Goal: Task Accomplishment & Management: Manage account settings

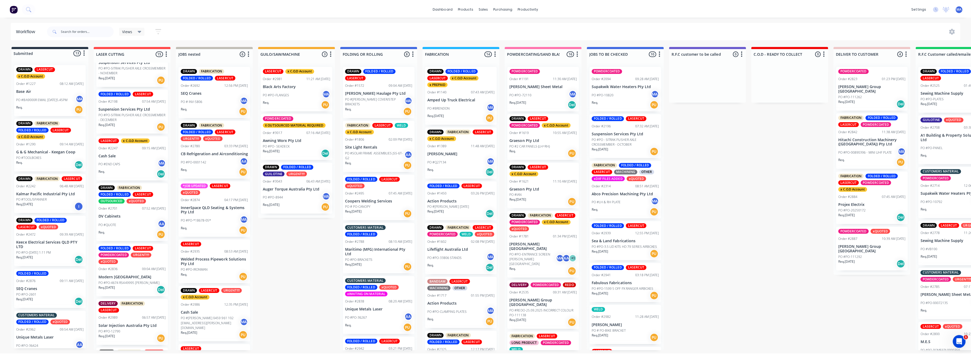
scroll to position [35, 0]
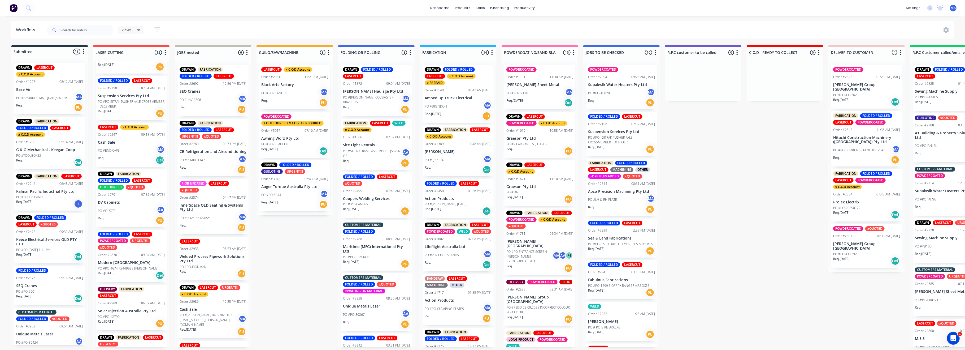
click at [122, 266] on p "PO #PO-4674 RS449995 [PERSON_NAME]" at bounding box center [128, 268] width 61 height 5
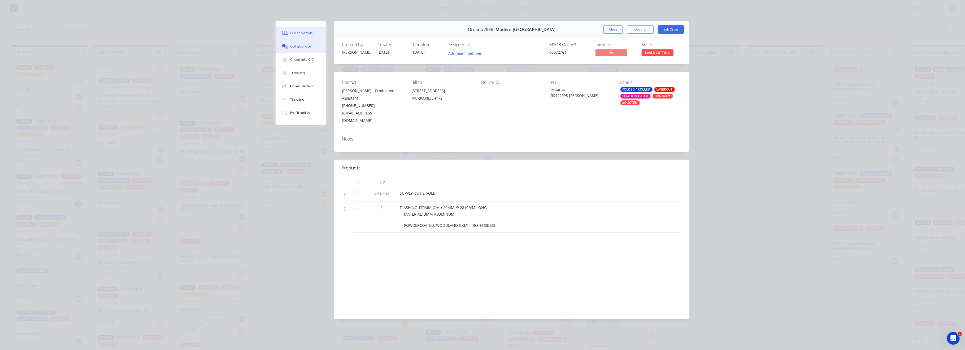
click at [299, 48] on div "Collaborate" at bounding box center [301, 46] width 21 height 5
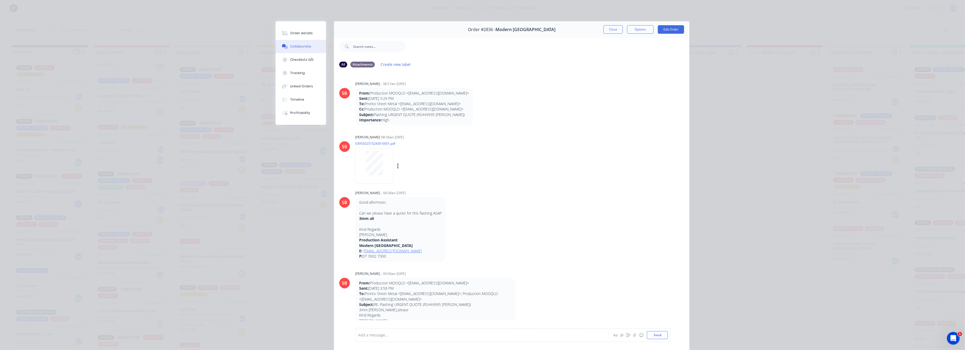
click at [383, 163] on div at bounding box center [374, 163] width 33 height 24
click at [608, 31] on button "Close" at bounding box center [613, 29] width 19 height 8
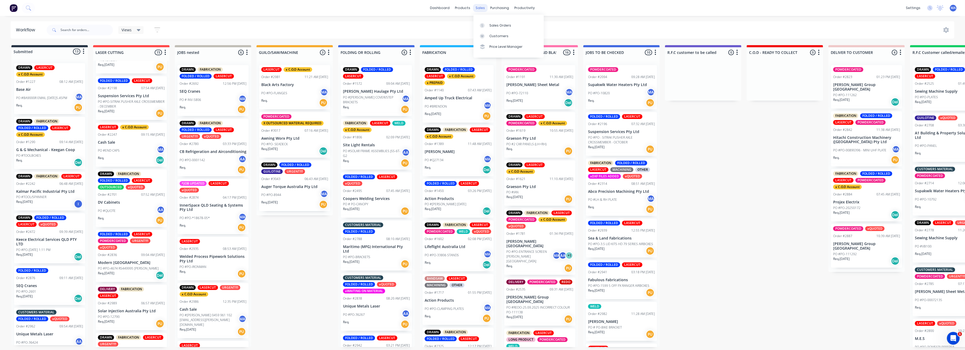
click at [480, 7] on div "sales" at bounding box center [480, 8] width 15 height 8
click at [492, 24] on div "Sales Orders" at bounding box center [501, 25] width 22 height 5
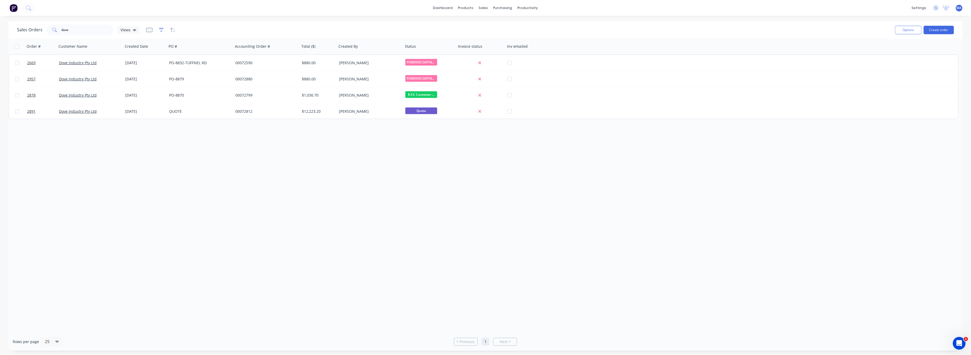
click at [159, 29] on icon "button" at bounding box center [161, 29] width 5 height 5
click at [169, 54] on button "add" at bounding box center [169, 55] width 13 height 4
click at [186, 70] on icon at bounding box center [182, 72] width 5 height 5
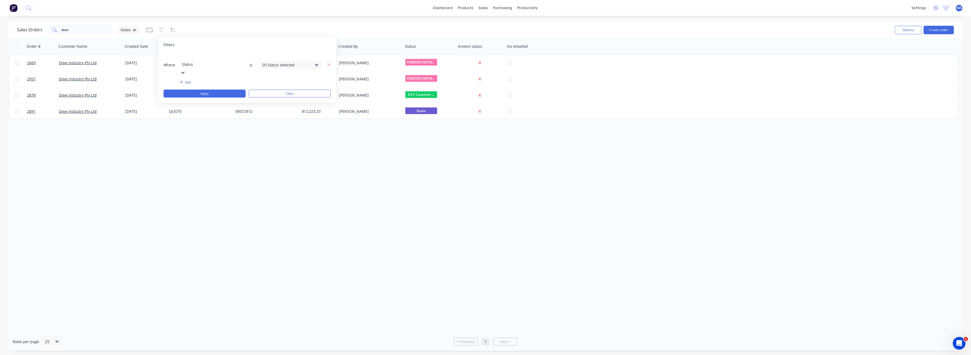
click at [317, 64] on icon at bounding box center [317, 65] width 4 height 2
click at [268, 86] on div at bounding box center [268, 86] width 11 height 11
click at [268, 85] on div at bounding box center [268, 86] width 11 height 11
click at [267, 134] on div at bounding box center [268, 134] width 11 height 11
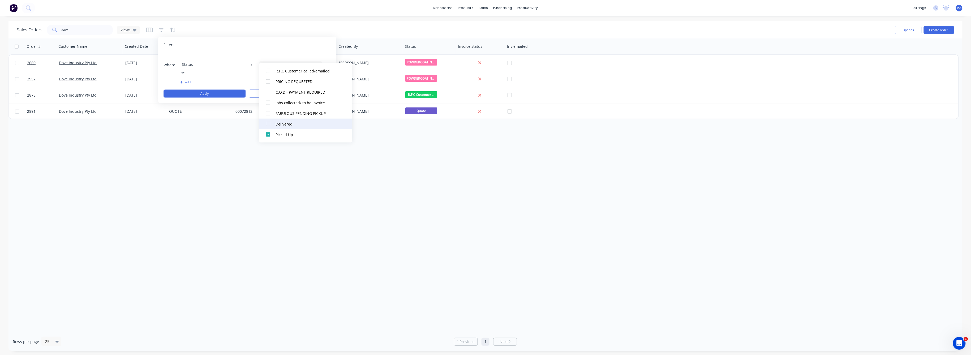
drag, startPoint x: 268, startPoint y: 124, endPoint x: 269, endPoint y: 121, distance: 3.5
click at [268, 123] on div at bounding box center [268, 124] width 11 height 11
click at [268, 113] on div at bounding box center [268, 113] width 11 height 11
click at [267, 101] on div at bounding box center [268, 102] width 11 height 11
click at [268, 91] on div at bounding box center [268, 92] width 11 height 11
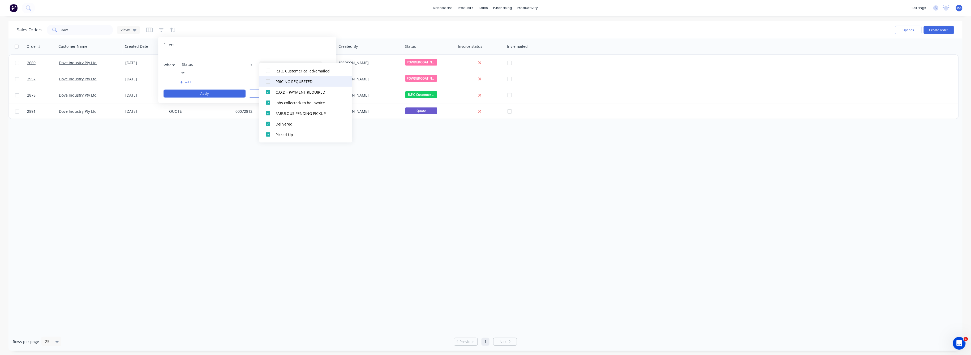
click at [268, 80] on div at bounding box center [268, 81] width 11 height 11
drag, startPoint x: 267, startPoint y: 69, endPoint x: 268, endPoint y: 77, distance: 8.0
click at [267, 70] on div at bounding box center [268, 71] width 11 height 11
drag, startPoint x: 266, startPoint y: 131, endPoint x: 269, endPoint y: 130, distance: 3.5
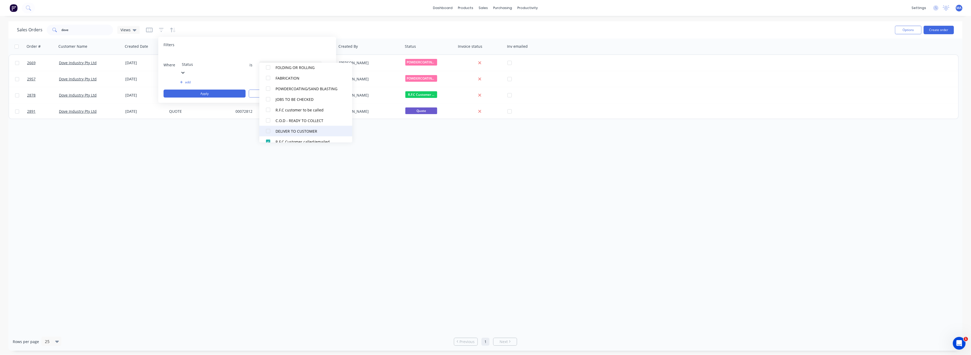
click at [267, 131] on div at bounding box center [268, 131] width 11 height 11
drag, startPoint x: 267, startPoint y: 118, endPoint x: 272, endPoint y: 119, distance: 5.1
click at [269, 119] on div at bounding box center [268, 120] width 11 height 11
drag, startPoint x: 267, startPoint y: 110, endPoint x: 270, endPoint y: 103, distance: 7.2
click at [268, 110] on div at bounding box center [268, 110] width 11 height 11
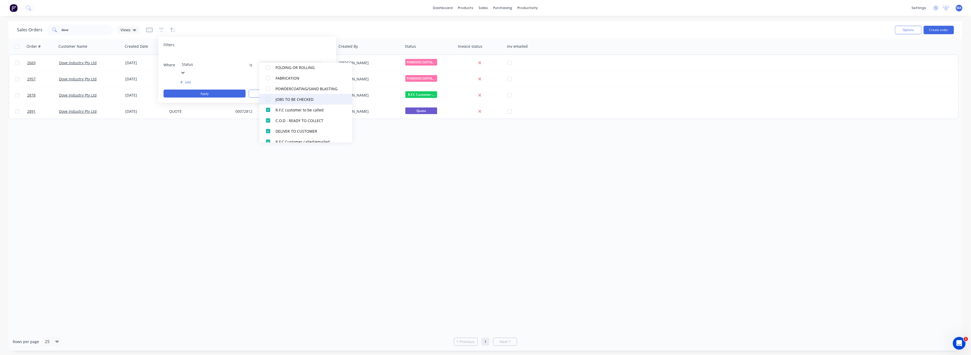
drag, startPoint x: 269, startPoint y: 99, endPoint x: 281, endPoint y: 102, distance: 12.1
click at [272, 99] on div at bounding box center [268, 99] width 11 height 11
drag, startPoint x: 265, startPoint y: 88, endPoint x: 268, endPoint y: 88, distance: 3.4
click at [267, 88] on div at bounding box center [268, 88] width 11 height 11
click at [219, 90] on button "Apply" at bounding box center [204, 94] width 82 height 8
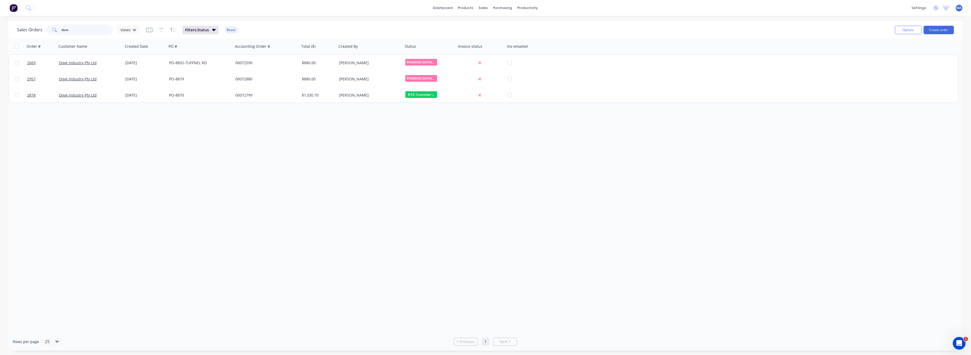
drag, startPoint x: 64, startPoint y: 31, endPoint x: 49, endPoint y: 36, distance: 15.9
click at [51, 34] on div "dove" at bounding box center [80, 30] width 66 height 11
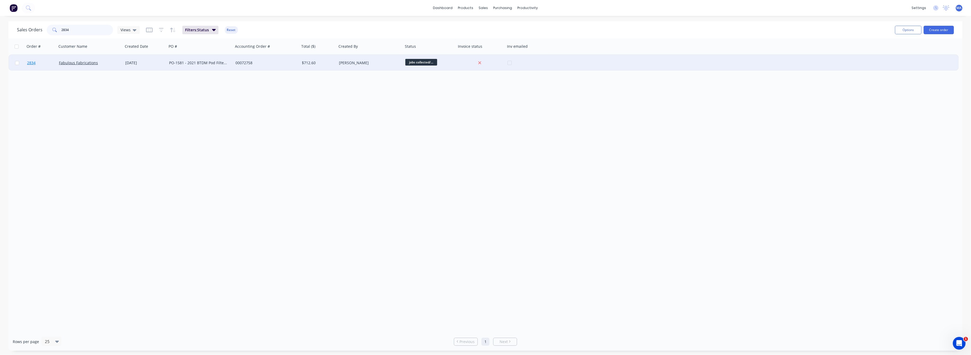
type input "2834"
click at [32, 62] on span "2834" at bounding box center [31, 62] width 8 height 5
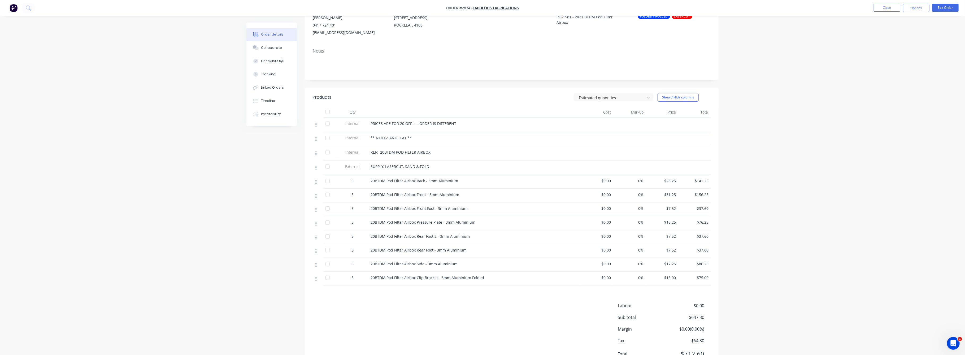
scroll to position [71, 0]
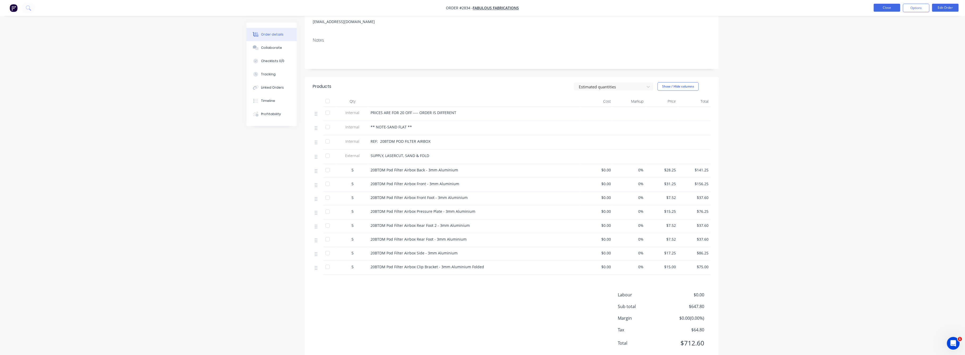
click at [881, 6] on button "Close" at bounding box center [887, 8] width 27 height 8
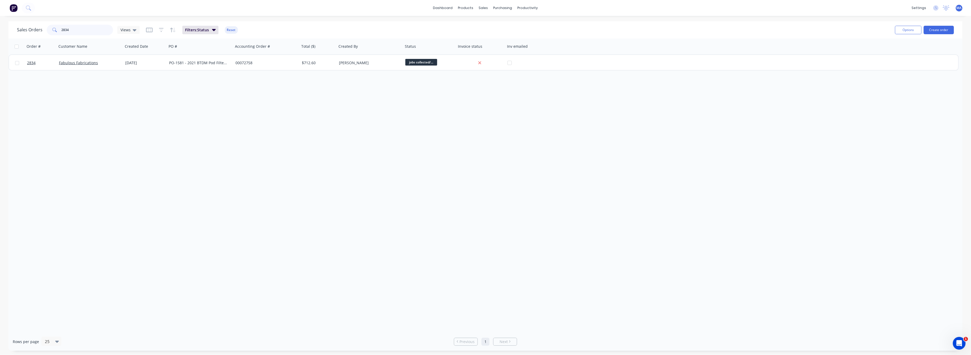
drag, startPoint x: 69, startPoint y: 31, endPoint x: 57, endPoint y: 34, distance: 12.5
click at [57, 34] on div "2834" at bounding box center [80, 30] width 66 height 11
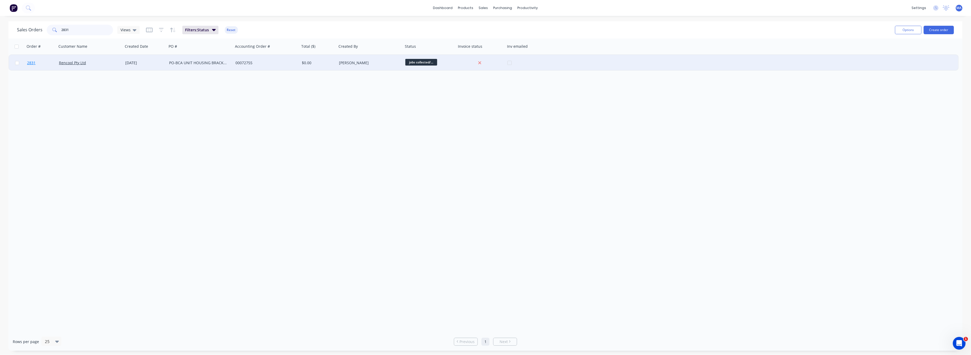
type input "2831"
click at [31, 63] on span "2831" at bounding box center [31, 62] width 8 height 5
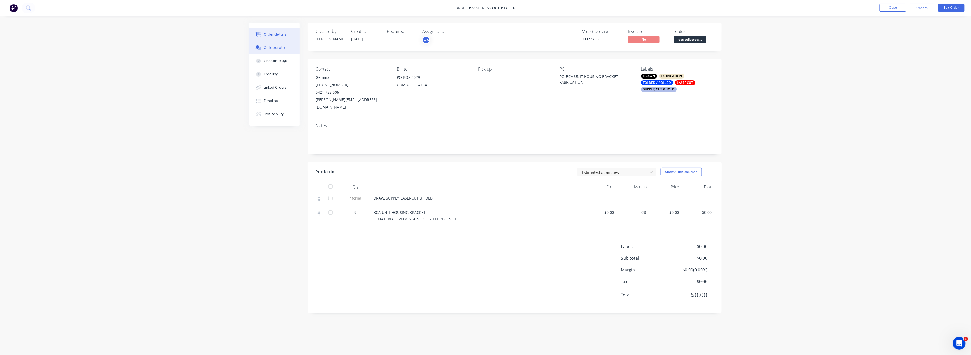
click at [275, 46] on div "Collaborate" at bounding box center [274, 47] width 21 height 5
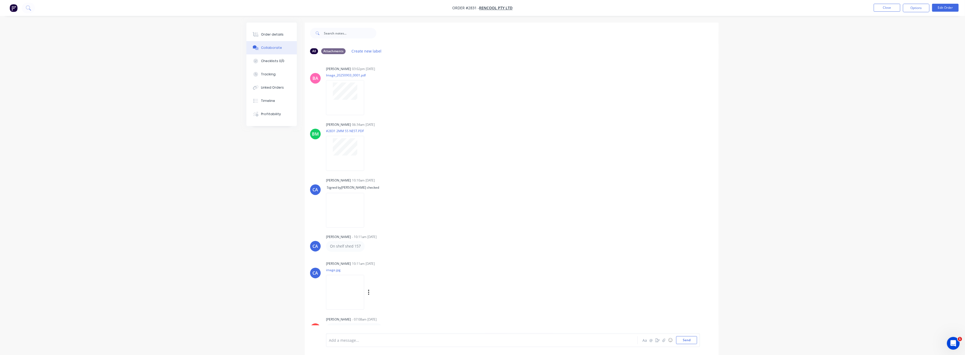
scroll to position [2, 0]
click at [344, 100] on div at bounding box center [345, 97] width 38 height 35
click at [270, 74] on div "Tracking" at bounding box center [268, 74] width 15 height 5
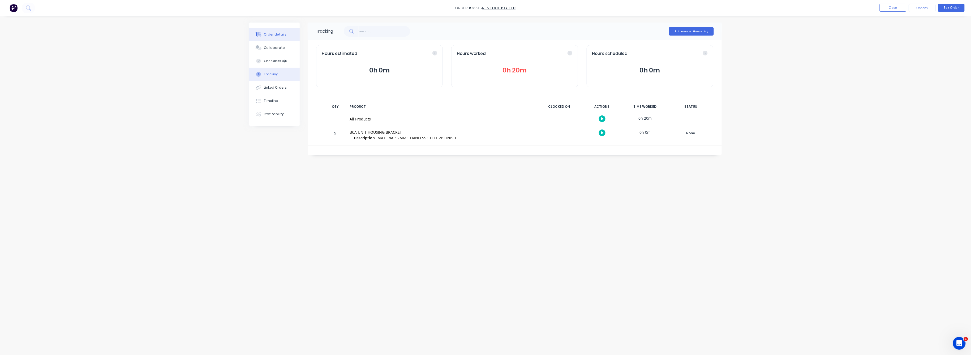
click at [273, 32] on div "Order details" at bounding box center [275, 34] width 23 height 5
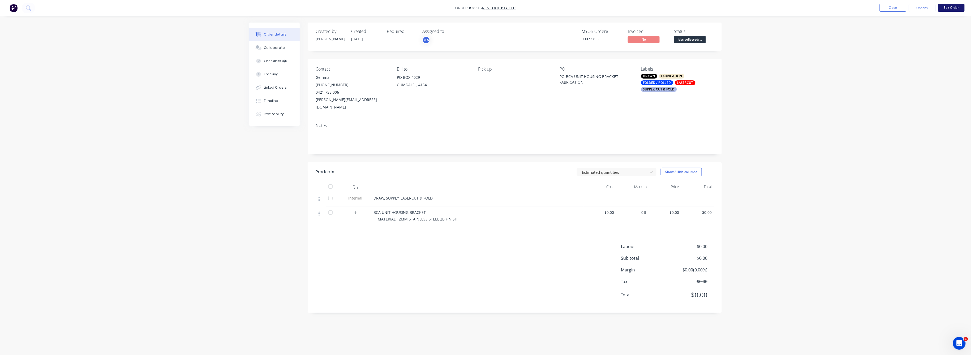
click at [949, 6] on button "Edit Order" at bounding box center [951, 8] width 27 height 8
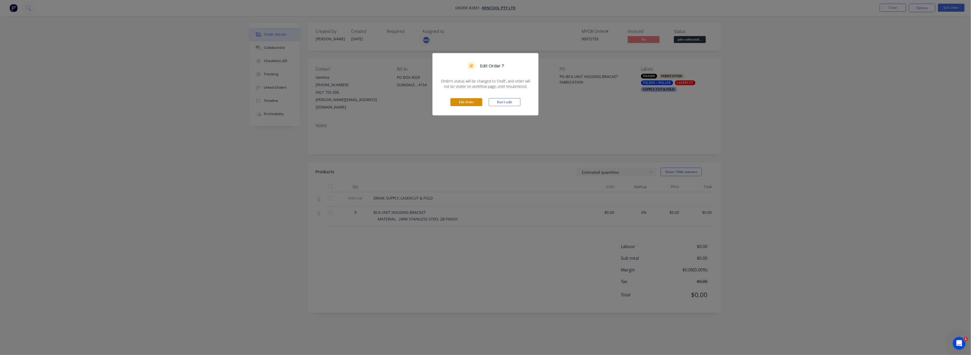
click at [471, 101] on button "Edit Order" at bounding box center [466, 102] width 32 height 8
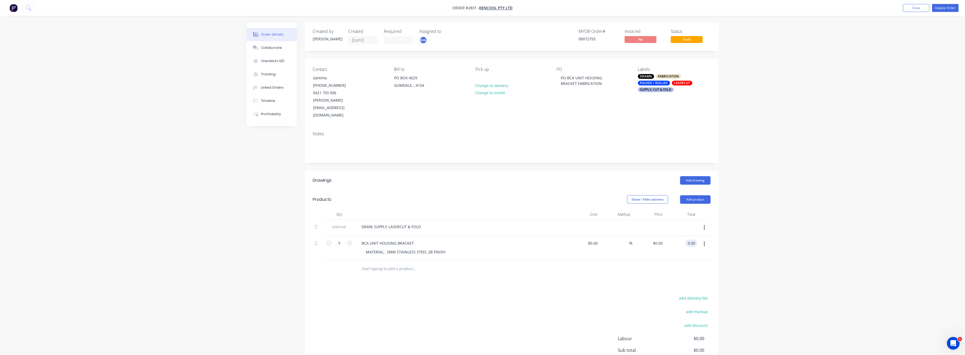
click at [693, 239] on input "0.00" at bounding box center [693, 243] width 10 height 8
type input "190"
type input "$21.1111"
type input "$190.00"
click at [782, 240] on div "Order details Collaborate Checklists 0/0 Tracking Linked Orders Timeline Profit…" at bounding box center [482, 206] width 965 height 413
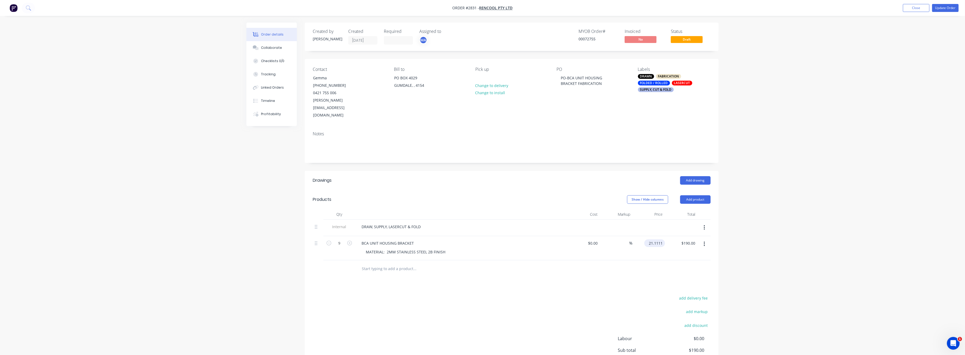
click at [658, 239] on input "21.1111" at bounding box center [656, 243] width 19 height 8
type input "$25.00"
type input "$225.00"
click at [832, 239] on div "Order details Collaborate Checklists 0/0 Tracking Linked Orders Timeline Profit…" at bounding box center [482, 206] width 965 height 413
click at [939, 6] on button "Update Order" at bounding box center [946, 8] width 27 height 8
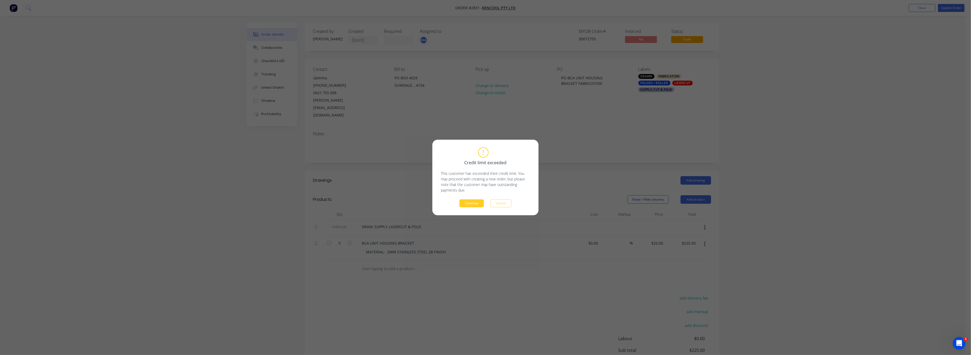
click at [478, 205] on button "Continue" at bounding box center [471, 204] width 24 height 8
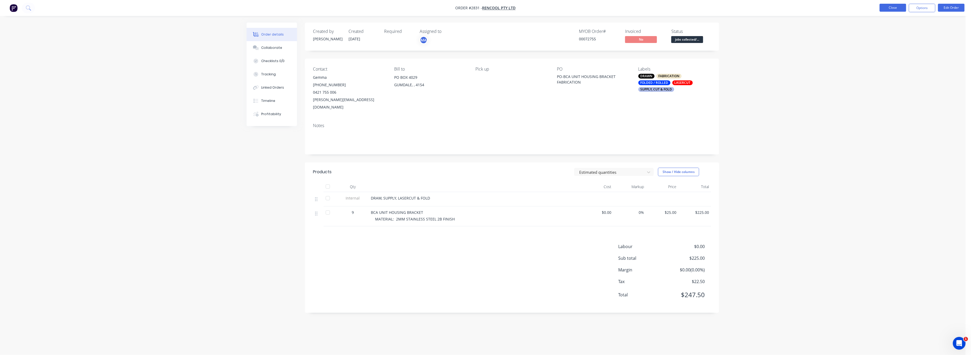
click at [898, 8] on button "Close" at bounding box center [892, 8] width 27 height 8
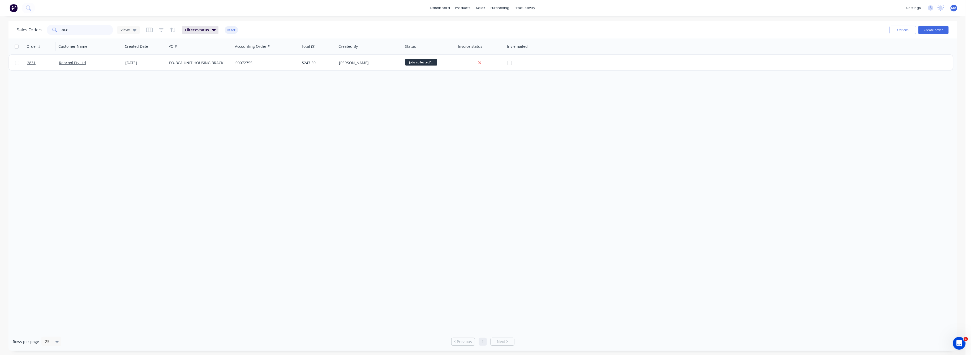
drag, startPoint x: 69, startPoint y: 30, endPoint x: 55, endPoint y: 46, distance: 20.7
click at [56, 35] on div "2831" at bounding box center [80, 30] width 66 height 11
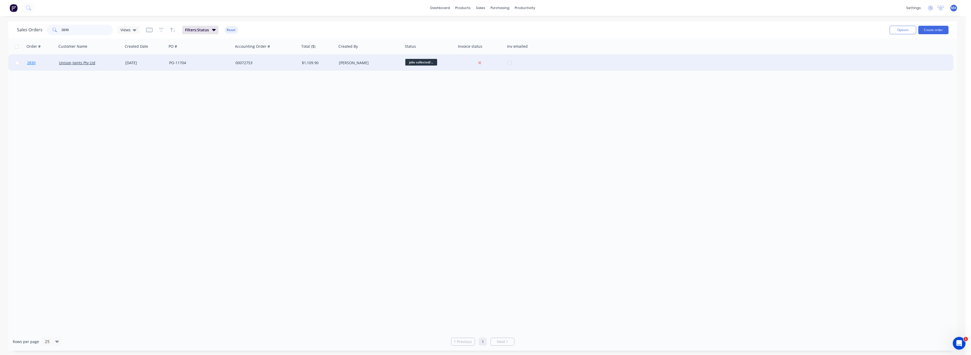
type input "2830"
click at [29, 61] on span "2830" at bounding box center [31, 62] width 8 height 5
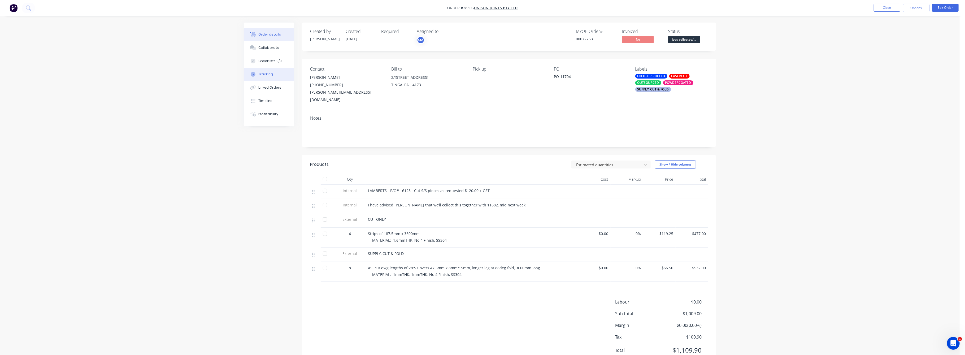
click at [270, 75] on div "Tracking" at bounding box center [266, 74] width 15 height 5
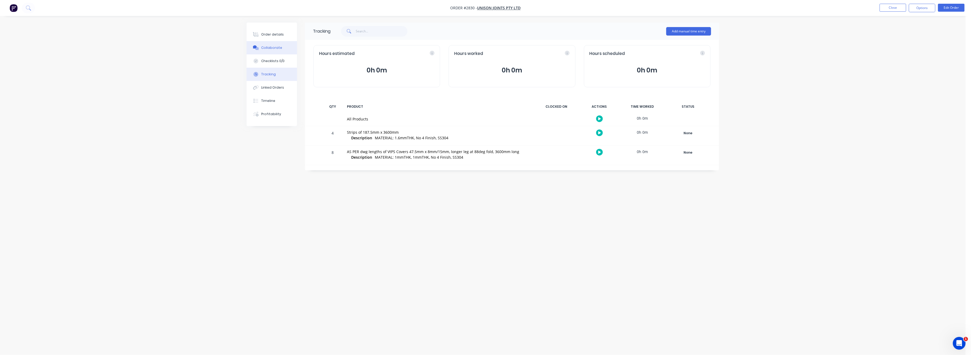
click at [271, 44] on button "Collaborate" at bounding box center [272, 47] width 50 height 13
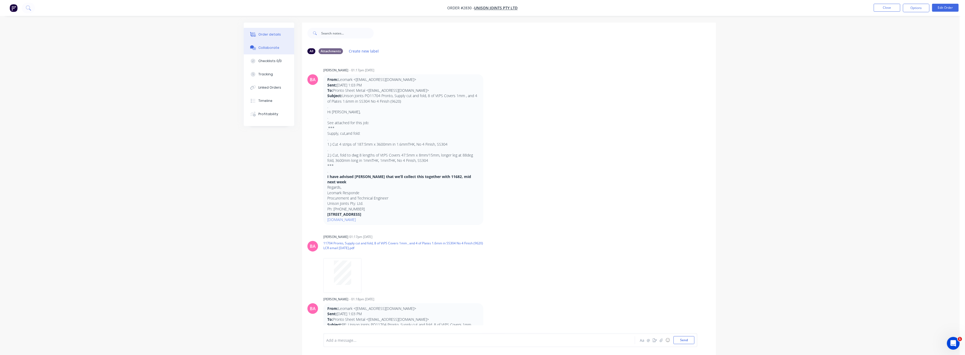
click at [274, 35] on div "Order details" at bounding box center [270, 34] width 23 height 5
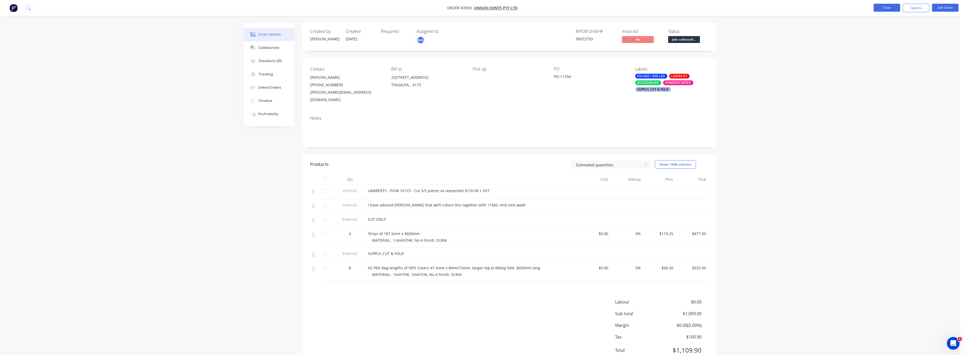
click at [888, 8] on button "Close" at bounding box center [887, 8] width 27 height 8
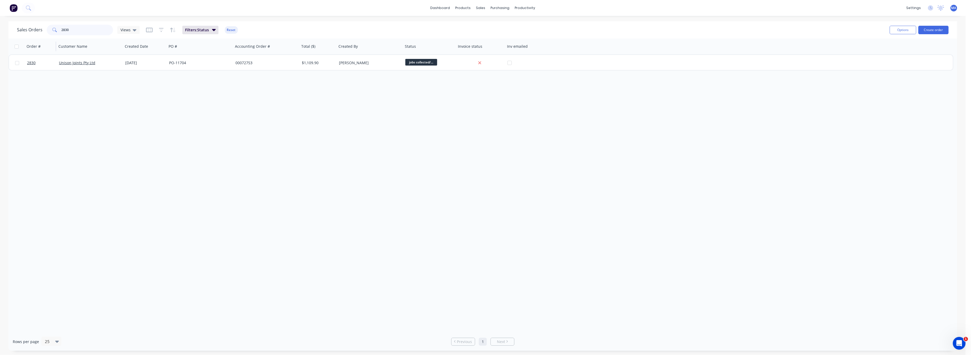
drag, startPoint x: 69, startPoint y: 31, endPoint x: 54, endPoint y: 39, distance: 16.9
click at [56, 34] on div "2830" at bounding box center [80, 30] width 66 height 11
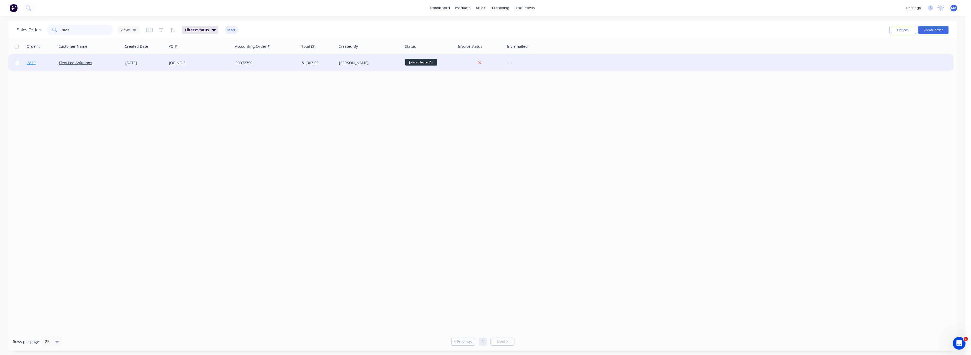
type input "2829"
click at [31, 64] on span "2829" at bounding box center [31, 62] width 8 height 5
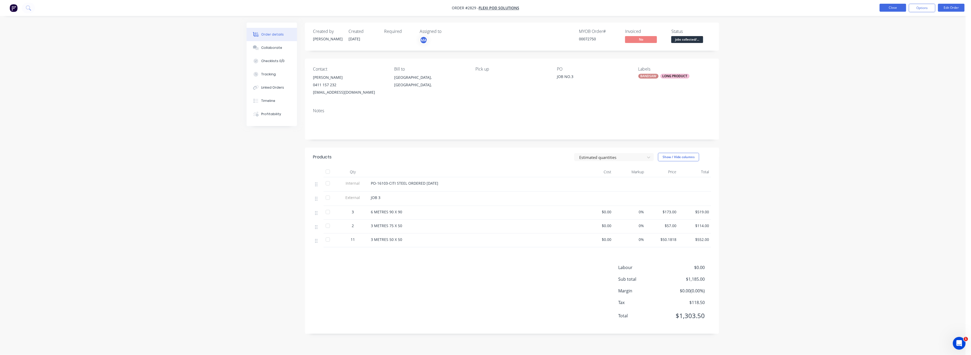
click at [899, 5] on button "Close" at bounding box center [892, 8] width 27 height 8
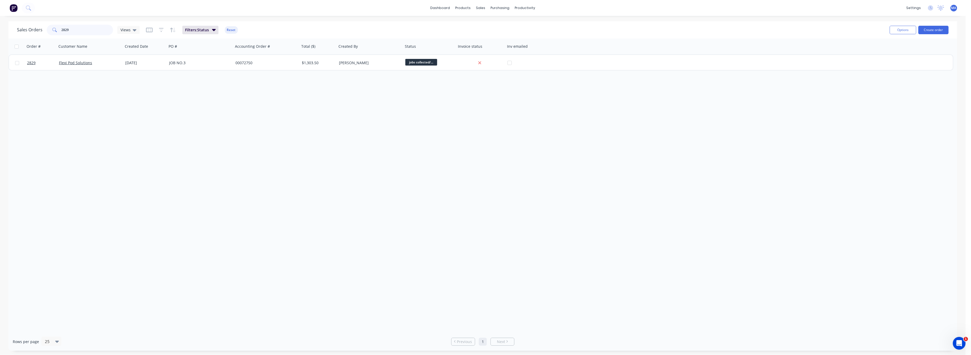
drag, startPoint x: 71, startPoint y: 30, endPoint x: 52, endPoint y: 36, distance: 20.0
click at [55, 31] on div "2829" at bounding box center [80, 30] width 66 height 11
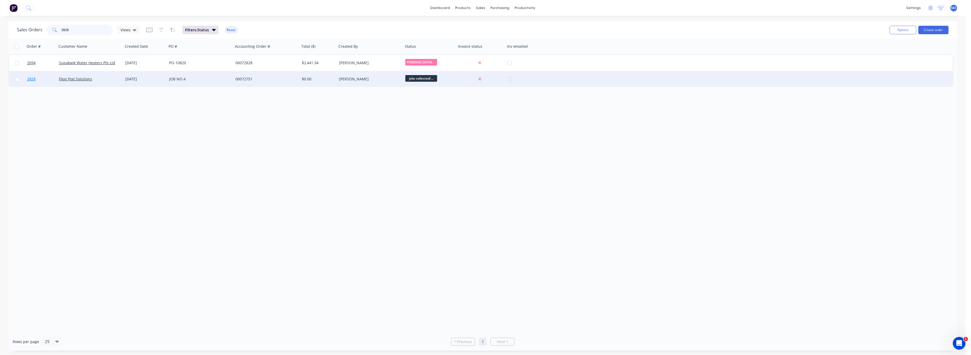
type input "2828"
click at [34, 78] on span "2828" at bounding box center [31, 78] width 8 height 5
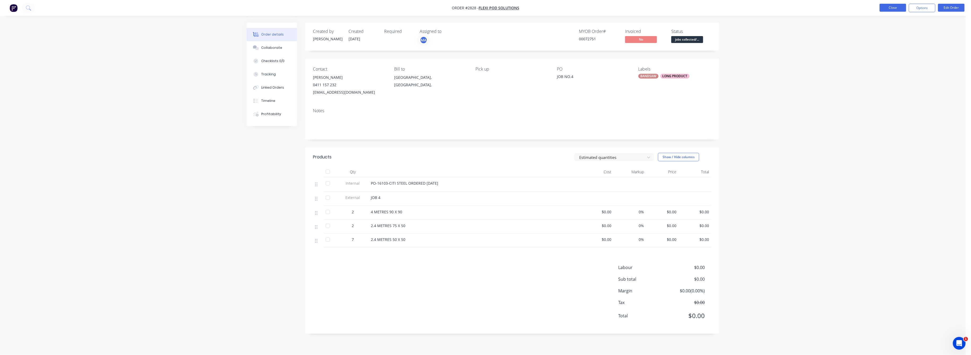
click at [888, 7] on button "Close" at bounding box center [892, 8] width 27 height 8
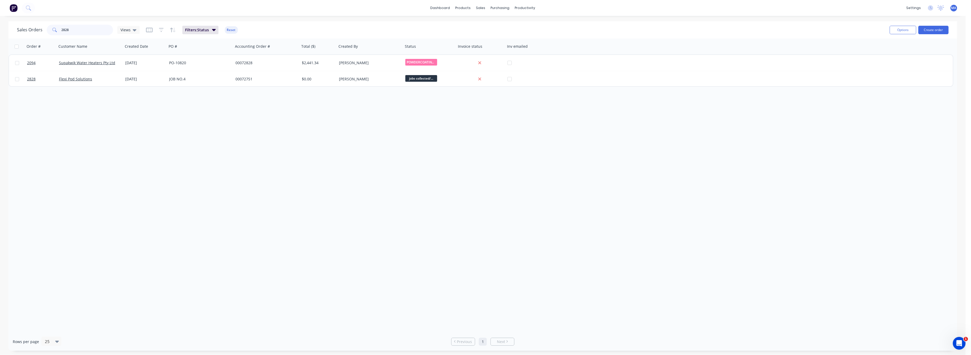
drag, startPoint x: 58, startPoint y: 30, endPoint x: 61, endPoint y: 42, distance: 12.6
click at [51, 34] on div "2828" at bounding box center [80, 30] width 66 height 11
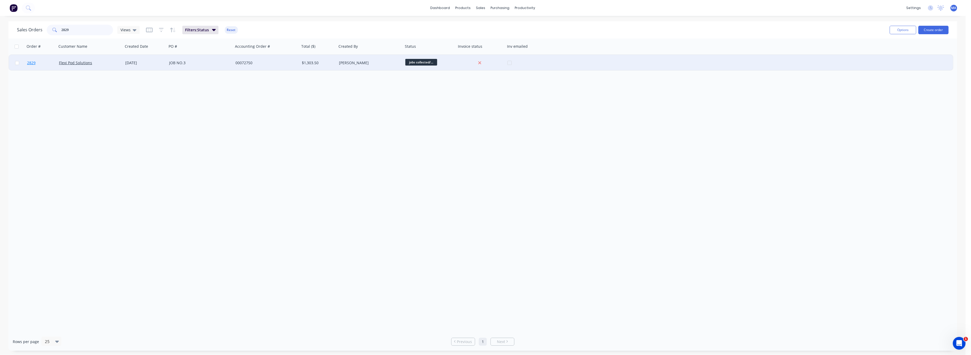
type input "2829"
click at [32, 62] on span "2829" at bounding box center [31, 62] width 8 height 5
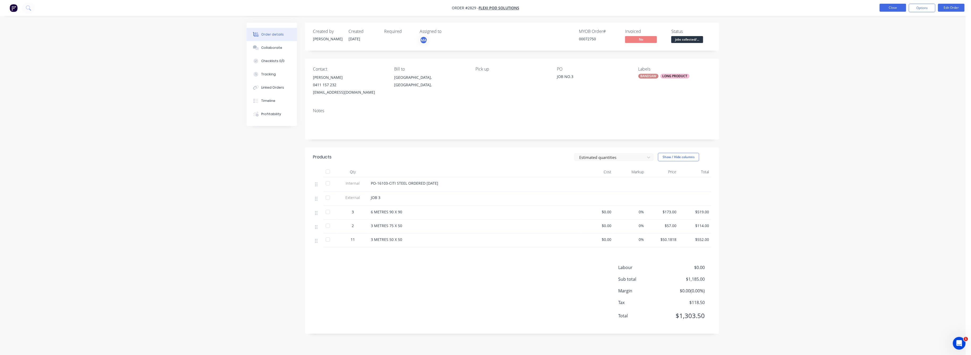
click at [892, 7] on button "Close" at bounding box center [892, 8] width 27 height 8
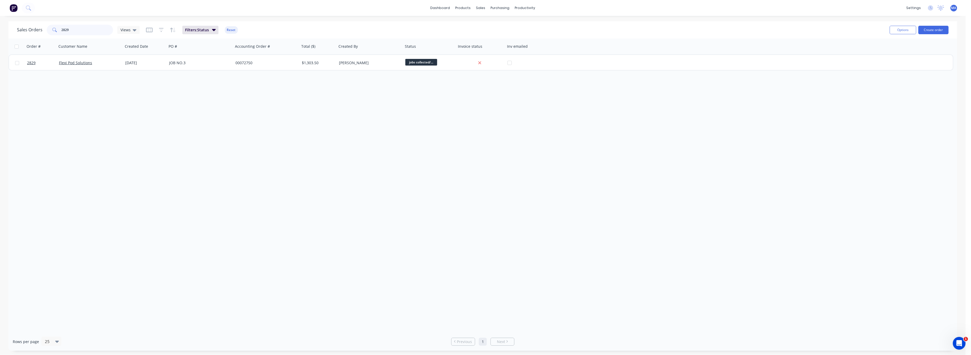
drag, startPoint x: 68, startPoint y: 31, endPoint x: 57, endPoint y: 34, distance: 12.4
click at [57, 31] on div "2829" at bounding box center [80, 30] width 66 height 11
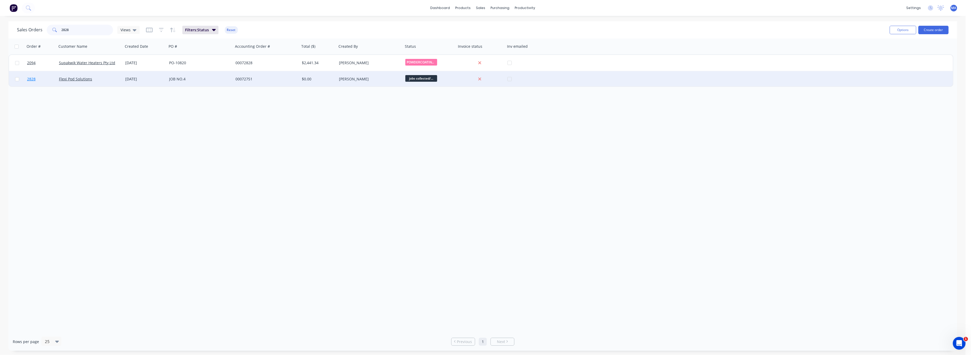
type input "2828"
click at [32, 79] on span "2828" at bounding box center [31, 78] width 8 height 5
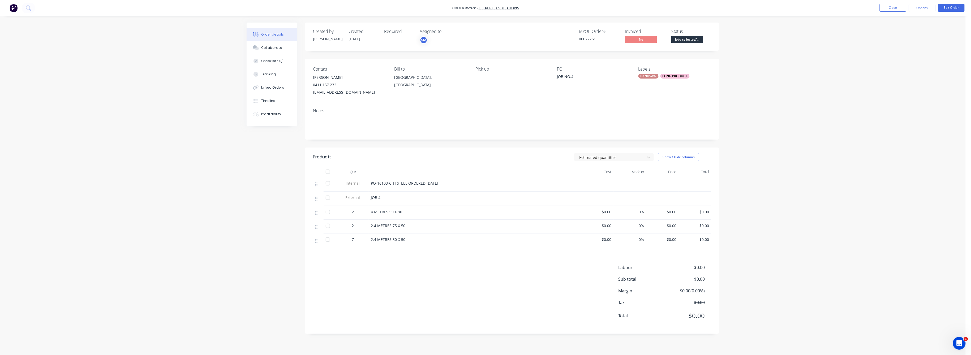
drag, startPoint x: 686, startPoint y: 230, endPoint x: 701, endPoint y: 150, distance: 81.2
click at [948, 9] on button "Edit Order" at bounding box center [951, 8] width 27 height 8
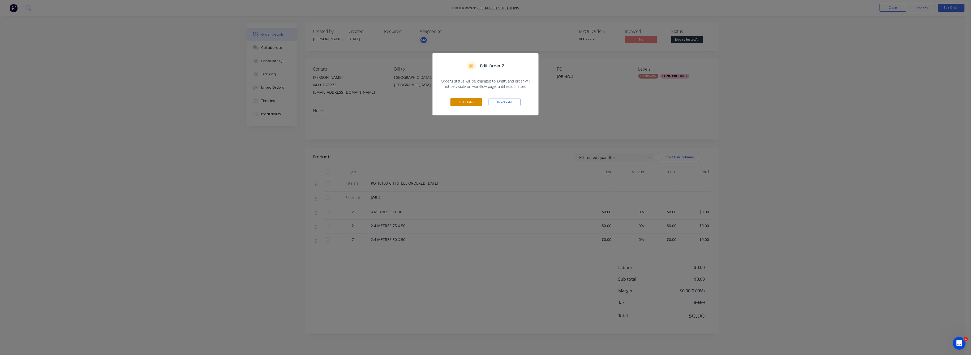
click at [475, 100] on button "Edit Order" at bounding box center [466, 102] width 32 height 8
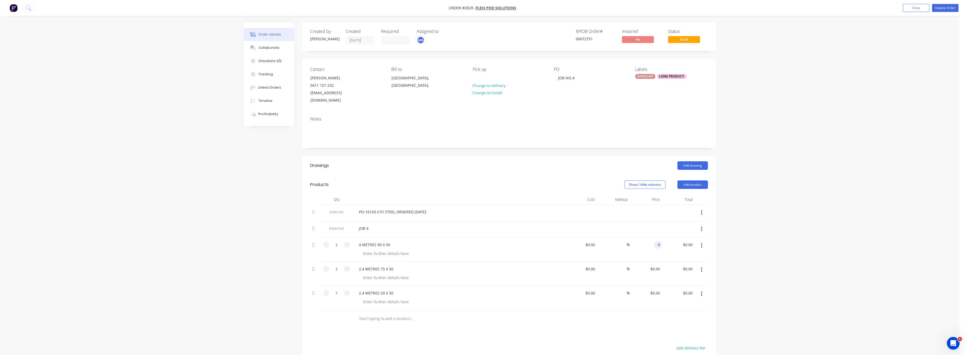
click at [659, 241] on input "0" at bounding box center [660, 245] width 6 height 8
type input "$173.00"
type input "$346.00"
click at [665, 286] on div "$0.00 $0.00" at bounding box center [679, 298] width 33 height 24
drag, startPoint x: 656, startPoint y: 262, endPoint x: 675, endPoint y: 269, distance: 20.4
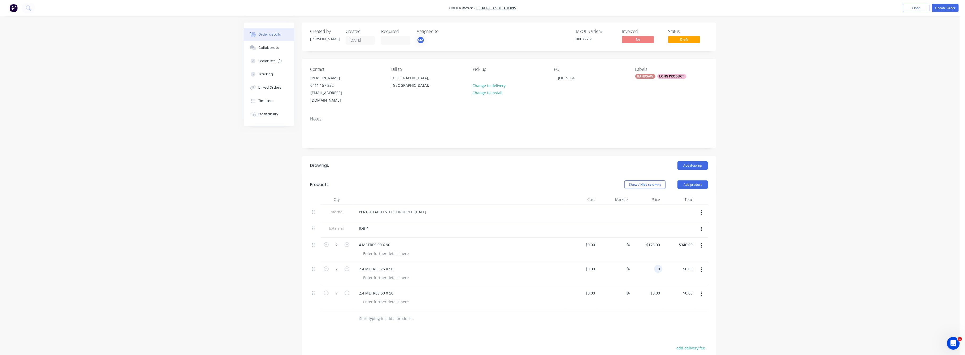
click at [663, 264] on div "2 2.4 METRES 75 X 50 $0.00 $0.00 % 0 0 $0.00 $0.00" at bounding box center [509, 274] width 398 height 24
type input "$57.00"
type input "$114.00"
click at [659, 290] on div "$0.00 $0.00" at bounding box center [646, 298] width 33 height 24
drag, startPoint x: 655, startPoint y: 288, endPoint x: 657, endPoint y: 295, distance: 7.7
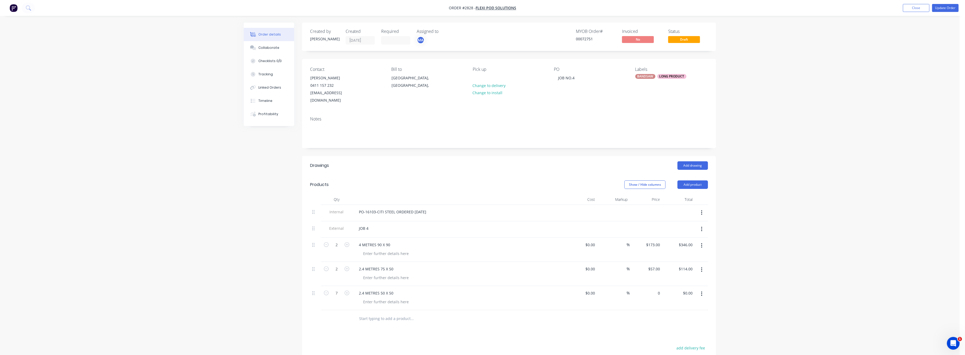
click at [656, 292] on div "0 $0.00" at bounding box center [646, 298] width 33 height 24
type input "$400.00"
type input "$2,800.00"
drag, startPoint x: 718, startPoint y: 294, endPoint x: 774, endPoint y: 271, distance: 60.7
click at [729, 286] on div "Order details Collaborate Checklists 0/0 Tracking Linked Orders Timeline Profit…" at bounding box center [480, 231] width 960 height 463
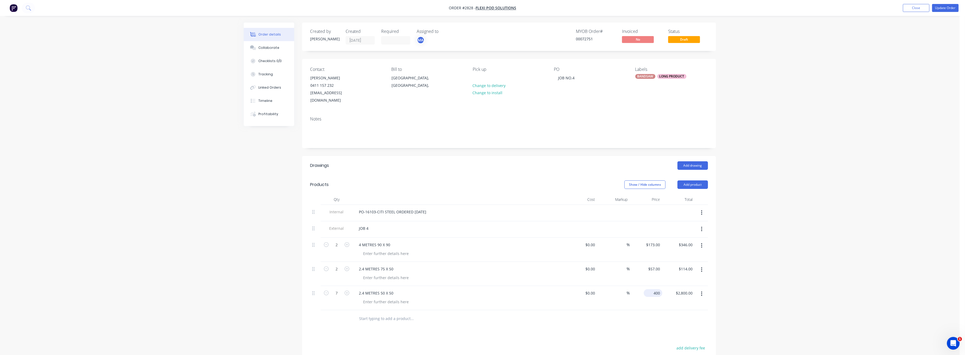
click at [661, 289] on input "400" at bounding box center [654, 293] width 16 height 8
type input "$40.00"
type input "$280.00"
drag, startPoint x: 808, startPoint y: 286, endPoint x: 806, endPoint y: 282, distance: 4.9
click at [807, 283] on div "Order details Collaborate Checklists 0/0 Tracking Linked Orders Timeline Profit…" at bounding box center [480, 231] width 960 height 463
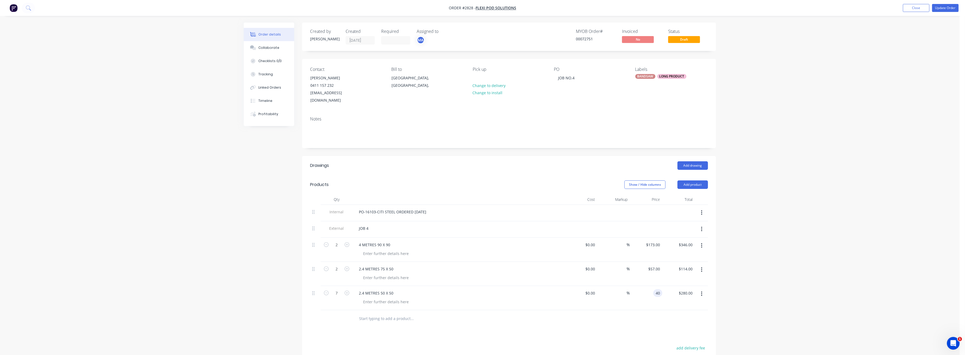
click at [659, 289] on input "40" at bounding box center [659, 293] width 7 height 8
type input "$41.00"
type input "$287.00"
click at [762, 283] on div "Order details Collaborate Checklists 0/0 Tracking Linked Orders Timeline Profit…" at bounding box center [480, 231] width 960 height 463
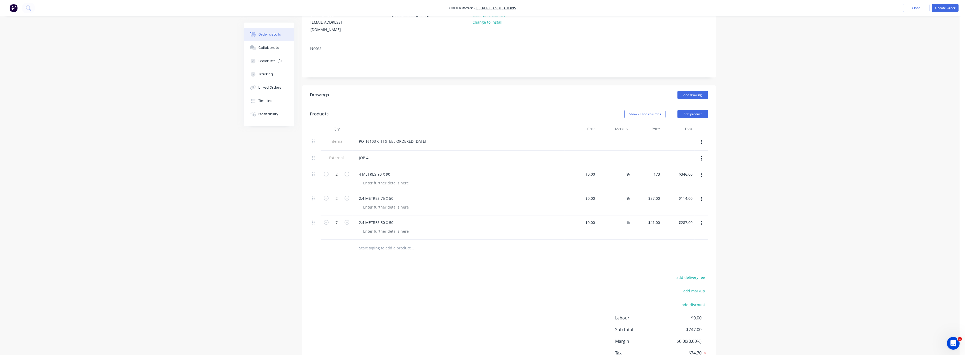
drag, startPoint x: 652, startPoint y: 170, endPoint x: 659, endPoint y: 171, distance: 7.2
click at [657, 170] on input "173" at bounding box center [654, 174] width 16 height 8
type input "$115.00"
type input "$230.00"
click at [788, 189] on div "Order details Collaborate Checklists 0/0 Tracking Linked Orders Timeline Profit…" at bounding box center [480, 160] width 960 height 463
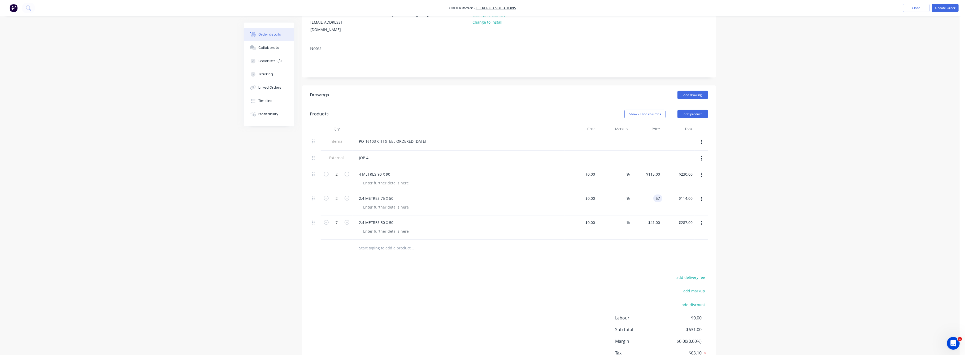
drag, startPoint x: 654, startPoint y: 193, endPoint x: 667, endPoint y: 206, distance: 18.2
click at [659, 196] on div "57 57" at bounding box center [646, 203] width 33 height 24
drag, startPoint x: 661, startPoint y: 190, endPoint x: 636, endPoint y: 210, distance: 31.7
click at [641, 196] on div "57 57" at bounding box center [646, 203] width 33 height 24
type input "$46.00"
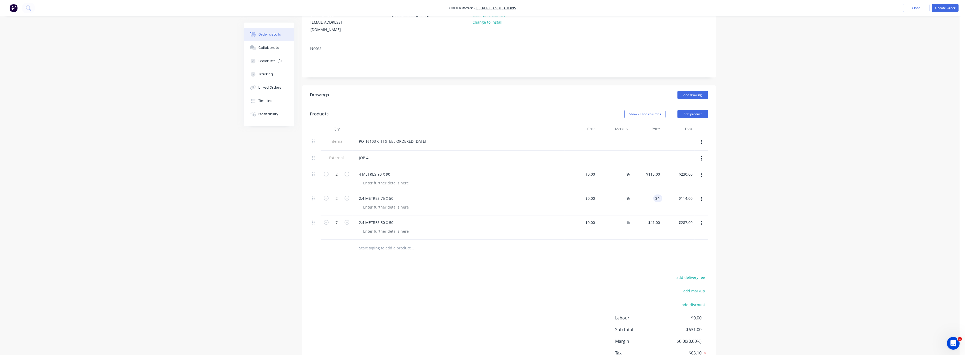
type input "$92.00"
drag, startPoint x: 737, startPoint y: 262, endPoint x: 840, endPoint y: 249, distance: 104.0
click at [782, 256] on div "Order details Collaborate Checklists 0/0 Tracking Linked Orders Timeline Profit…" at bounding box center [480, 160] width 960 height 463
click at [947, 10] on button "Update Order" at bounding box center [946, 8] width 27 height 8
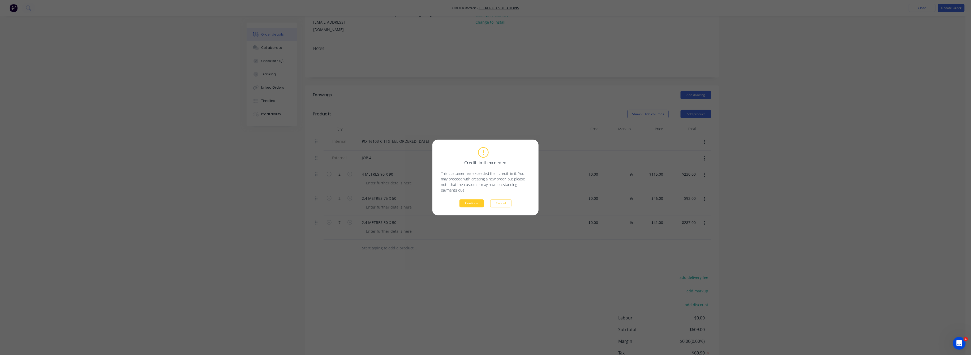
click at [473, 200] on button "Continue" at bounding box center [471, 204] width 24 height 8
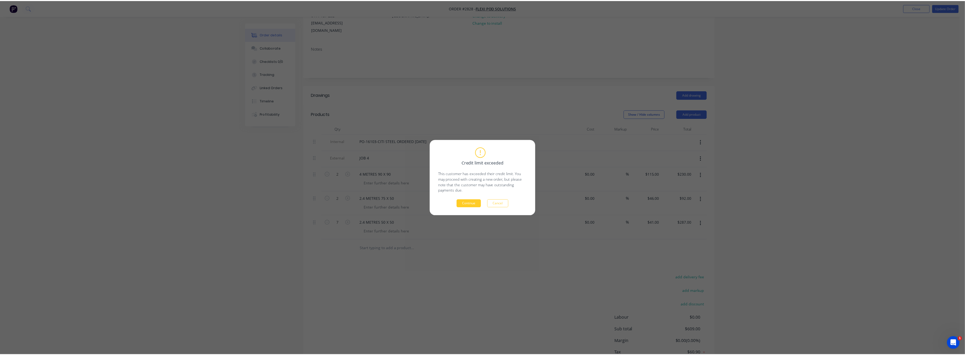
scroll to position [0, 0]
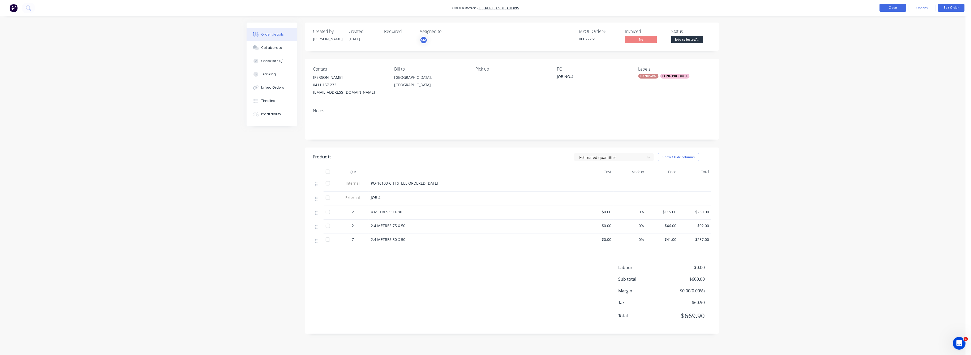
click at [896, 7] on button "Close" at bounding box center [892, 8] width 27 height 8
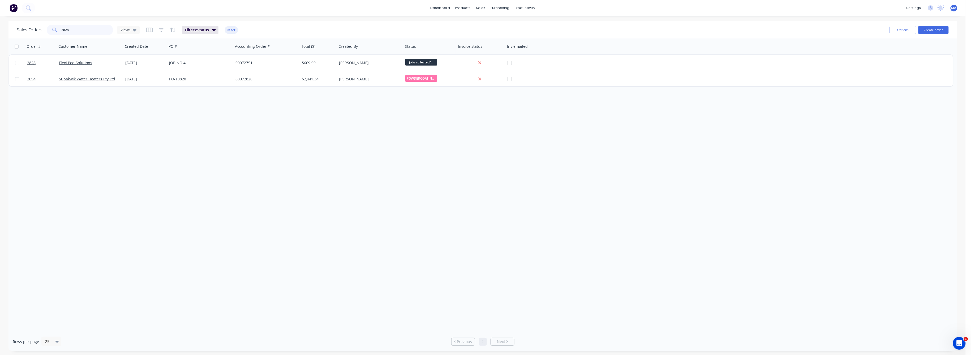
drag, startPoint x: 70, startPoint y: 29, endPoint x: 45, endPoint y: 49, distance: 32.0
click at [44, 36] on div "Sales Orders 2828 Views Filters: Status Reset" at bounding box center [451, 29] width 868 height 13
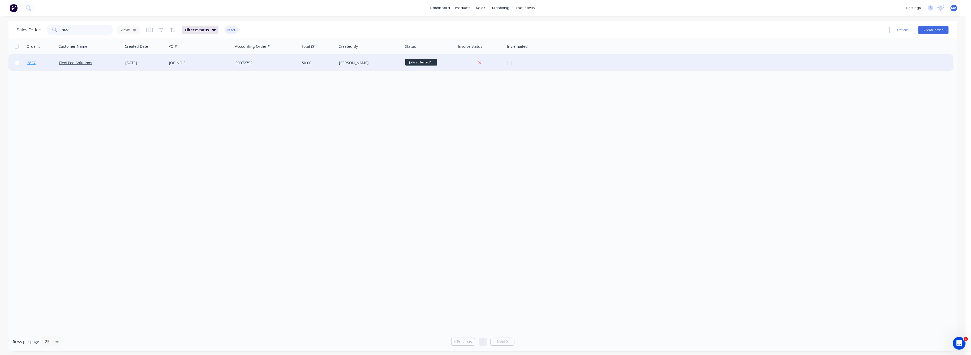
type input "2827"
click at [29, 62] on span "2827" at bounding box center [31, 62] width 8 height 5
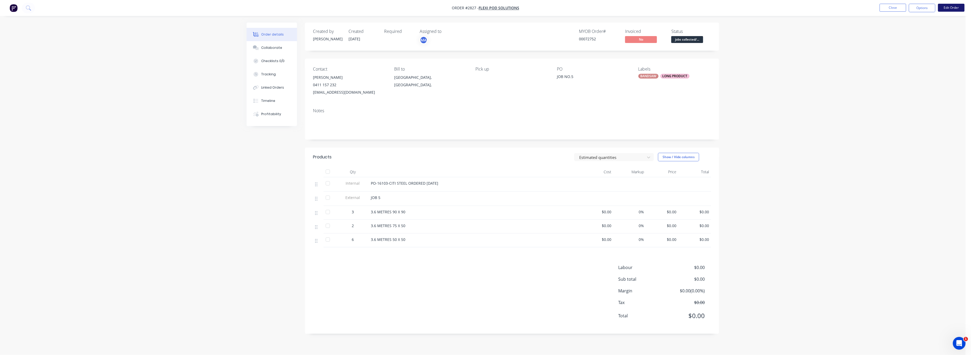
click at [947, 8] on button "Edit Order" at bounding box center [951, 8] width 27 height 8
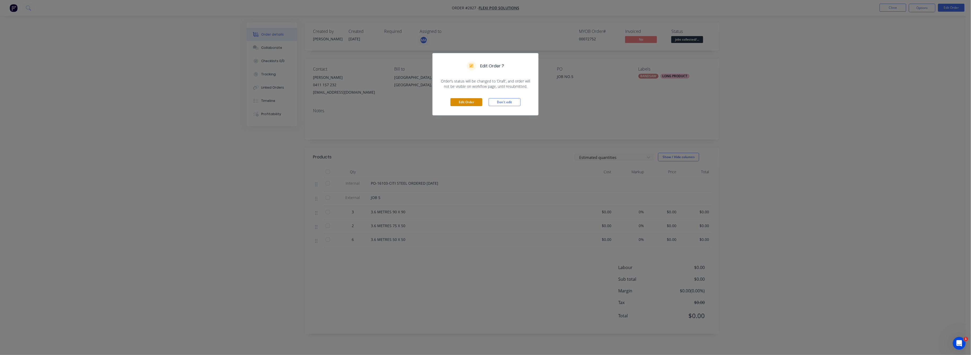
click at [463, 100] on button "Edit Order" at bounding box center [466, 102] width 32 height 8
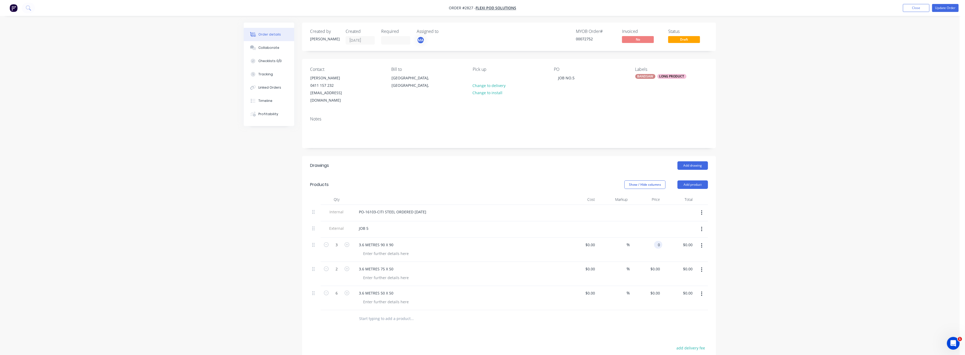
click at [658, 241] on input "0" at bounding box center [660, 245] width 6 height 8
type input "$103.00"
type input "$309.00"
click at [777, 255] on div "Order details Collaborate Checklists 0/0 Tracking Linked Orders Timeline Profit…" at bounding box center [480, 231] width 960 height 463
click at [660, 265] on input "0" at bounding box center [656, 269] width 12 height 8
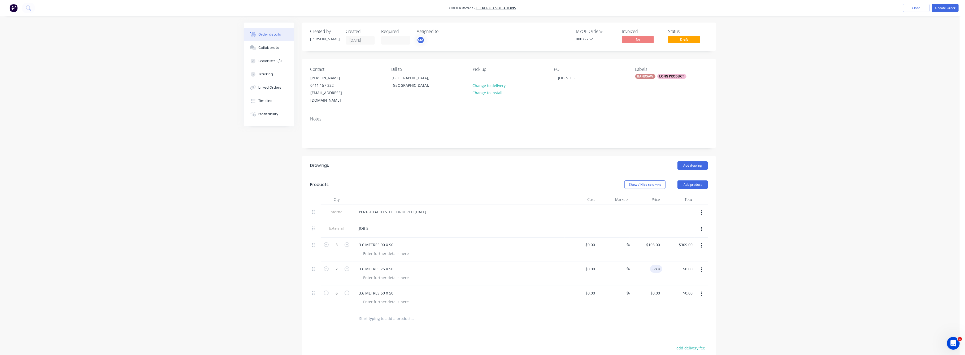
type input "$68.40"
type input "$136.80"
click at [789, 275] on div "Order details Collaborate Checklists 0/0 Tracking Linked Orders Timeline Profit…" at bounding box center [480, 231] width 960 height 463
click at [655, 289] on div "0 0" at bounding box center [658, 293] width 8 height 8
type input "$60.21"
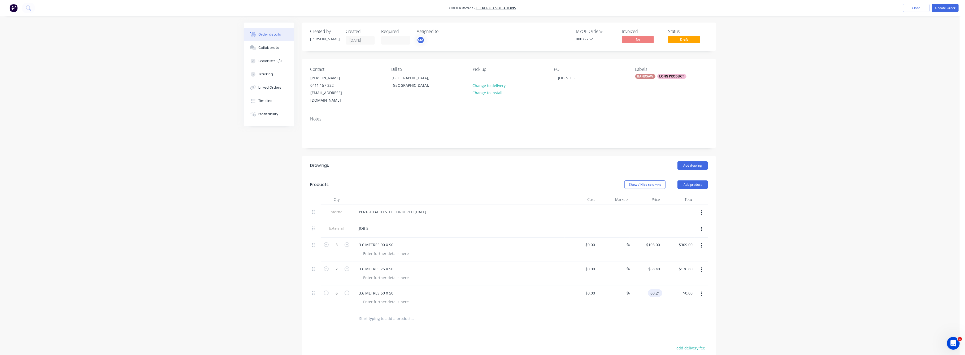
type input "$361.26"
drag, startPoint x: 780, startPoint y: 312, endPoint x: 784, endPoint y: 302, distance: 10.9
click at [780, 310] on div "Order details Collaborate Checklists 0/0 Tracking Linked Orders Timeline Profit…" at bounding box center [480, 231] width 960 height 463
click at [955, 7] on button "Update Order" at bounding box center [946, 8] width 27 height 8
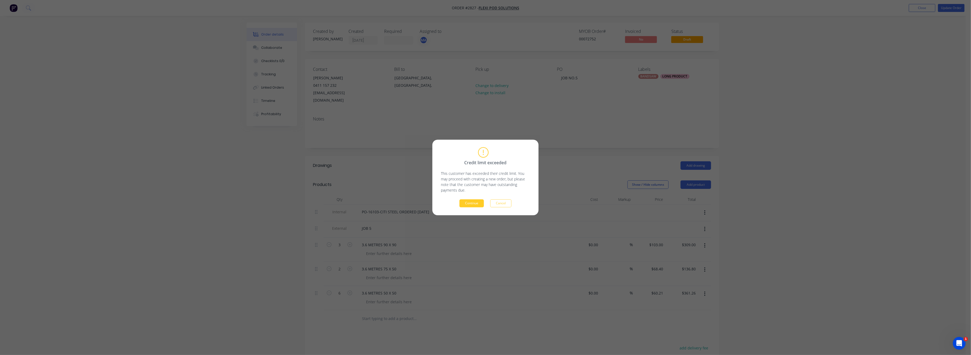
click at [466, 202] on button "Continue" at bounding box center [471, 204] width 24 height 8
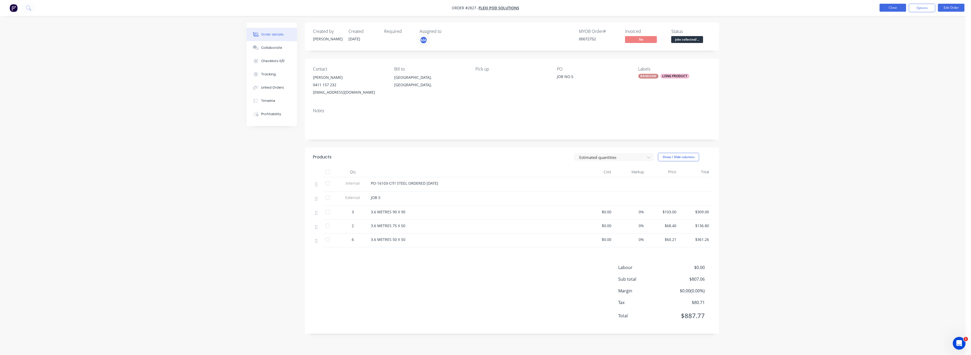
click at [893, 7] on button "Close" at bounding box center [892, 8] width 27 height 8
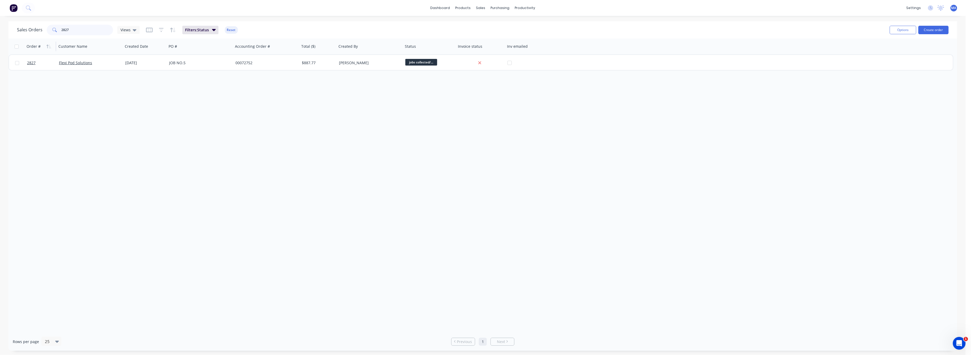
drag, startPoint x: 70, startPoint y: 30, endPoint x: 36, endPoint y: 50, distance: 39.6
click at [41, 37] on div "Sales Orders 2827 Views Filters: Status Reset Options Create order" at bounding box center [482, 29] width 948 height 17
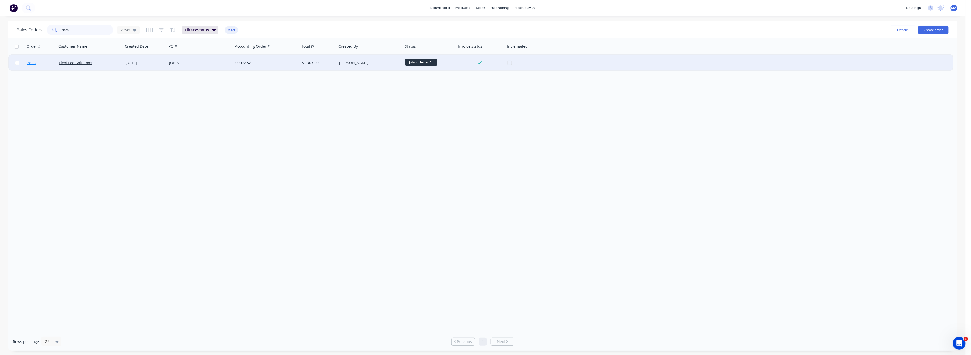
type input "2826"
click at [31, 63] on span "2826" at bounding box center [31, 62] width 8 height 5
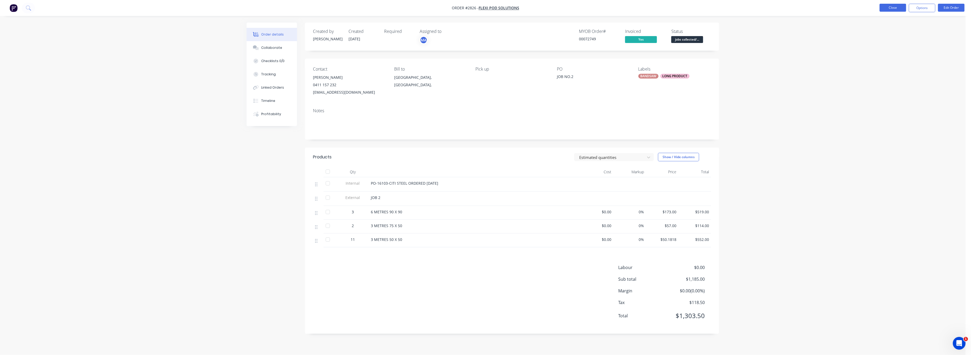
click at [899, 8] on button "Close" at bounding box center [892, 8] width 27 height 8
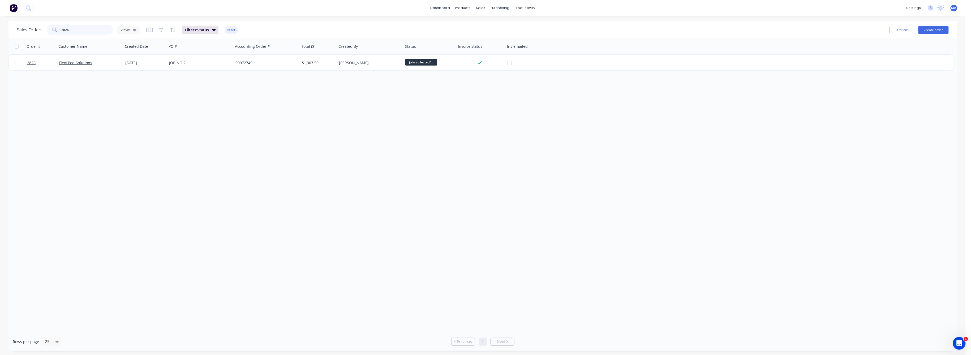
drag, startPoint x: 69, startPoint y: 30, endPoint x: 29, endPoint y: 31, distance: 40.6
click at [30, 30] on div "Sales Orders 2826 Views" at bounding box center [78, 30] width 123 height 11
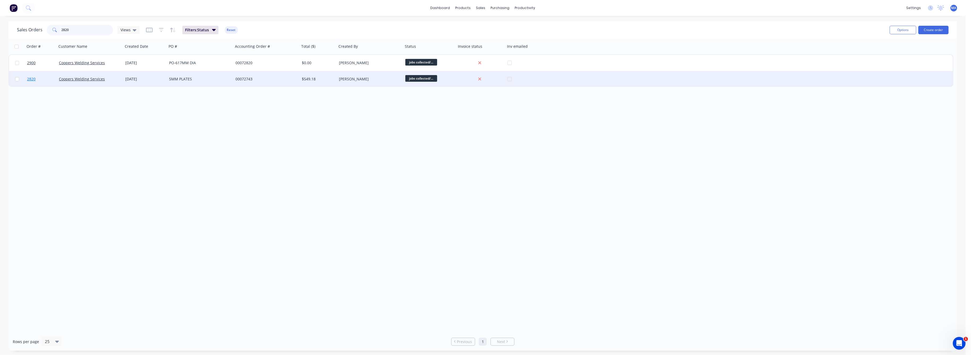
type input "2820"
click at [30, 77] on span "2820" at bounding box center [31, 78] width 8 height 5
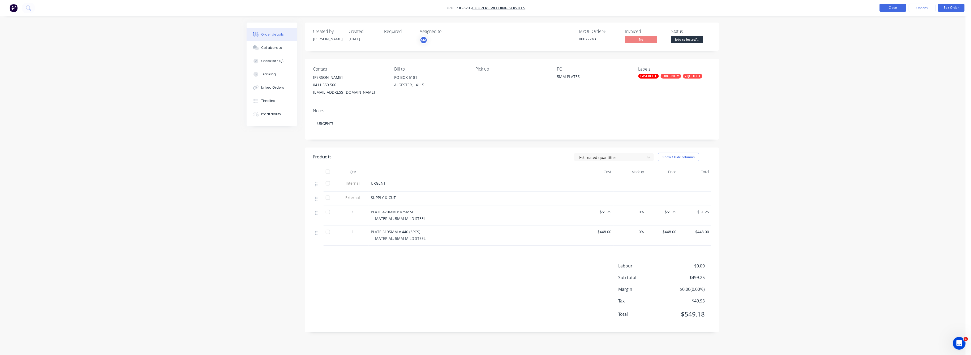
click at [898, 6] on button "Close" at bounding box center [892, 8] width 27 height 8
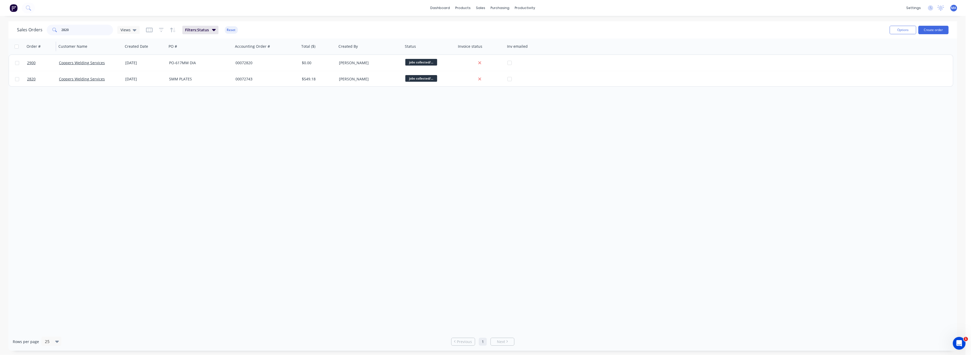
drag, startPoint x: 71, startPoint y: 29, endPoint x: 44, endPoint y: 39, distance: 29.5
click at [49, 32] on div "2820" at bounding box center [80, 30] width 66 height 11
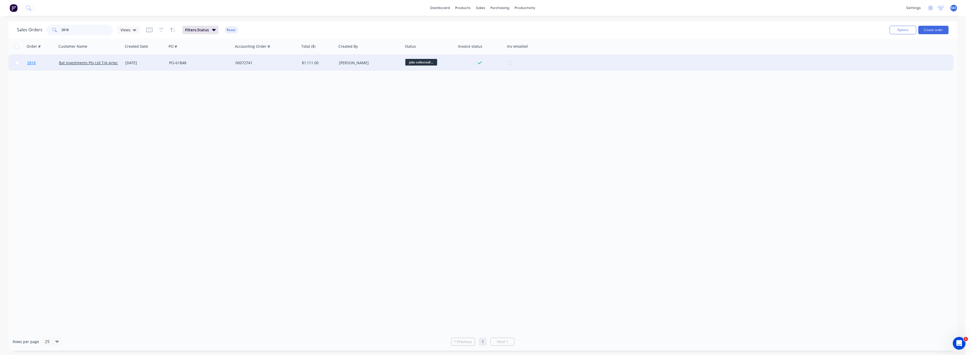
type input "2818"
click at [33, 63] on span "2818" at bounding box center [31, 62] width 8 height 5
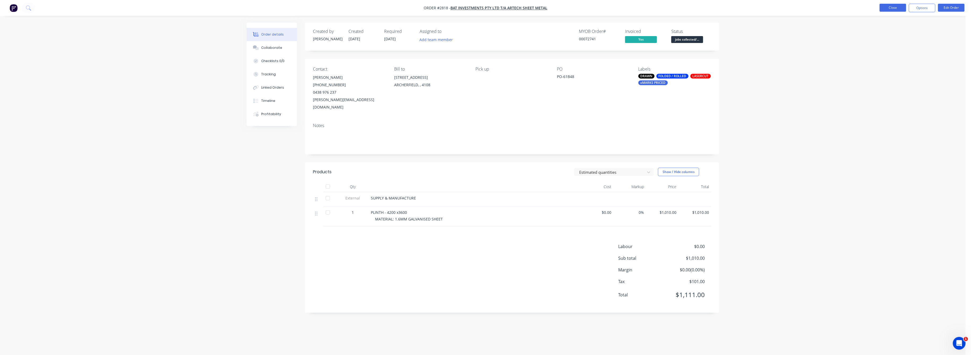
click at [897, 7] on button "Close" at bounding box center [892, 8] width 27 height 8
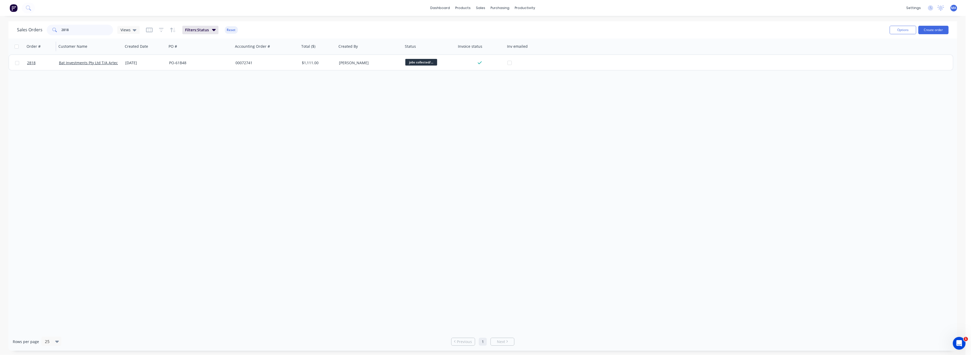
drag, startPoint x: 67, startPoint y: 31, endPoint x: 54, endPoint y: 44, distance: 18.6
click at [54, 31] on div "2818" at bounding box center [80, 30] width 66 height 11
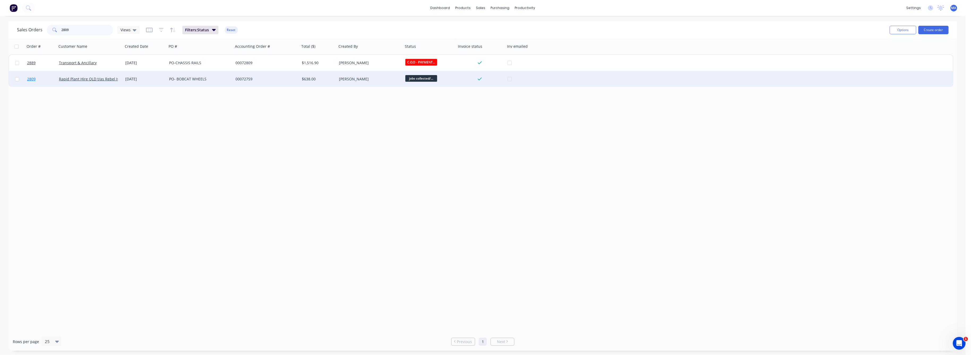
type input "2809"
click at [34, 78] on span "2809" at bounding box center [31, 78] width 8 height 5
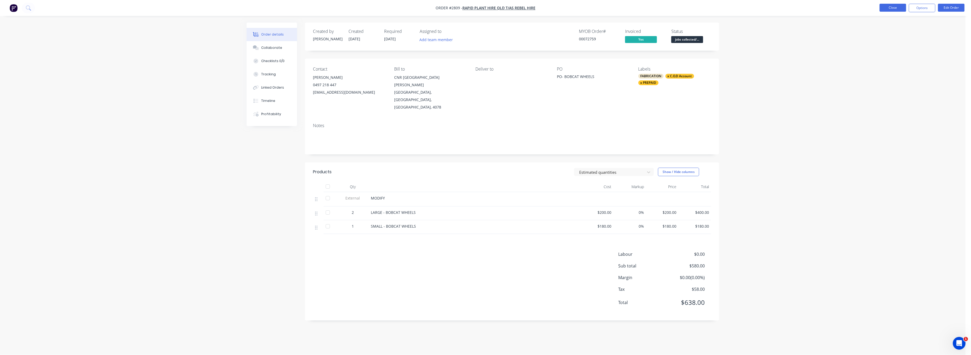
click at [894, 7] on button "Close" at bounding box center [892, 8] width 27 height 8
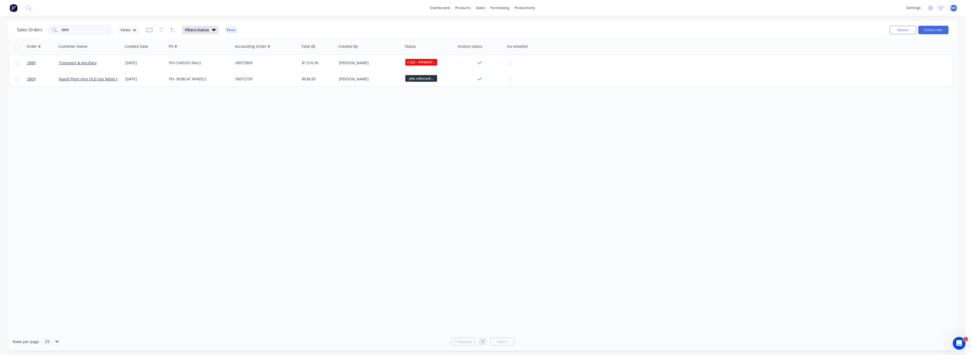
drag, startPoint x: 68, startPoint y: 32, endPoint x: 50, endPoint y: 37, distance: 18.9
click at [52, 34] on div "2809" at bounding box center [80, 30] width 66 height 11
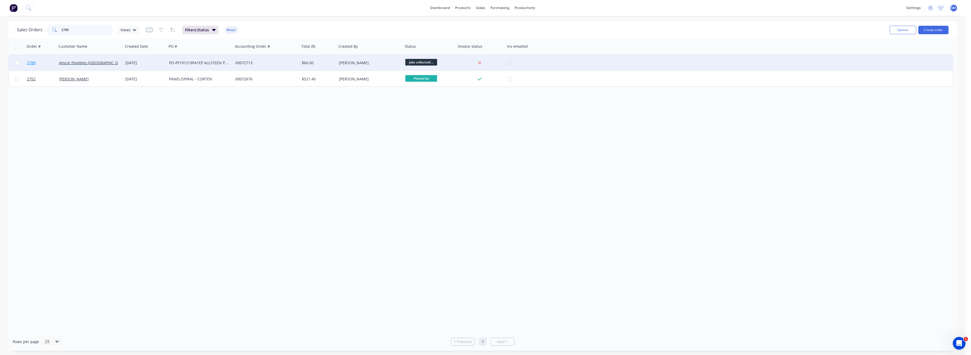
type input "2789"
click at [33, 62] on span "2789" at bounding box center [31, 62] width 8 height 5
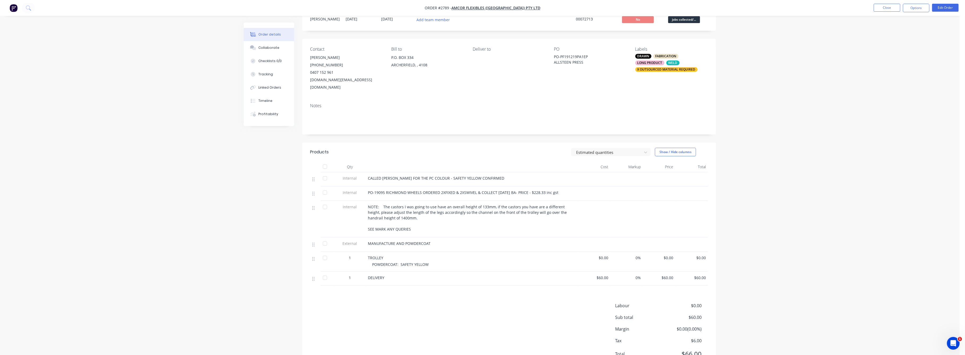
scroll to position [38, 0]
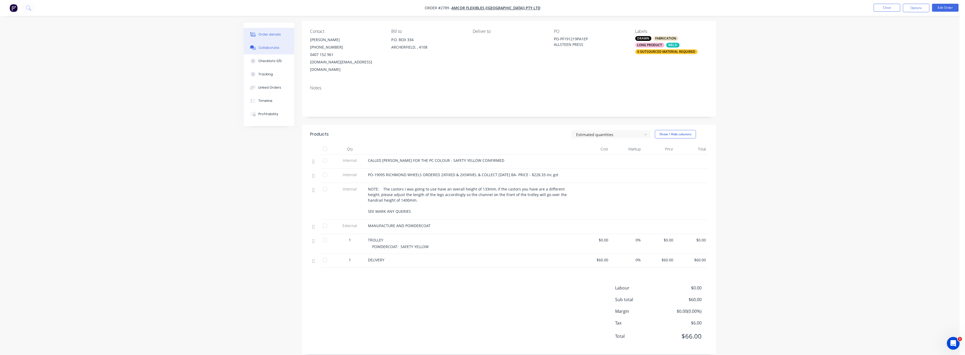
click at [271, 49] on div "Collaborate" at bounding box center [269, 47] width 21 height 5
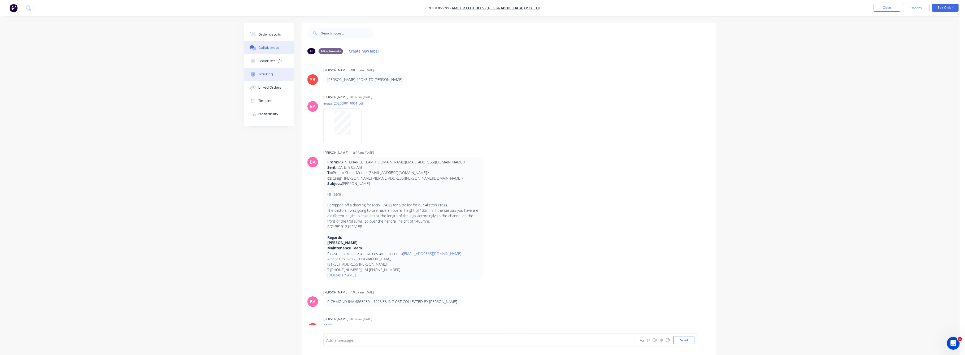
click at [263, 72] on div "Tracking" at bounding box center [266, 74] width 15 height 5
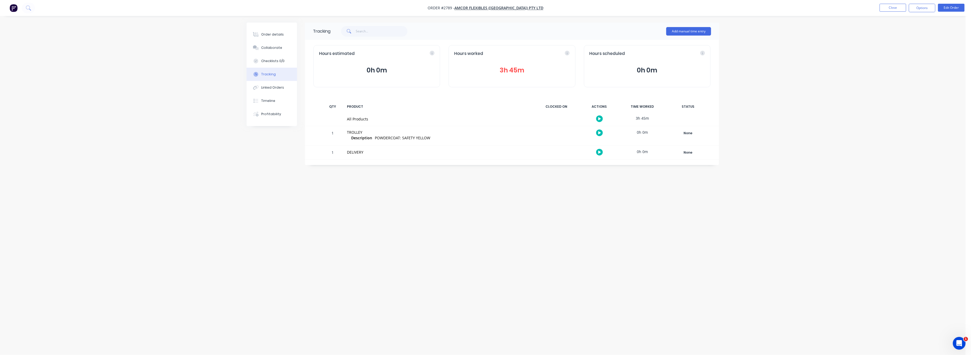
click at [507, 72] on button "3h 45m" at bounding box center [511, 70] width 115 height 10
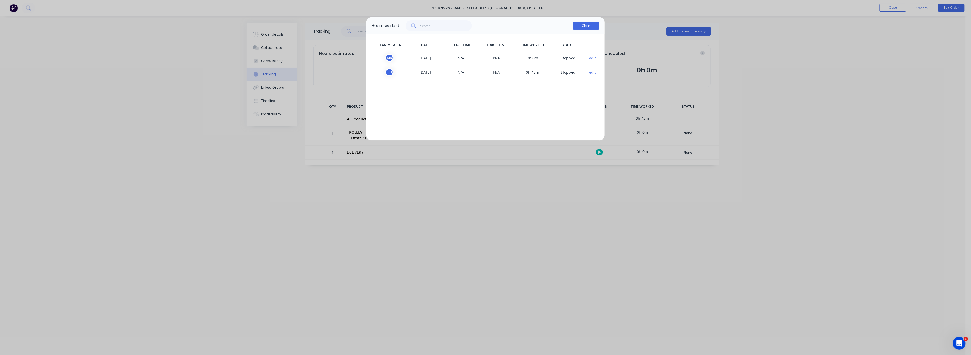
click at [589, 27] on button "Close" at bounding box center [586, 26] width 27 height 8
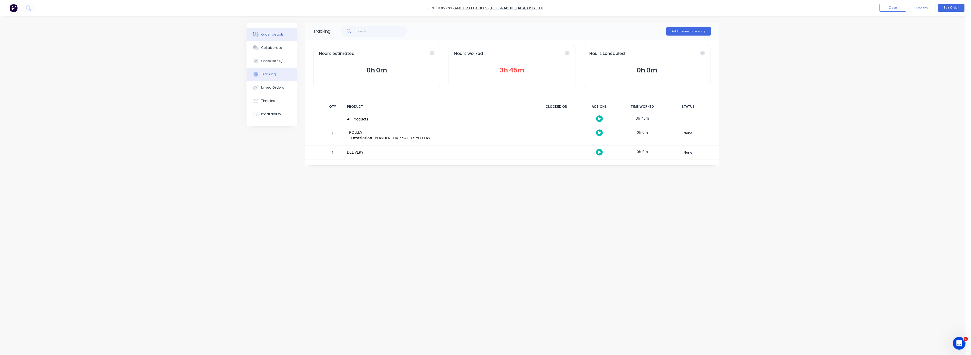
click at [270, 38] on button "Order details" at bounding box center [272, 34] width 50 height 13
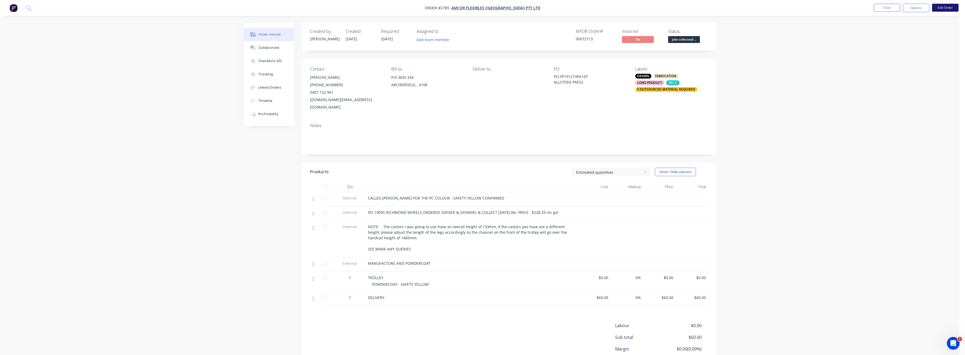
click at [942, 6] on button "Edit Order" at bounding box center [946, 8] width 27 height 8
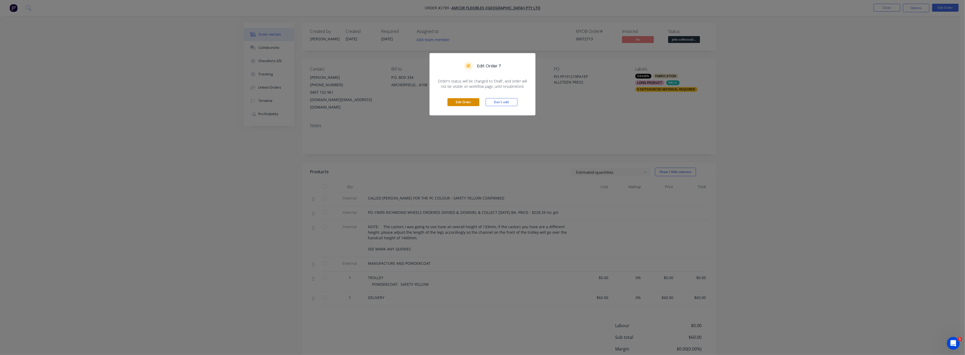
click at [468, 104] on button "Edit Order" at bounding box center [464, 102] width 32 height 8
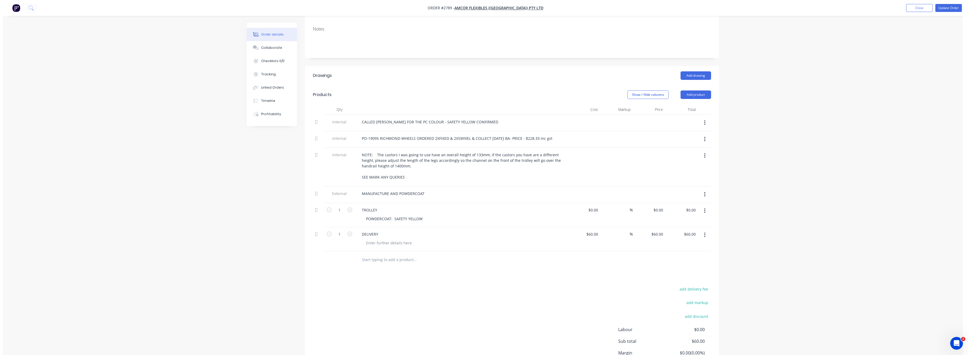
scroll to position [106, 0]
type input "1092"
type input "$1,092.00"
click at [803, 220] on div "Order details Collaborate Checklists 0/0 Tracking Linked Orders Timeline Profit…" at bounding box center [480, 148] width 960 height 509
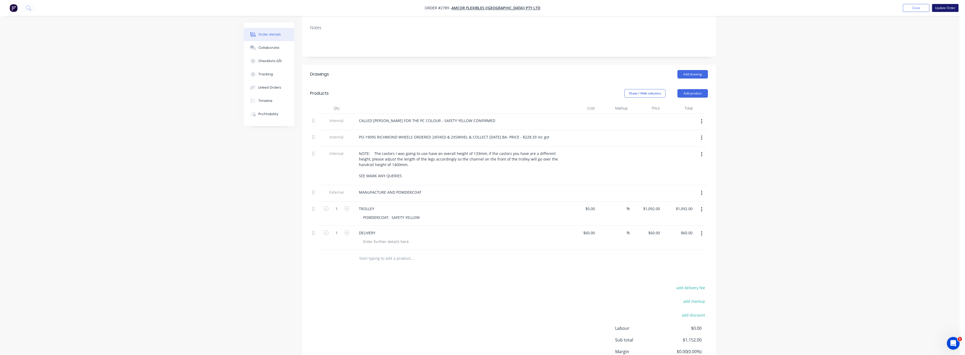
click at [945, 8] on button "Update Order" at bounding box center [946, 8] width 27 height 8
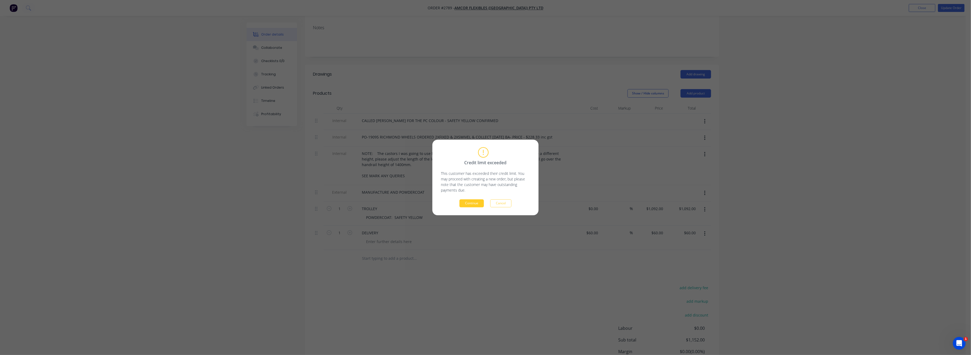
click at [477, 205] on button "Continue" at bounding box center [471, 204] width 24 height 8
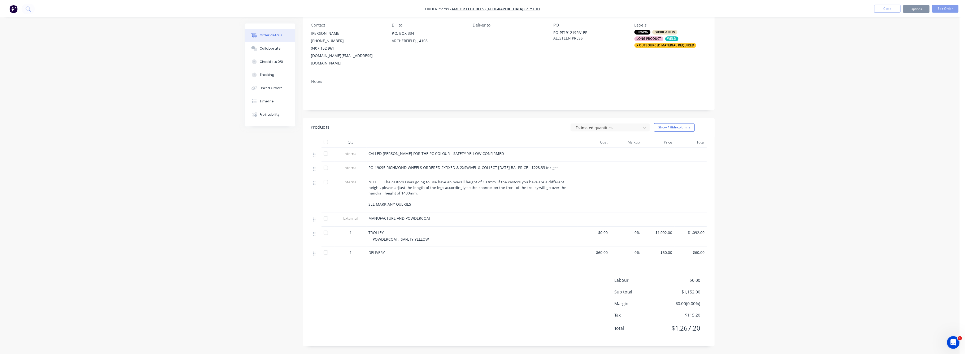
scroll to position [38, 0]
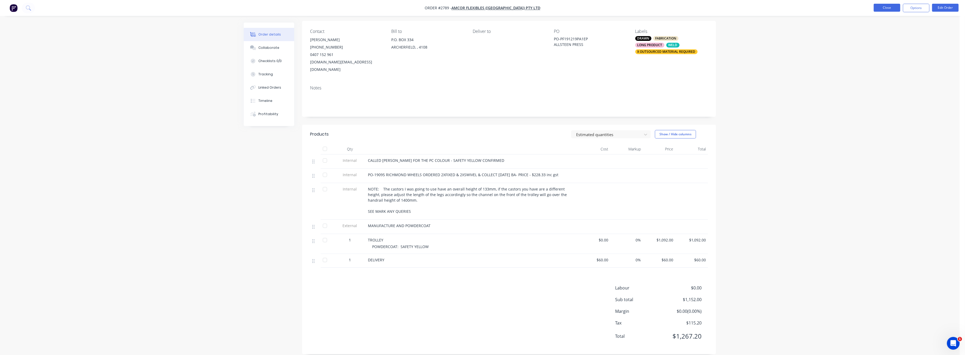
click at [891, 6] on button "Close" at bounding box center [887, 8] width 27 height 8
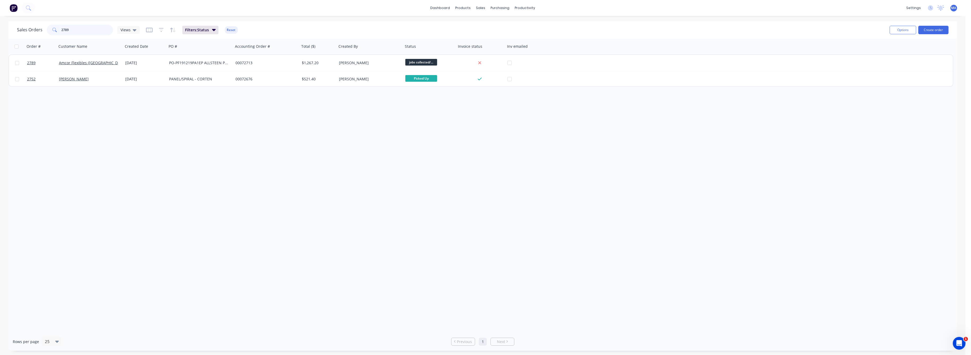
drag, startPoint x: 67, startPoint y: 29, endPoint x: 59, endPoint y: 31, distance: 8.5
click at [59, 31] on div "2789" at bounding box center [80, 30] width 66 height 11
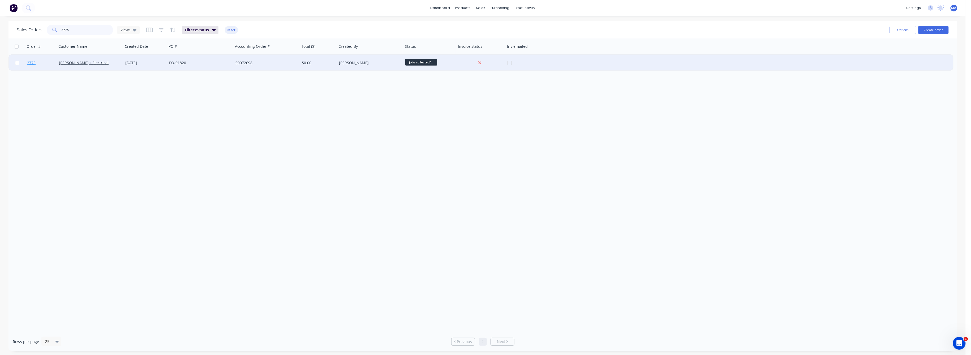
type input "2775"
click at [31, 61] on span "2775" at bounding box center [31, 62] width 8 height 5
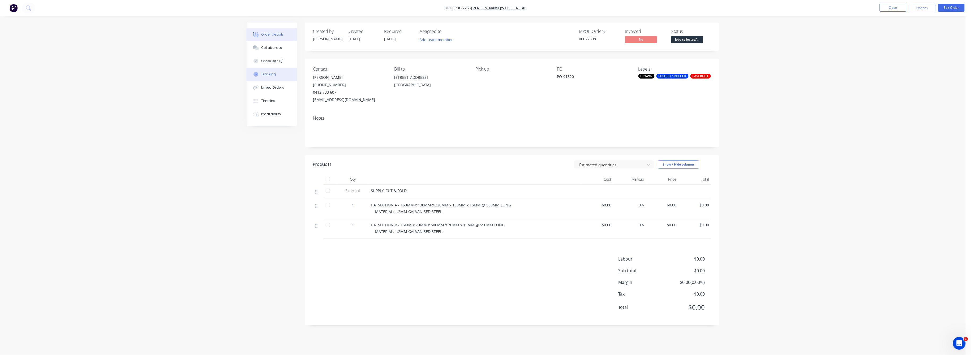
click at [270, 72] on div "Tracking" at bounding box center [268, 74] width 15 height 5
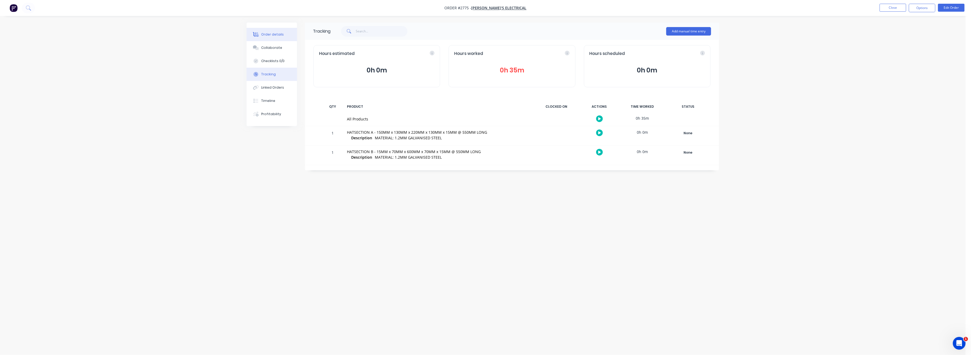
click at [272, 33] on div "Order details" at bounding box center [272, 34] width 23 height 5
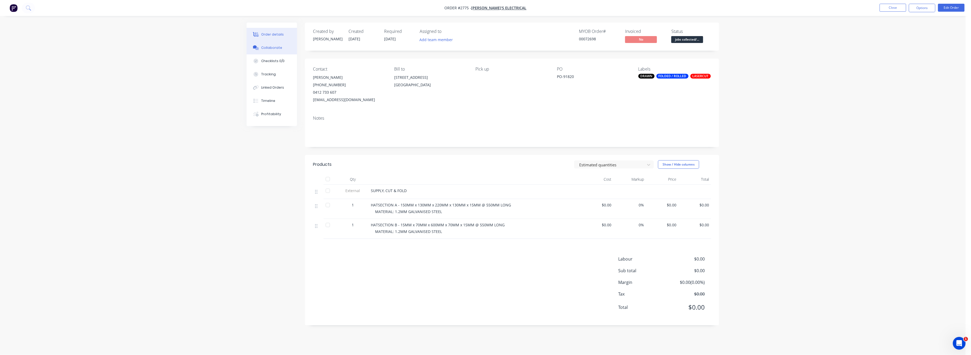
drag, startPoint x: 275, startPoint y: 47, endPoint x: 279, endPoint y: 57, distance: 11.1
click at [275, 48] on div "Collaborate" at bounding box center [271, 47] width 21 height 5
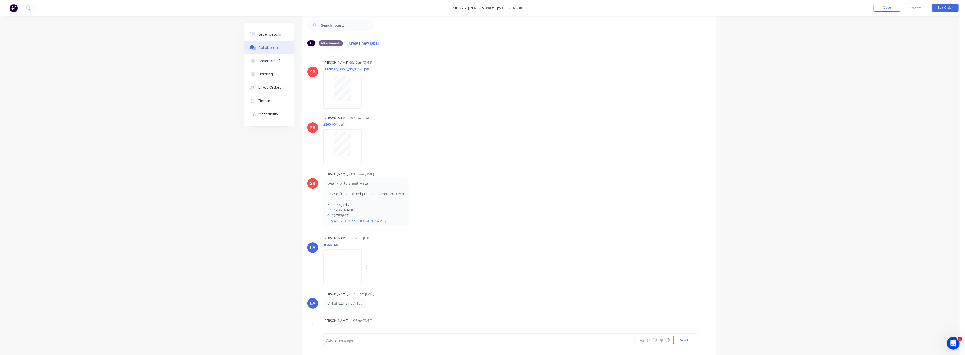
scroll to position [35, 0]
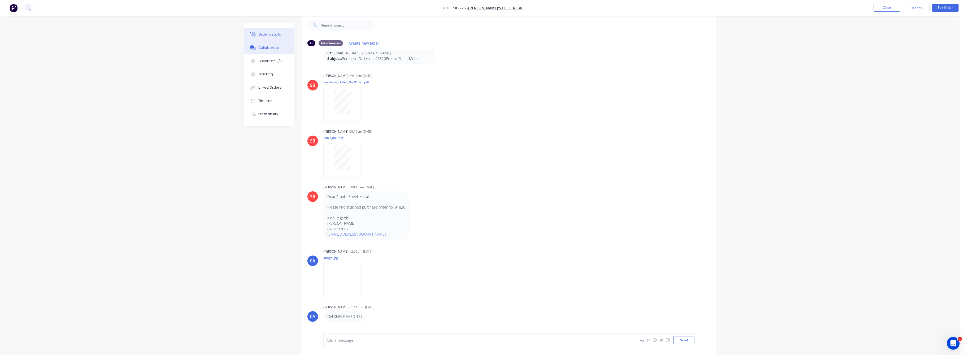
click at [271, 36] on div "Order details" at bounding box center [270, 34] width 23 height 5
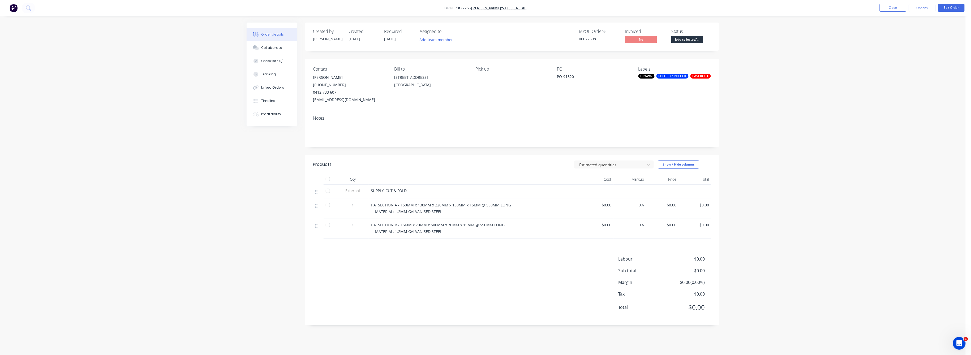
click at [673, 207] on span "$0.00" at bounding box center [662, 205] width 28 height 6
click at [678, 205] on div "$0.00" at bounding box center [662, 209] width 33 height 20
click at [949, 6] on button "Edit Order" at bounding box center [951, 8] width 27 height 8
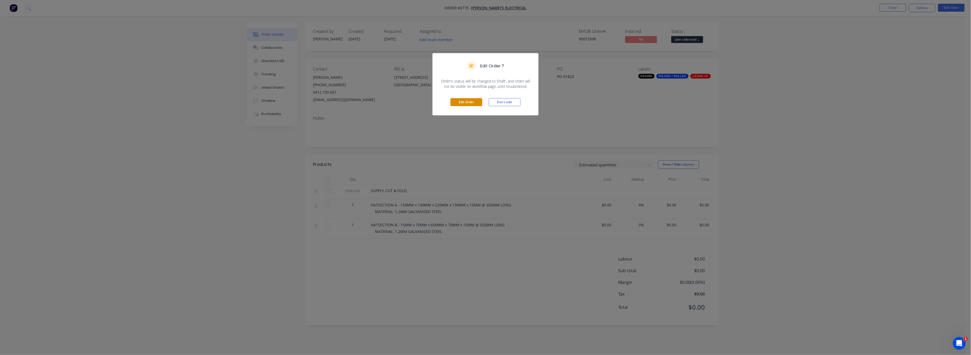
click at [476, 104] on button "Edit Order" at bounding box center [466, 102] width 32 height 8
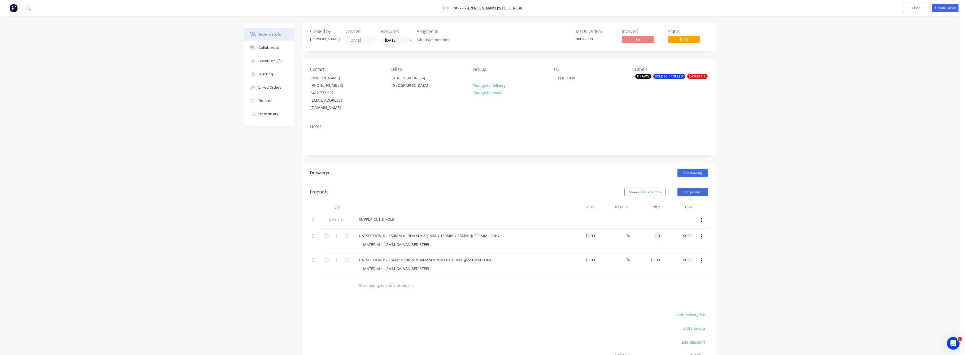
drag, startPoint x: 657, startPoint y: 230, endPoint x: 664, endPoint y: 246, distance: 17.5
click at [658, 232] on input "0" at bounding box center [660, 236] width 6 height 8
type input "$150.00"
click at [656, 256] on input "0" at bounding box center [656, 260] width 12 height 8
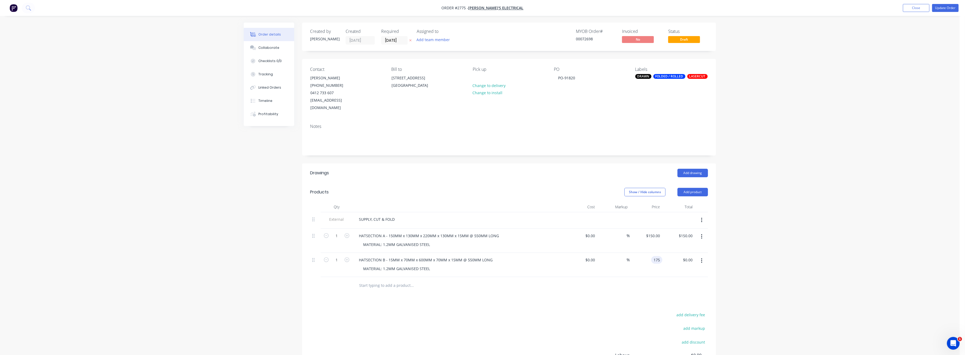
type input "$175.00"
drag, startPoint x: 724, startPoint y: 261, endPoint x: 770, endPoint y: 265, distance: 46.9
click at [742, 264] on div "Order details Collaborate Checklists 0/0 Tracking Linked Orders Timeline Profit…" at bounding box center [480, 215] width 960 height 430
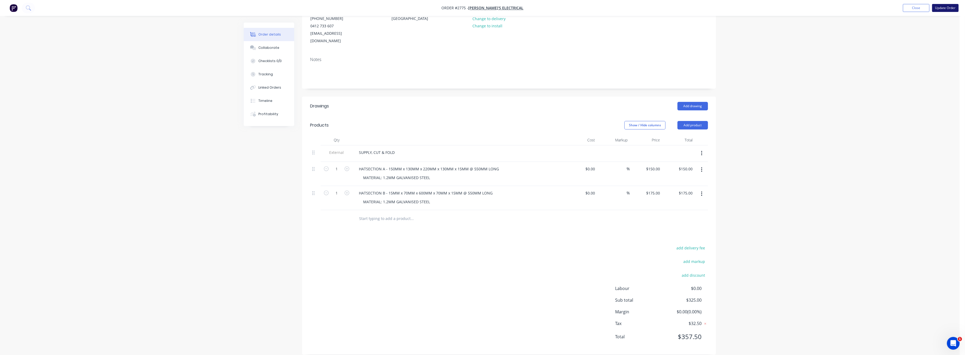
click at [937, 8] on button "Update Order" at bounding box center [946, 8] width 27 height 8
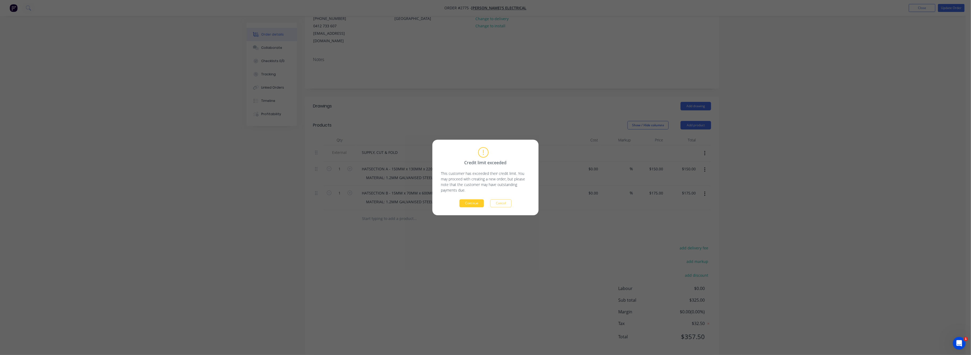
click at [469, 205] on button "Continue" at bounding box center [471, 204] width 24 height 8
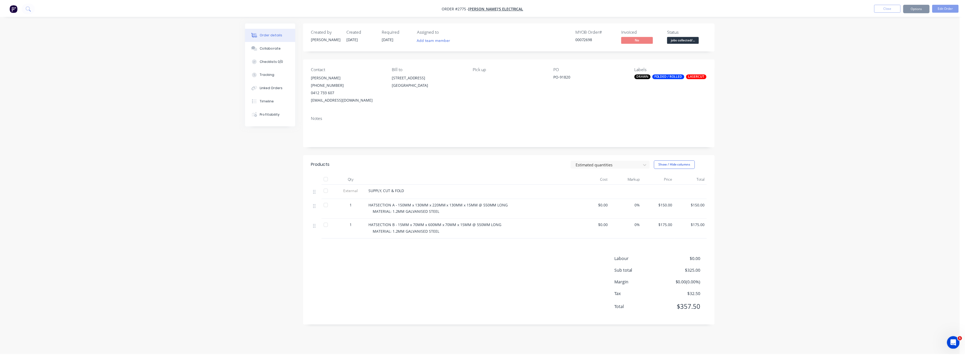
scroll to position [0, 0]
click at [895, 7] on button "Close" at bounding box center [892, 8] width 27 height 8
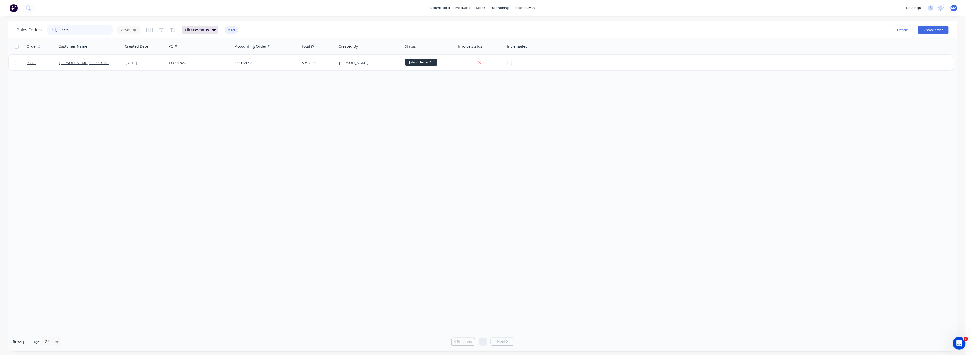
drag, startPoint x: 69, startPoint y: 30, endPoint x: 51, endPoint y: 35, distance: 18.0
click at [51, 35] on div "Sales Orders 2775 Views Filters: Status Reset" at bounding box center [451, 29] width 868 height 13
drag, startPoint x: 68, startPoint y: 30, endPoint x: 57, endPoint y: 33, distance: 11.9
click at [57, 33] on div "2775" at bounding box center [80, 30] width 66 height 11
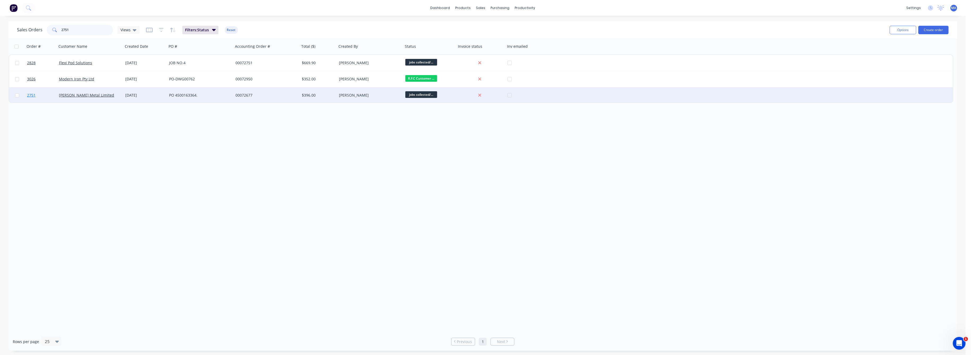
type input "2751"
click at [31, 96] on span "2751" at bounding box center [31, 95] width 8 height 5
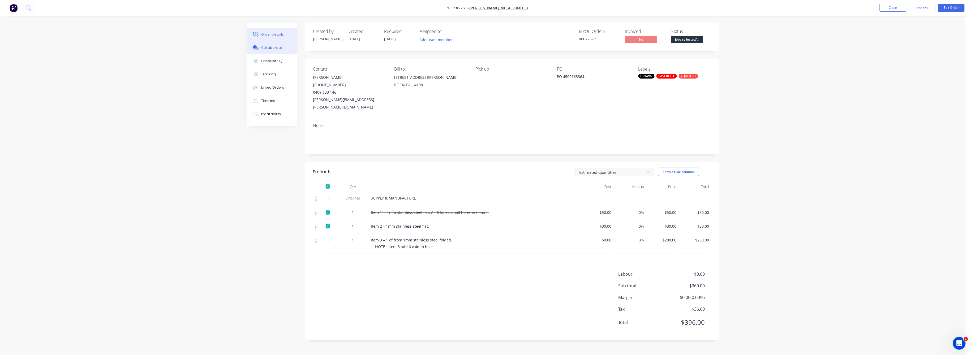
click at [274, 46] on div "Collaborate" at bounding box center [271, 47] width 21 height 5
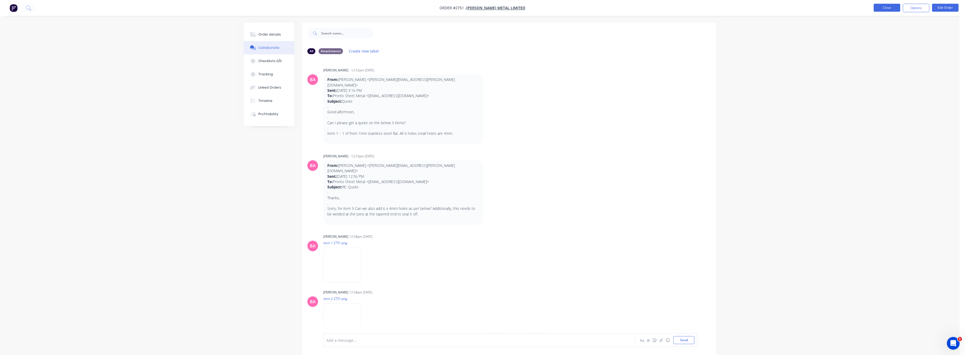
click at [889, 7] on button "Close" at bounding box center [887, 8] width 27 height 8
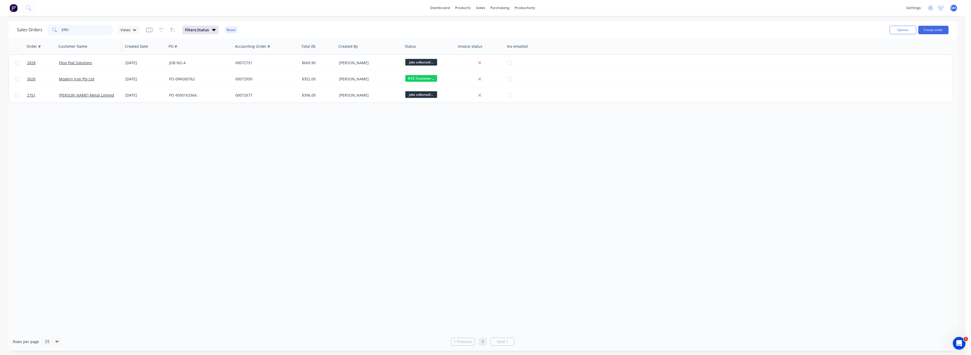
drag, startPoint x: 69, startPoint y: 30, endPoint x: 64, endPoint y: 53, distance: 23.7
click at [55, 34] on div "2751" at bounding box center [80, 30] width 66 height 11
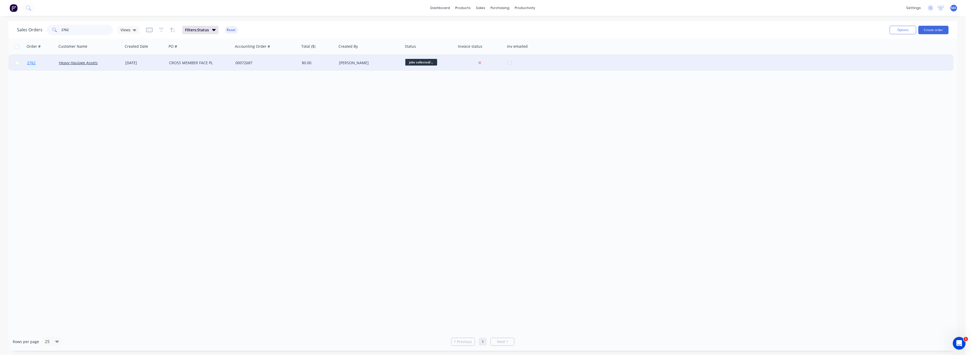
type input "2762"
click at [30, 63] on span "2762" at bounding box center [31, 62] width 8 height 5
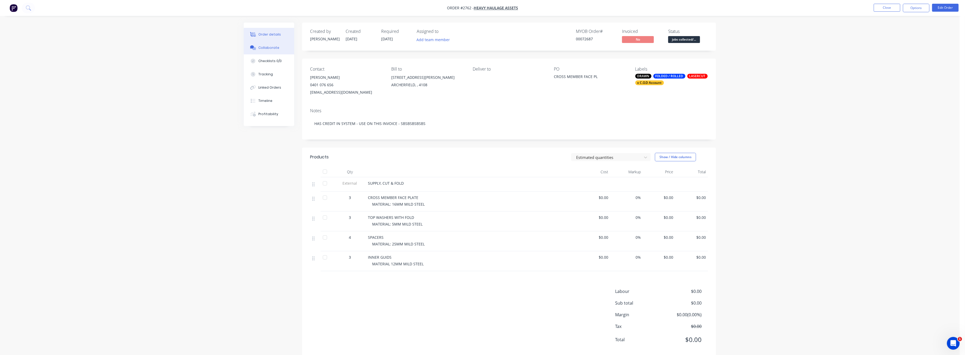
click at [266, 46] on div "Collaborate" at bounding box center [269, 47] width 21 height 5
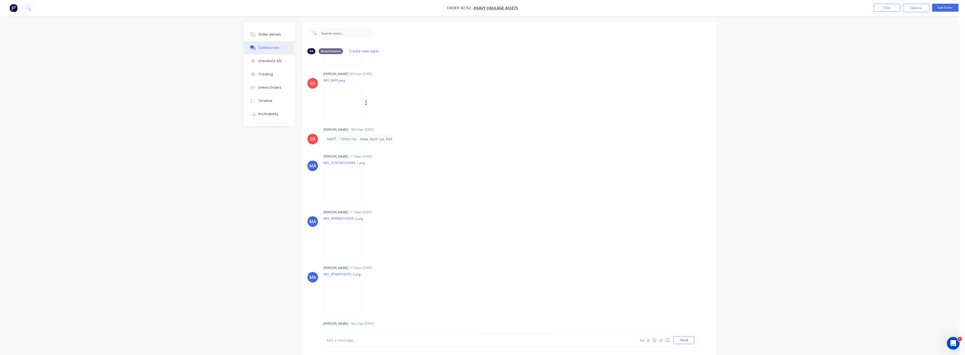
scroll to position [173, 0]
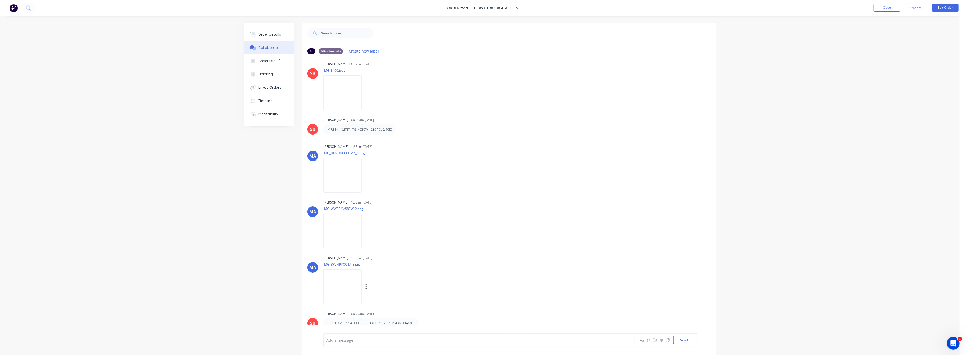
click at [341, 284] on img at bounding box center [343, 286] width 38 height 35
click at [269, 34] on div "Order details" at bounding box center [270, 34] width 23 height 5
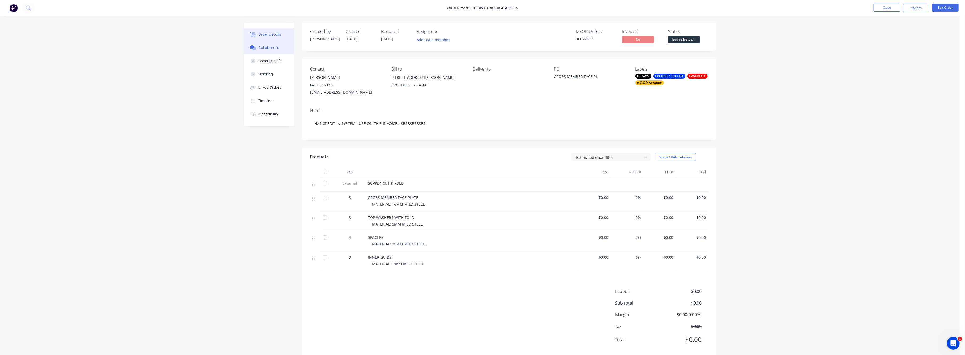
click at [269, 44] on button "Collaborate" at bounding box center [269, 47] width 50 height 13
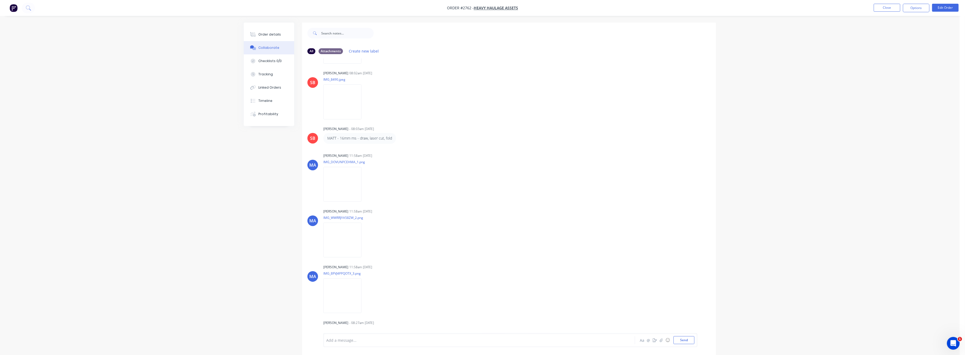
scroll to position [173, 0]
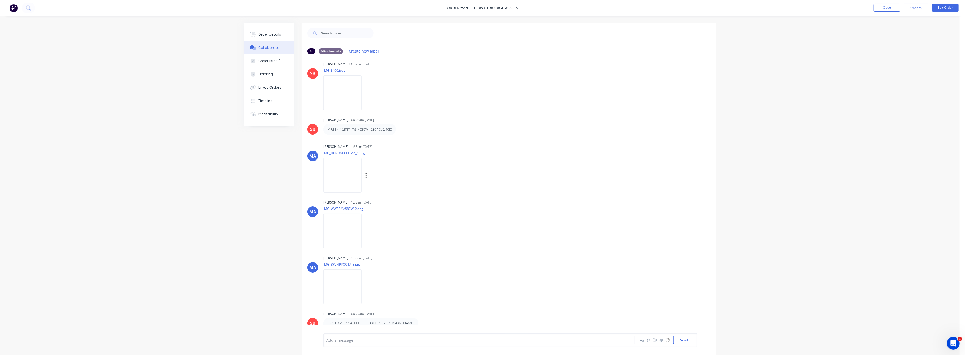
click at [343, 169] on img at bounding box center [343, 175] width 38 height 35
click at [347, 290] on img at bounding box center [343, 286] width 38 height 35
click at [269, 31] on button "Order details" at bounding box center [269, 34] width 50 height 13
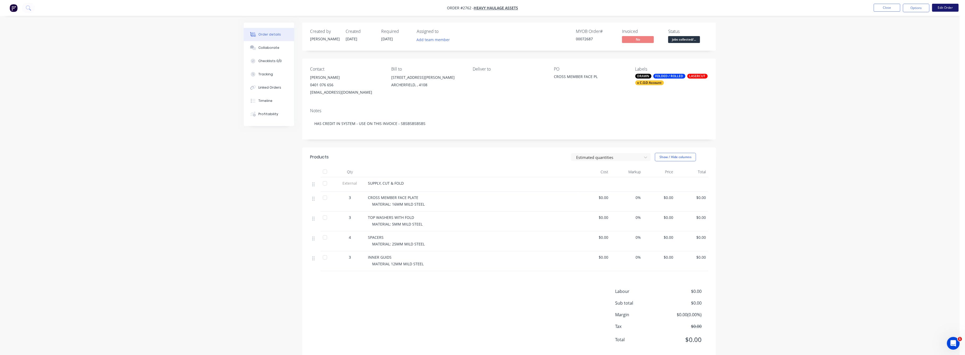
click at [942, 5] on button "Edit Order" at bounding box center [946, 8] width 27 height 8
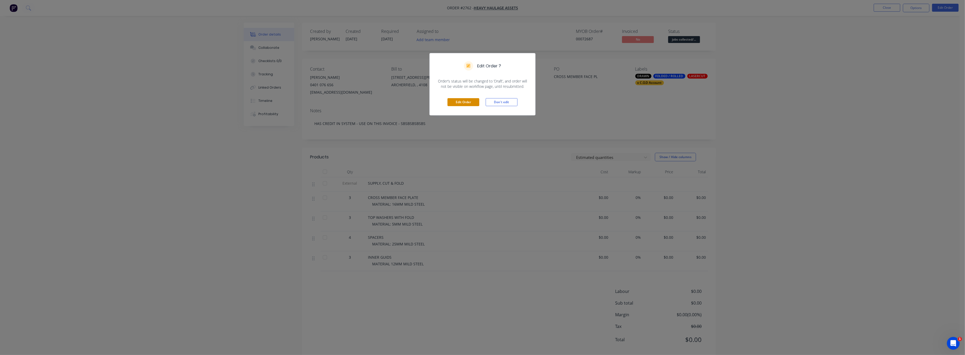
click at [464, 102] on button "Edit Order" at bounding box center [464, 102] width 32 height 8
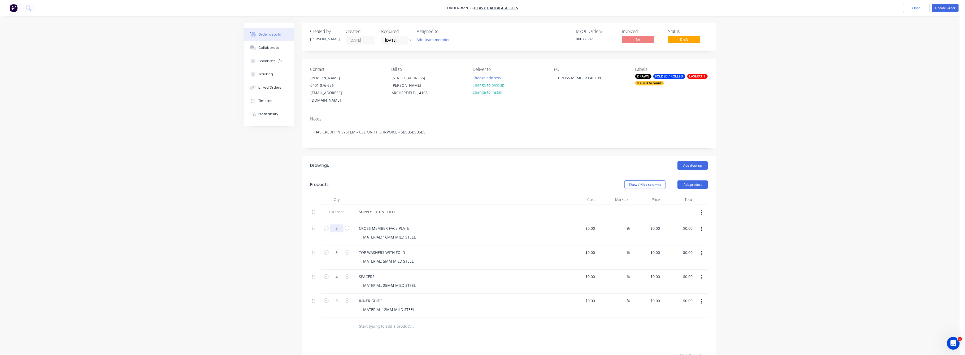
click at [336, 225] on input "3" at bounding box center [337, 229] width 14 height 8
type input "6"
click at [267, 47] on div "Collaborate" at bounding box center [269, 47] width 21 height 5
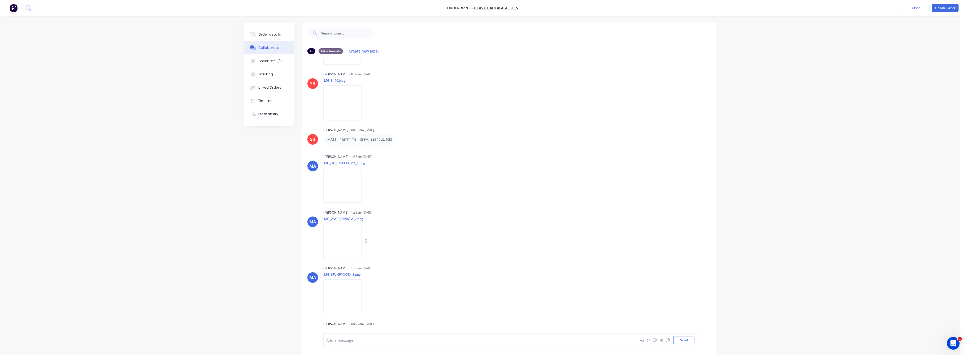
scroll to position [173, 0]
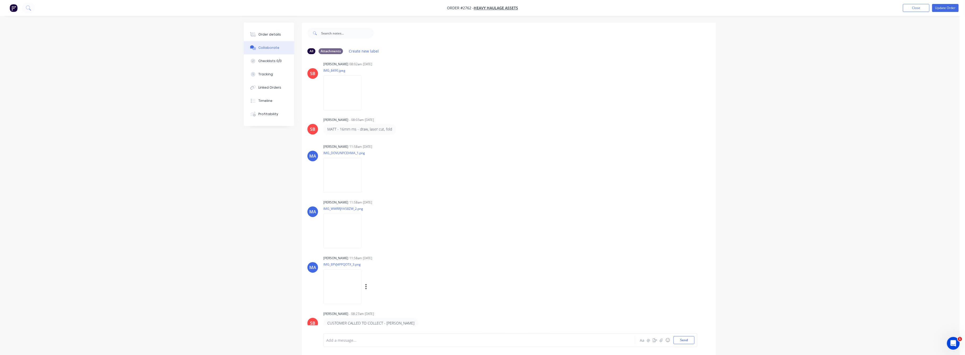
click at [341, 291] on img at bounding box center [343, 286] width 38 height 35
click at [273, 31] on button "Order details" at bounding box center [269, 34] width 50 height 13
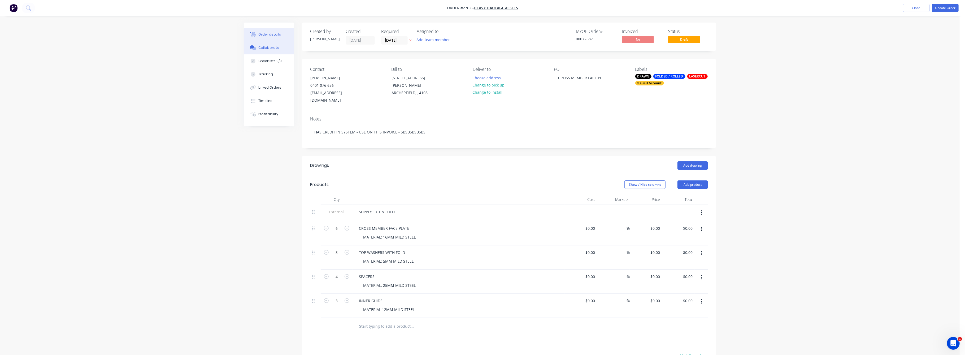
click at [268, 48] on div "Collaborate" at bounding box center [269, 47] width 21 height 5
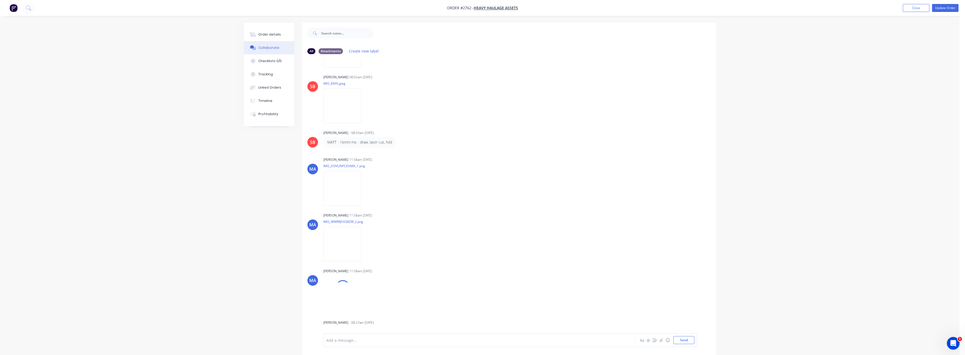
scroll to position [161, 0]
click at [335, 303] on img at bounding box center [343, 299] width 38 height 35
click at [275, 36] on div "Order details" at bounding box center [270, 34] width 23 height 5
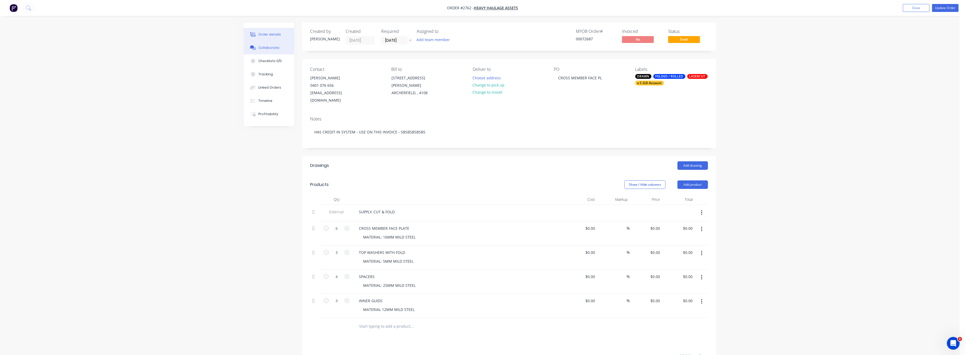
click at [268, 50] on button "Collaborate" at bounding box center [269, 47] width 50 height 13
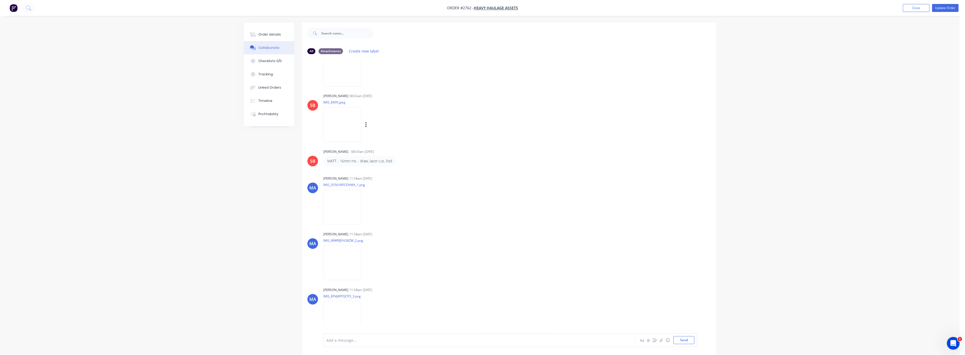
scroll to position [173, 0]
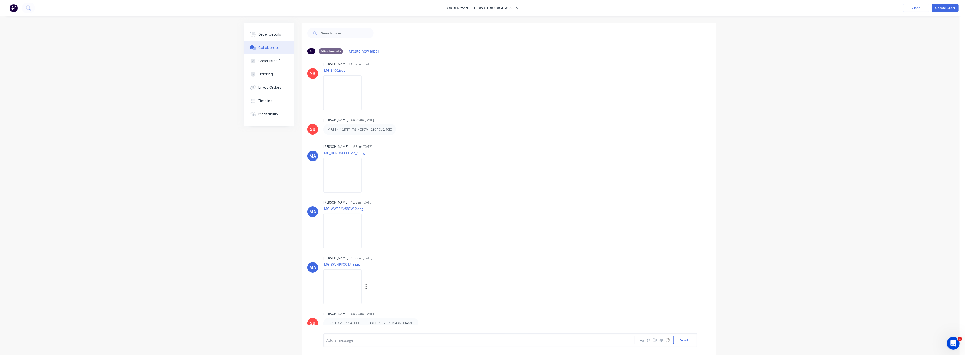
click at [340, 282] on img at bounding box center [343, 286] width 38 height 35
click at [339, 99] on img at bounding box center [343, 92] width 38 height 35
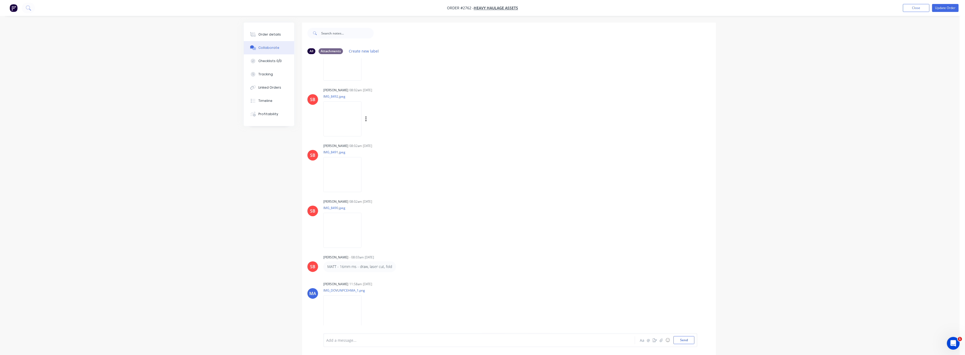
scroll to position [32, 0]
click at [346, 118] on img at bounding box center [343, 122] width 38 height 35
drag, startPoint x: 263, startPoint y: 33, endPoint x: 295, endPoint y: 51, distance: 36.7
click at [263, 33] on div "Order details" at bounding box center [270, 34] width 23 height 5
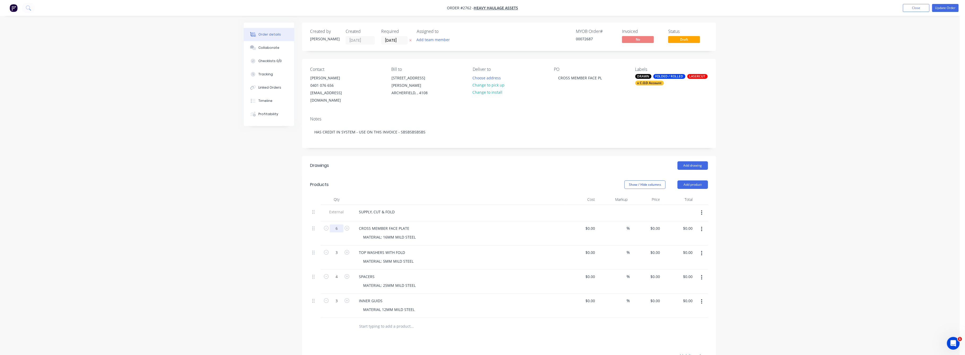
drag, startPoint x: 338, startPoint y: 223, endPoint x: 342, endPoint y: 225, distance: 4.6
click at [338, 225] on input "6" at bounding box center [337, 229] width 14 height 8
type input "3"
click at [657, 249] on input "0" at bounding box center [656, 253] width 12 height 8
type input "$80.00"
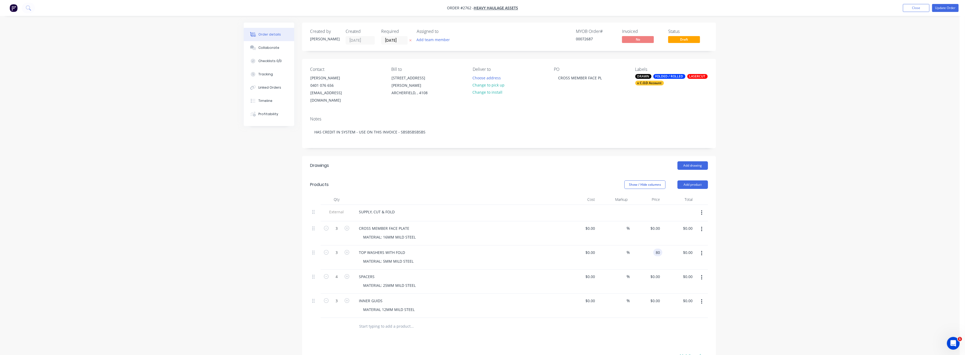
type input "$240.00"
drag, startPoint x: 763, startPoint y: 258, endPoint x: 755, endPoint y: 252, distance: 9.8
click at [763, 257] on div "Order details Collaborate Checklists 0/0 Tracking Linked Orders Timeline Profit…" at bounding box center [480, 235] width 960 height 471
click at [658, 249] on input "80" at bounding box center [655, 253] width 14 height 8
type input "$60.00"
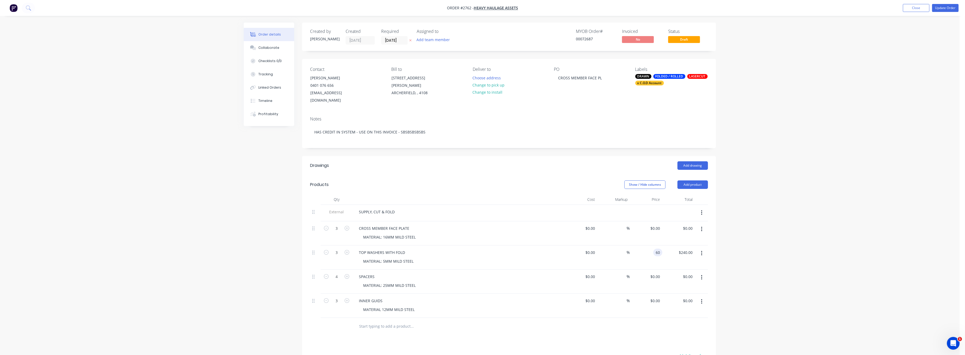
type input "$180.00"
drag, startPoint x: 793, startPoint y: 243, endPoint x: 784, endPoint y: 238, distance: 10.0
click at [792, 241] on div "Order details Collaborate Checklists 0/0 Tracking Linked Orders Timeline Profit…" at bounding box center [480, 235] width 960 height 471
click at [268, 46] on div "Collaborate" at bounding box center [269, 47] width 21 height 5
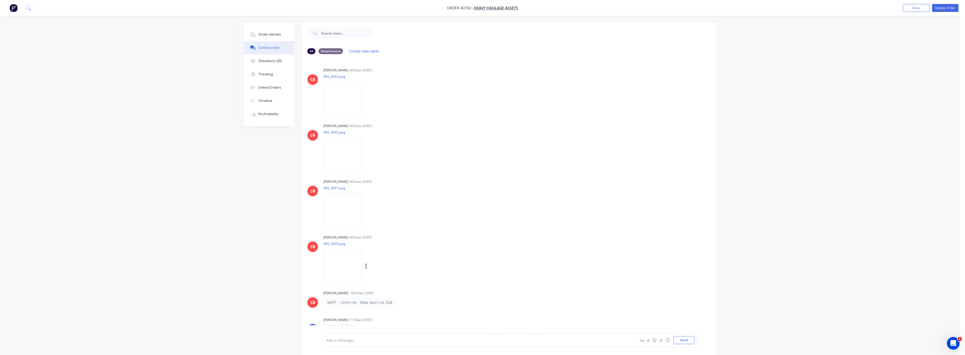
click at [342, 262] on img at bounding box center [343, 266] width 38 height 35
click at [344, 215] on img at bounding box center [343, 210] width 38 height 35
click at [349, 264] on img at bounding box center [343, 266] width 38 height 35
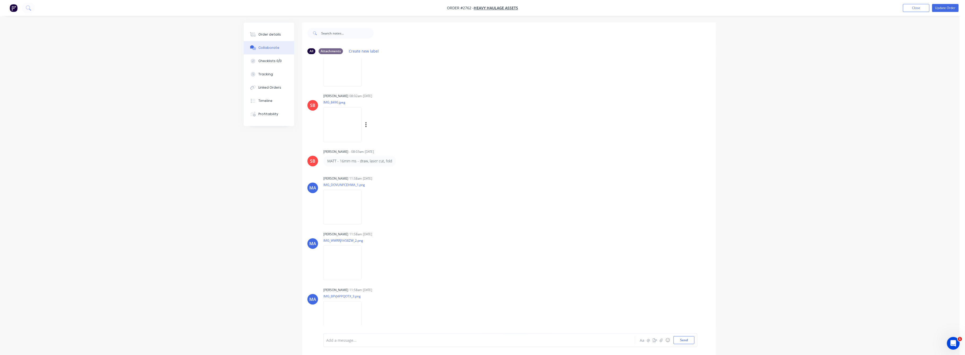
scroll to position [173, 0]
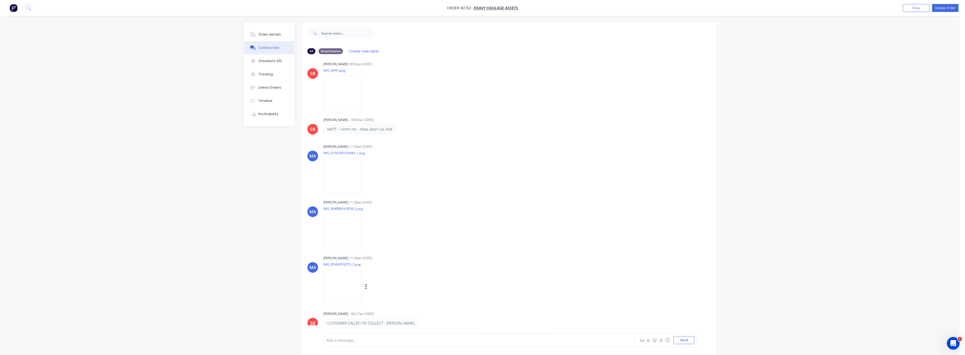
click at [346, 284] on img at bounding box center [343, 286] width 38 height 35
click at [341, 228] on img at bounding box center [343, 231] width 38 height 35
click at [265, 33] on div "Order details" at bounding box center [270, 34] width 23 height 5
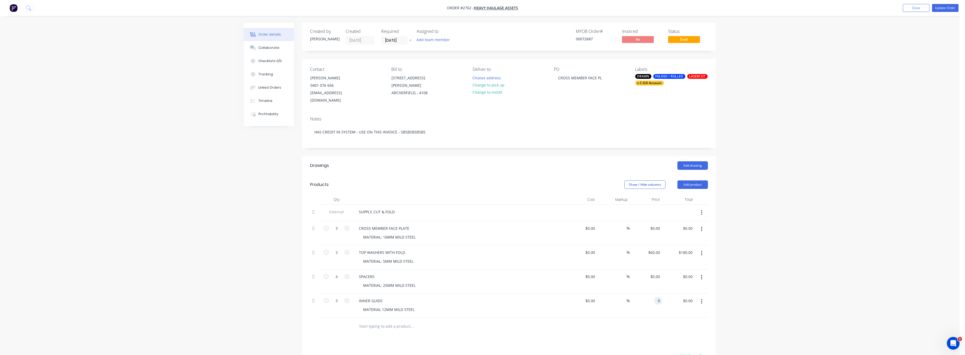
click at [654, 295] on div "0 0" at bounding box center [646, 306] width 33 height 24
type input "$100.00"
type input "$300.00"
click at [801, 285] on div "Order details Collaborate Checklists 0/0 Tracking Linked Orders Timeline Profit…" at bounding box center [480, 235] width 960 height 471
click at [688, 273] on input "0.00" at bounding box center [689, 277] width 12 height 8
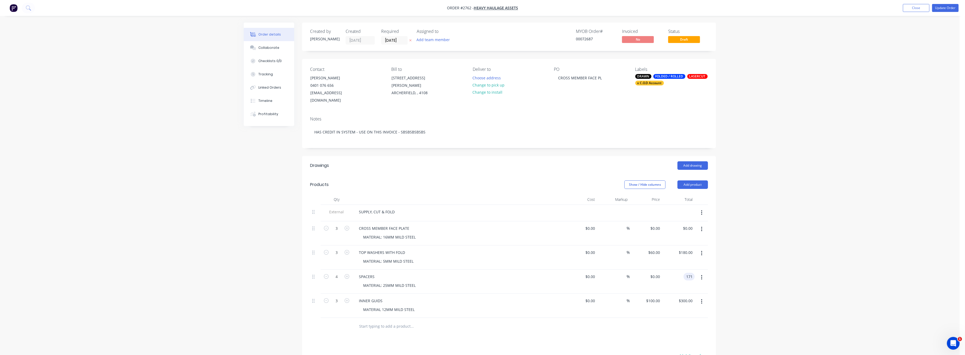
type input "171"
type input "$42.75"
type input "$171.00"
click at [790, 282] on div "Order details Collaborate Checklists 0/0 Tracking Linked Orders Timeline Profit…" at bounding box center [480, 235] width 960 height 471
click at [272, 47] on div "Collaborate" at bounding box center [269, 47] width 21 height 5
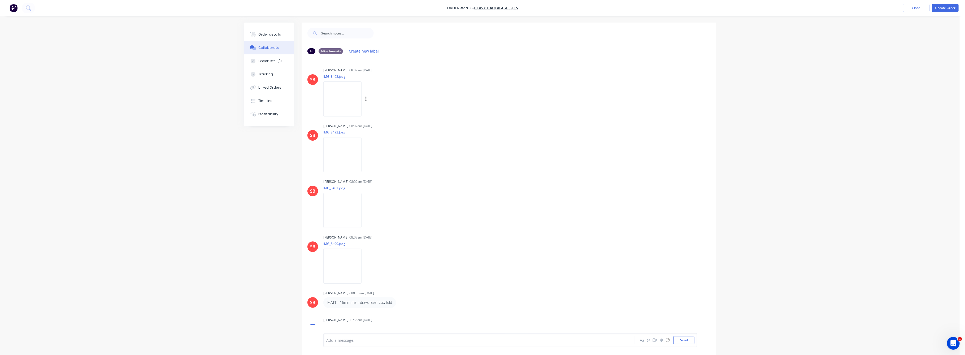
click at [341, 100] on img at bounding box center [343, 98] width 38 height 35
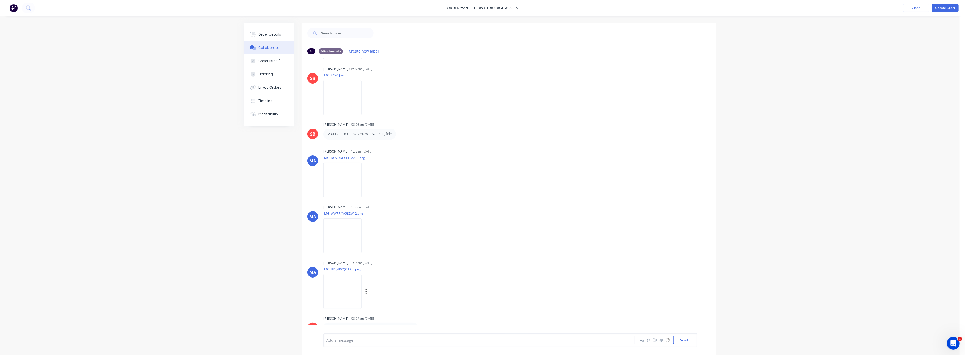
scroll to position [173, 0]
click at [343, 289] on img at bounding box center [343, 286] width 38 height 35
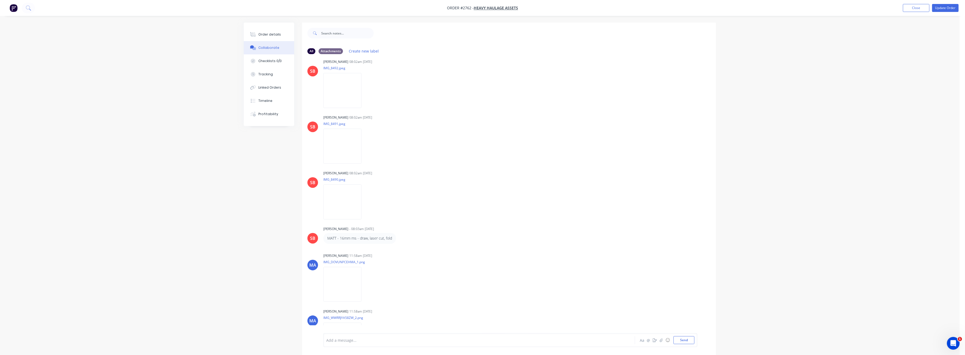
scroll to position [0, 0]
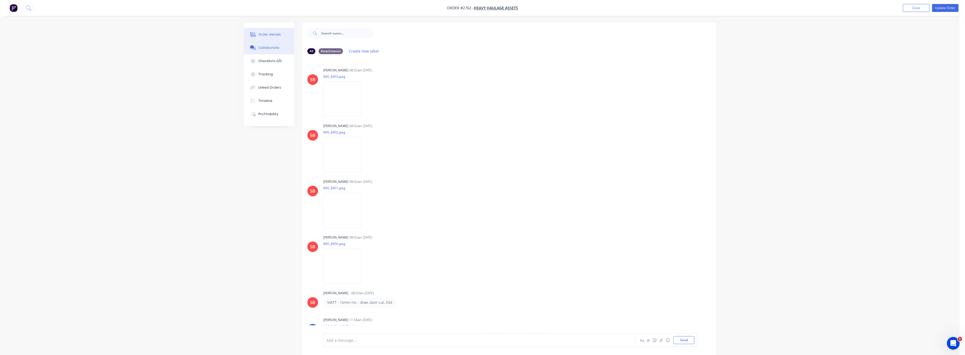
drag, startPoint x: 272, startPoint y: 33, endPoint x: 274, endPoint y: 37, distance: 4.6
click at [272, 33] on div "Order details" at bounding box center [270, 34] width 23 height 5
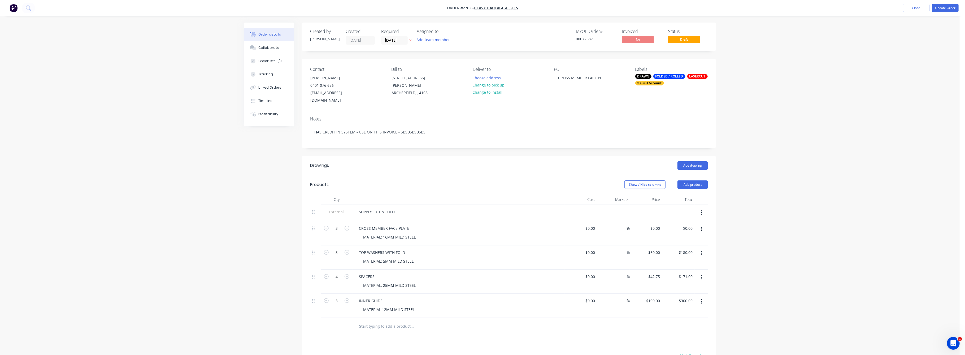
click at [380, 322] on input "text" at bounding box center [412, 326] width 106 height 11
type input "16mm ms plates as per drawings"
click at [427, 338] on div "Drawings Add drawing Products Show / Hide columns Add product Qty Cost Markup P…" at bounding box center [509, 309] width 414 height 307
click at [422, 321] on input "16mm ms plates as per drawings" at bounding box center [412, 326] width 106 height 11
click at [429, 345] on button "Add 16mm ms plates as per drawings to order" at bounding box center [440, 346] width 159 height 17
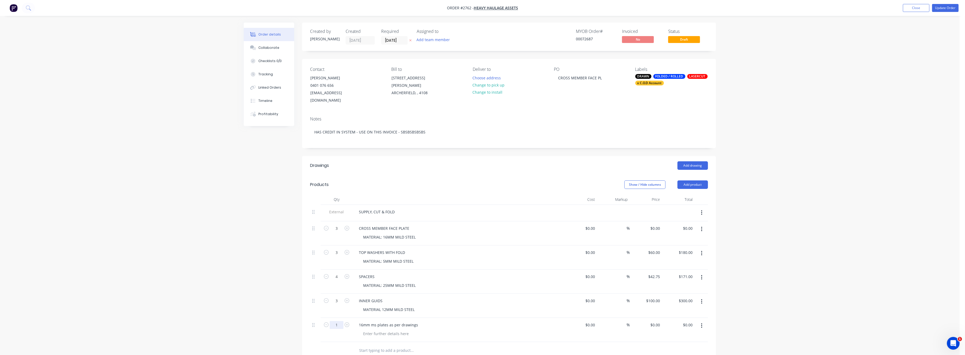
click at [342, 321] on input "1" at bounding box center [337, 325] width 14 height 8
type input "9"
click at [225, 296] on div "Order details Collaborate Checklists 0/0 Tracking Linked Orders Timeline Profit…" at bounding box center [480, 247] width 960 height 495
click at [267, 32] on button "Order details" at bounding box center [269, 34] width 50 height 13
click at [266, 45] on button "Collaborate" at bounding box center [269, 47] width 50 height 13
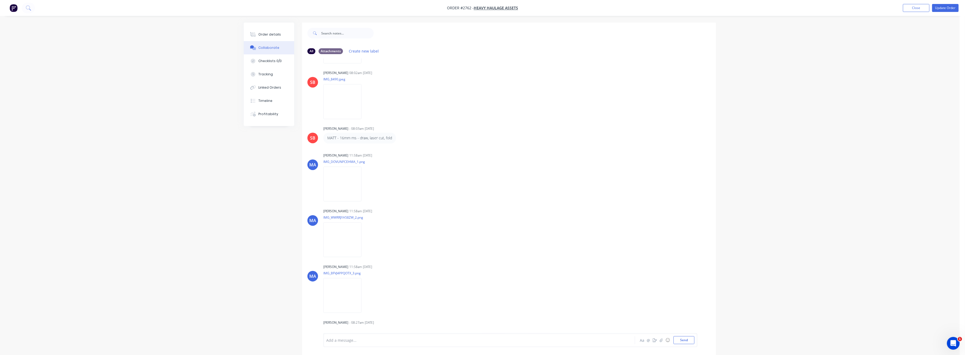
scroll to position [173, 0]
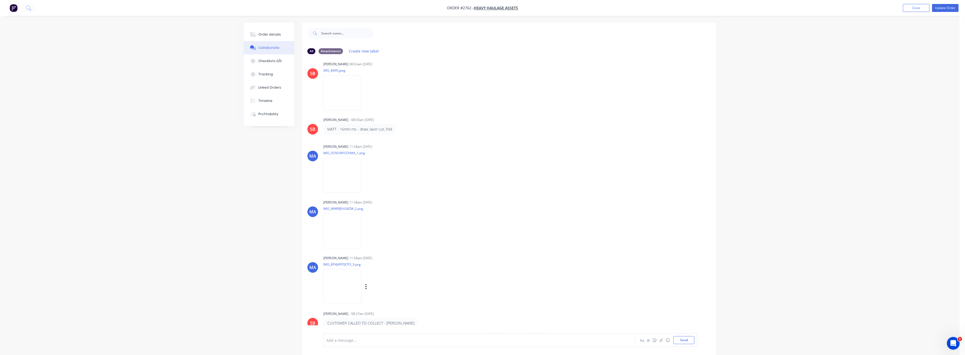
click at [335, 287] on img at bounding box center [343, 286] width 38 height 35
click at [270, 35] on div "Order details" at bounding box center [270, 34] width 23 height 5
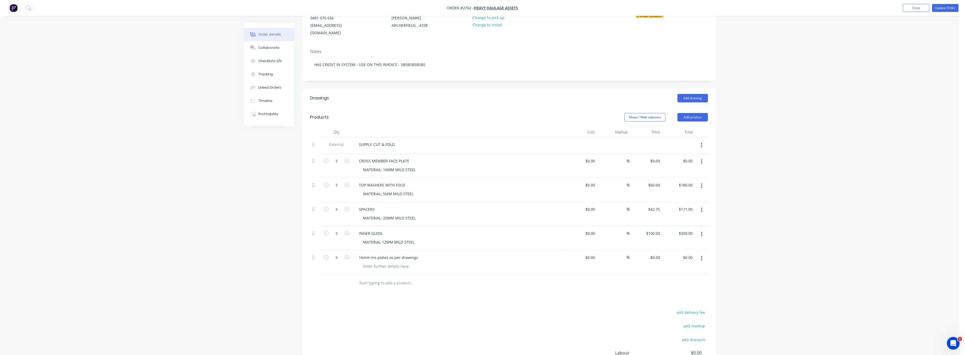
scroll to position [132, 0]
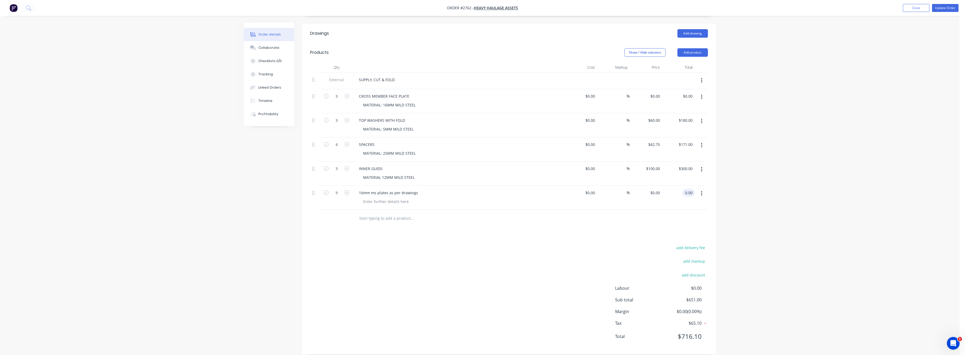
drag, startPoint x: 688, startPoint y: 186, endPoint x: 690, endPoint y: 190, distance: 4.5
click at [689, 189] on input "0.00" at bounding box center [690, 193] width 10 height 8
type input "767.4"
type input "$85.2667"
type input "$767.40"
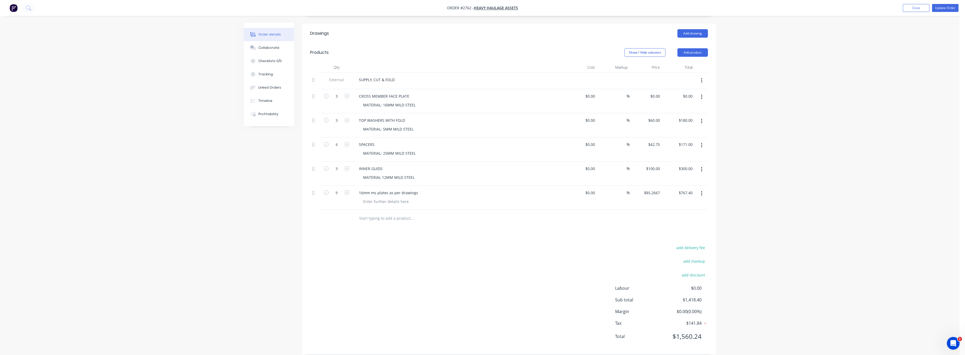
click at [825, 232] on div "Order details Collaborate Checklists 0/0 Tracking Linked Orders Timeline Profit…" at bounding box center [480, 115] width 960 height 495
click at [268, 45] on div "Collaborate" at bounding box center [269, 47] width 21 height 5
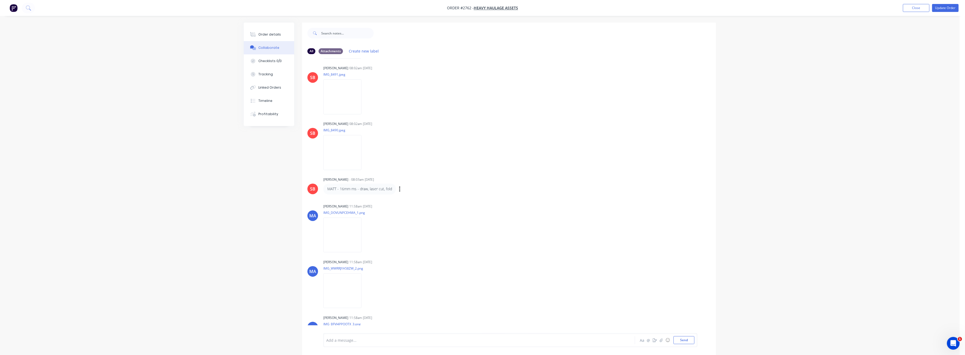
scroll to position [173, 0]
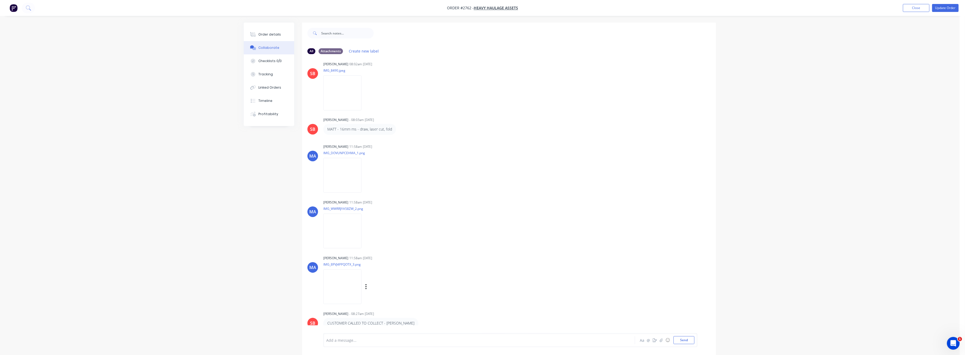
click at [348, 287] on img at bounding box center [343, 286] width 38 height 35
click at [267, 31] on button "Order details" at bounding box center [269, 34] width 50 height 13
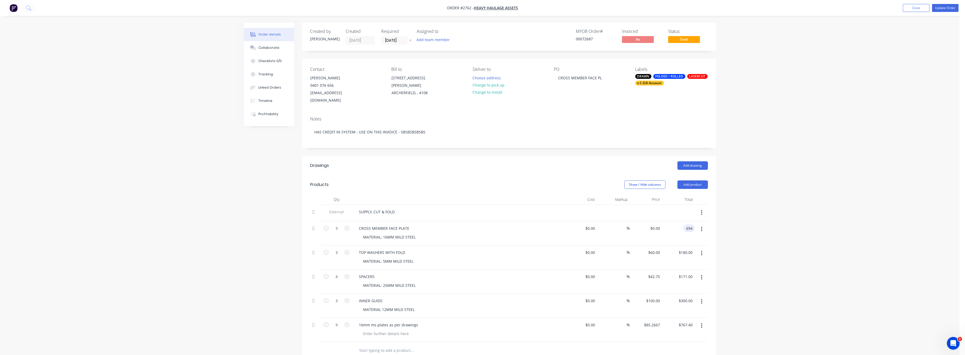
type input "694"
type input "$231.3333"
type input "$694.00"
drag, startPoint x: 804, startPoint y: 259, endPoint x: 799, endPoint y: 258, distance: 5.5
click at [804, 258] on div "Order details Collaborate Checklists 0/0 Tracking Linked Orders Timeline Profit…" at bounding box center [480, 247] width 960 height 495
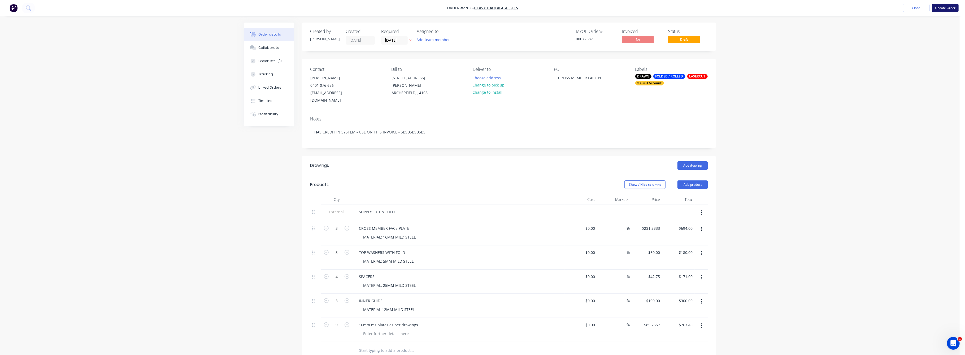
click at [948, 8] on button "Update Order" at bounding box center [946, 8] width 27 height 8
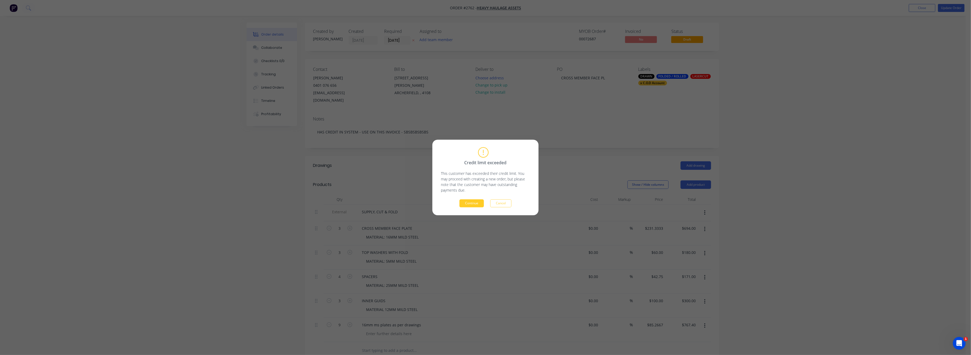
click at [471, 205] on button "Continue" at bounding box center [471, 204] width 24 height 8
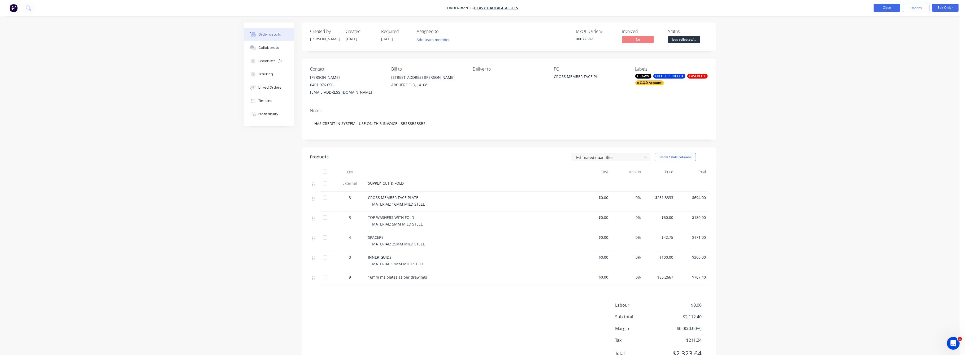
click at [884, 6] on button "Close" at bounding box center [887, 8] width 27 height 8
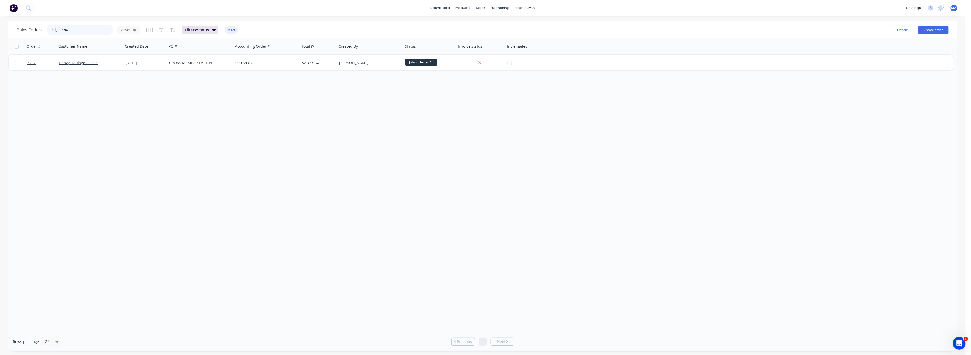
drag, startPoint x: 71, startPoint y: 31, endPoint x: 52, endPoint y: 34, distance: 19.9
click at [52, 33] on div "2762" at bounding box center [80, 30] width 66 height 11
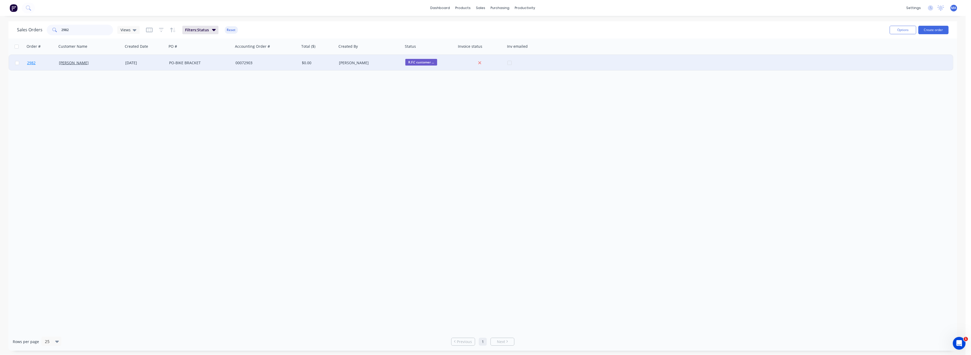
type input "2982"
click at [31, 62] on span "2982" at bounding box center [31, 62] width 8 height 5
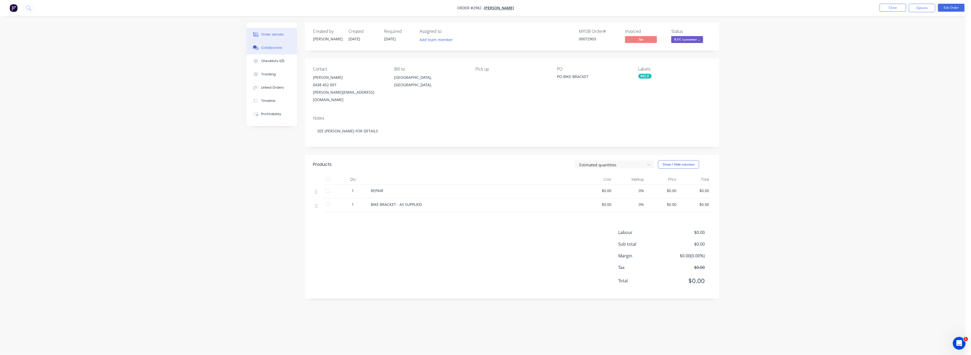
click at [271, 48] on div "Collaborate" at bounding box center [271, 47] width 21 height 5
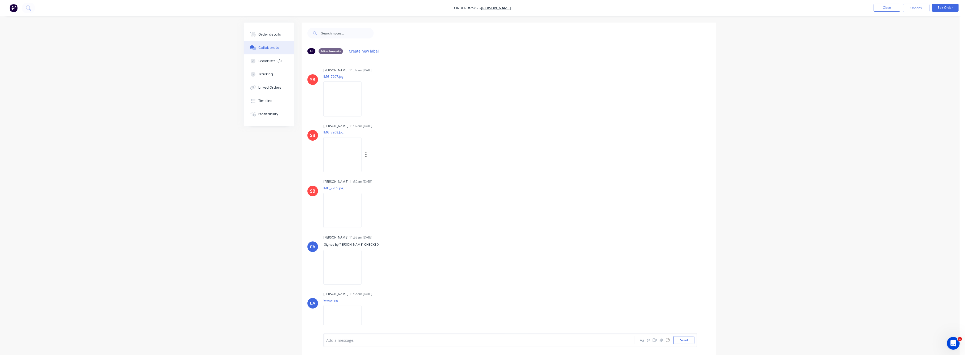
click at [352, 151] on img at bounding box center [343, 154] width 38 height 35
click at [272, 75] on div "Tracking" at bounding box center [266, 74] width 15 height 5
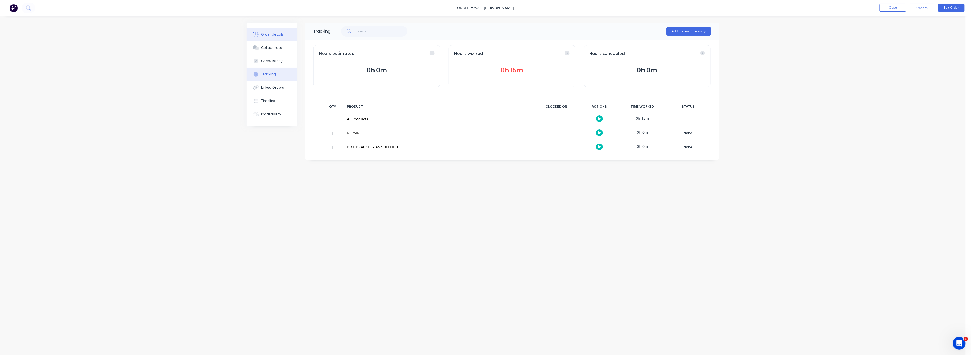
click at [267, 36] on div "Order details" at bounding box center [272, 34] width 23 height 5
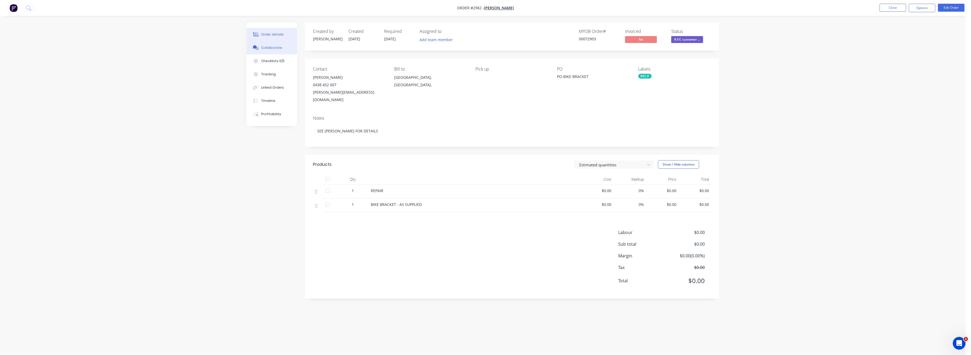
click at [273, 48] on div "Collaborate" at bounding box center [271, 47] width 21 height 5
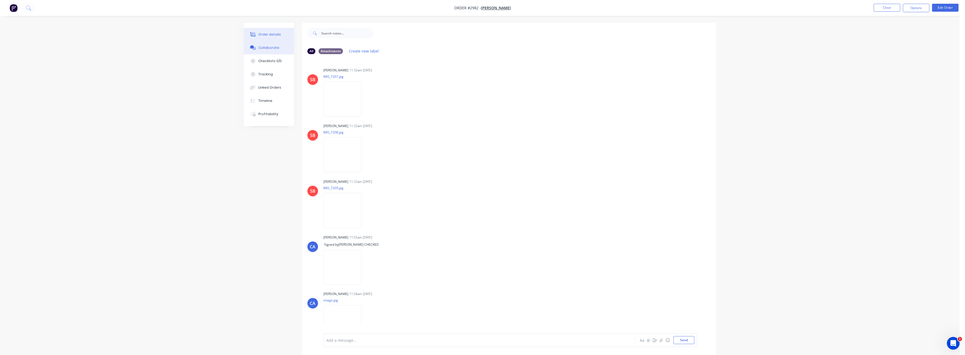
click at [271, 35] on div "Order details" at bounding box center [270, 34] width 23 height 5
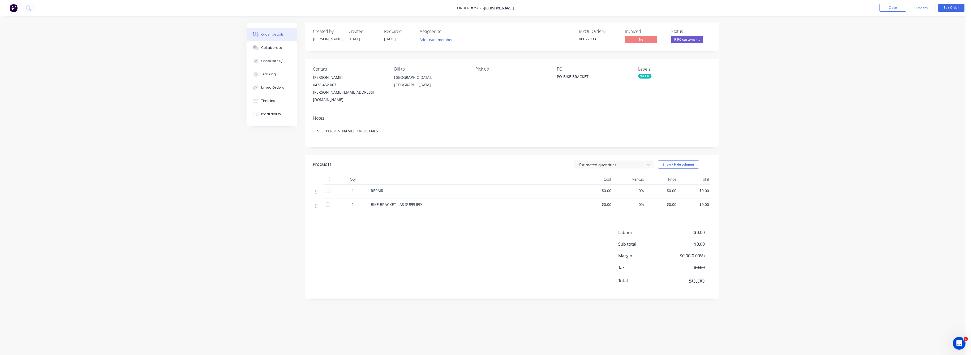
drag, startPoint x: 670, startPoint y: 196, endPoint x: 681, endPoint y: 207, distance: 15.8
click at [681, 207] on div "Products Estimated quantities Show / Hide columns Qty Cost Markup Price Total 1…" at bounding box center [512, 227] width 414 height 144
click at [942, 8] on button "Edit Order" at bounding box center [951, 8] width 27 height 8
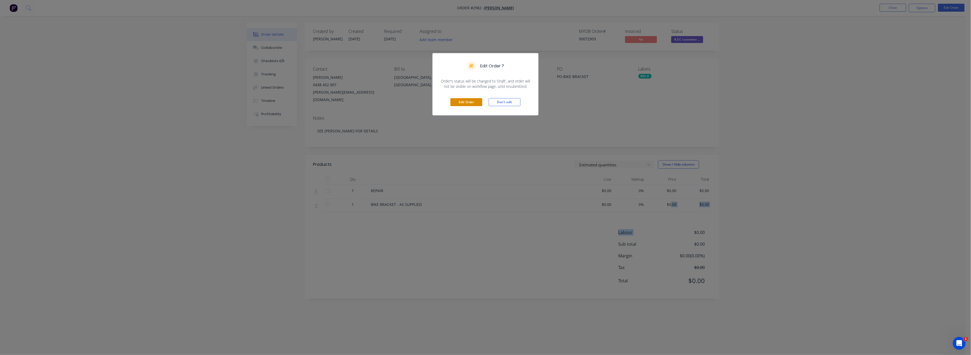
click at [461, 99] on button "Edit Order" at bounding box center [466, 102] width 32 height 8
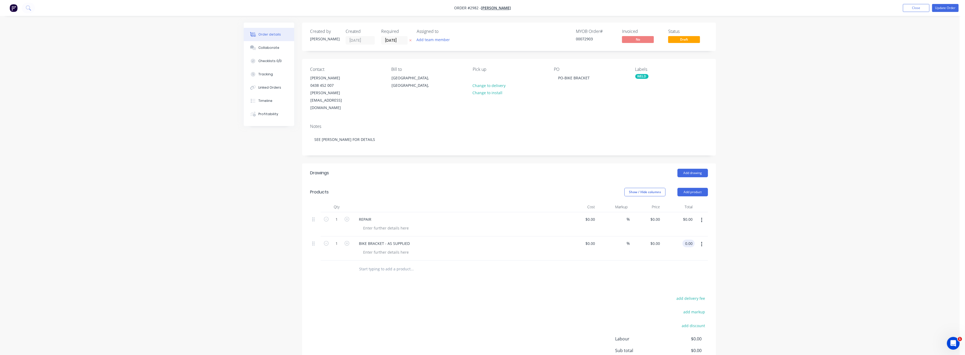
click at [689, 240] on input "0.00" at bounding box center [690, 244] width 10 height 8
type input "60"
type input "$60.00"
click at [766, 256] on div "Order details Collaborate Checklists 0/0 Tracking Linked Orders Timeline Profit…" at bounding box center [480, 206] width 960 height 413
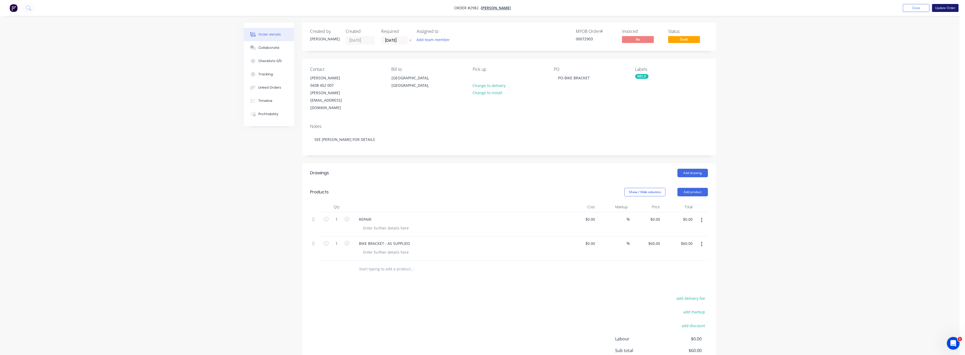
click at [943, 5] on button "Update Order" at bounding box center [946, 8] width 27 height 8
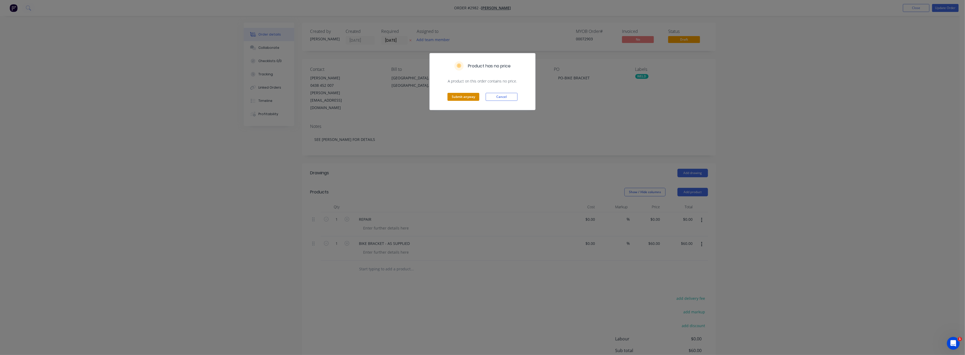
click at [471, 95] on button "Submit anyway" at bounding box center [464, 97] width 32 height 8
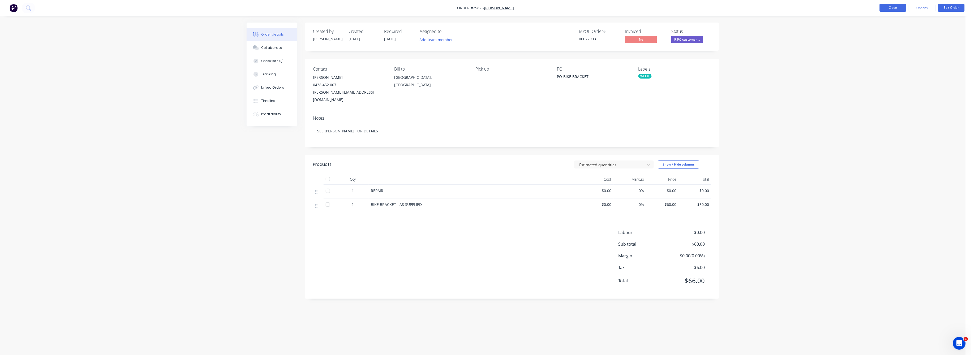
click at [892, 6] on button "Close" at bounding box center [892, 8] width 27 height 8
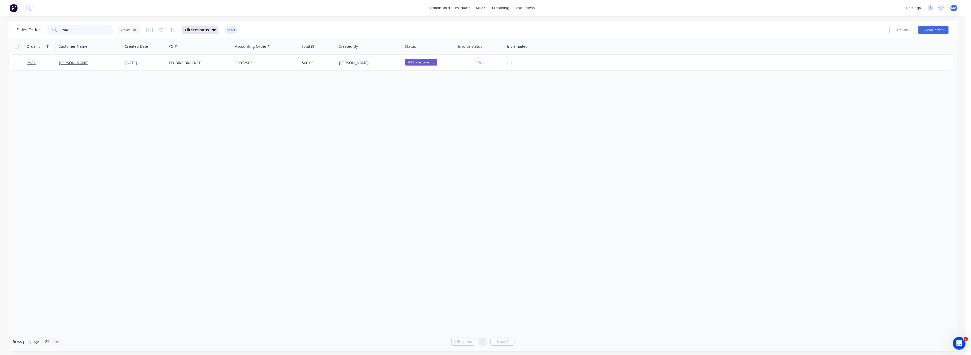
drag, startPoint x: 68, startPoint y: 29, endPoint x: 45, endPoint y: 46, distance: 28.1
click at [47, 34] on div "2982" at bounding box center [80, 30] width 66 height 11
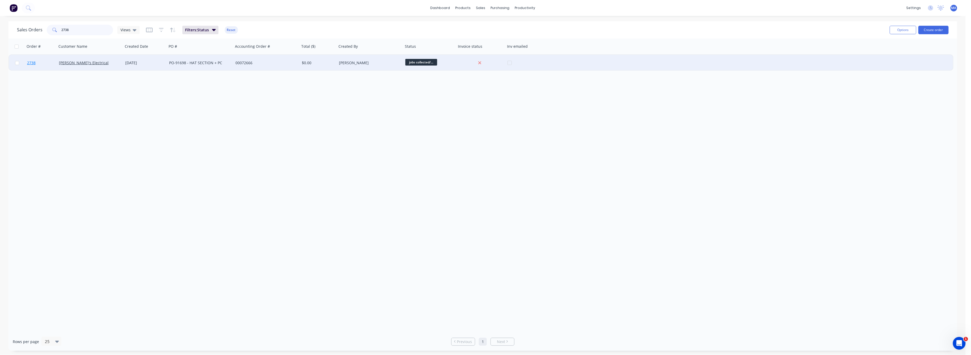
type input "2738"
click at [31, 61] on span "2738" at bounding box center [31, 62] width 8 height 5
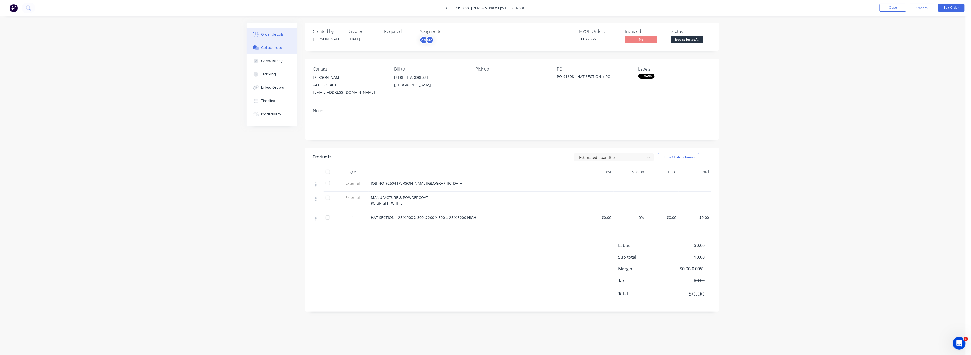
drag, startPoint x: 273, startPoint y: 50, endPoint x: 273, endPoint y: 53, distance: 3.8
click at [273, 50] on div "Collaborate" at bounding box center [271, 47] width 21 height 5
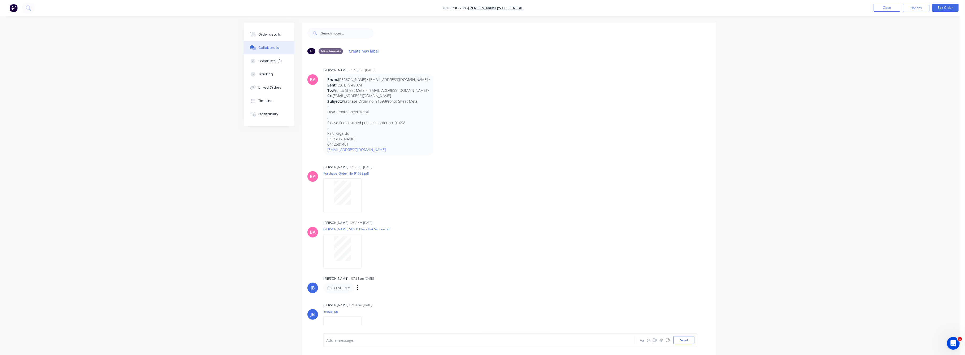
scroll to position [42, 0]
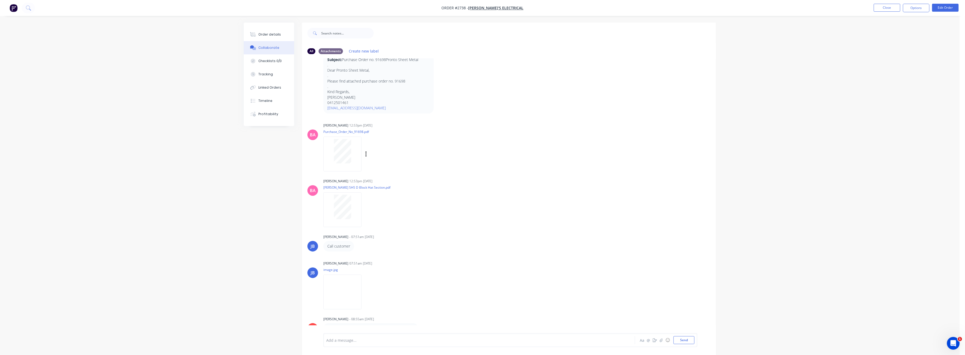
click at [339, 168] on div at bounding box center [343, 154] width 38 height 35
click at [266, 74] on div "Tracking" at bounding box center [266, 74] width 15 height 5
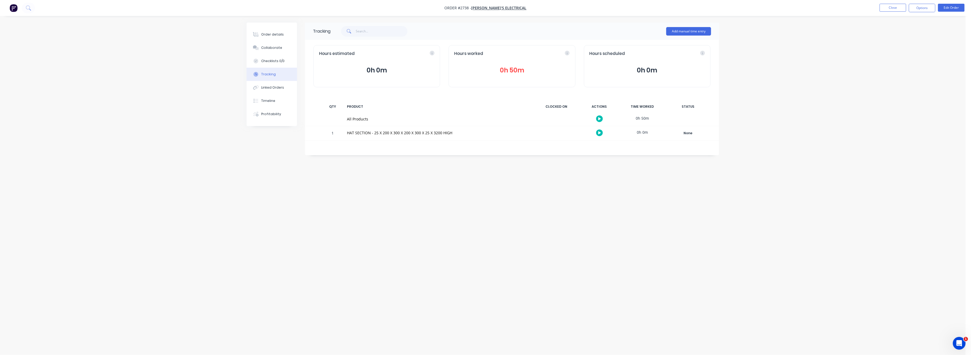
click at [268, 74] on div "Tracking" at bounding box center [268, 74] width 15 height 5
click at [511, 68] on button "0h 50m" at bounding box center [511, 70] width 115 height 10
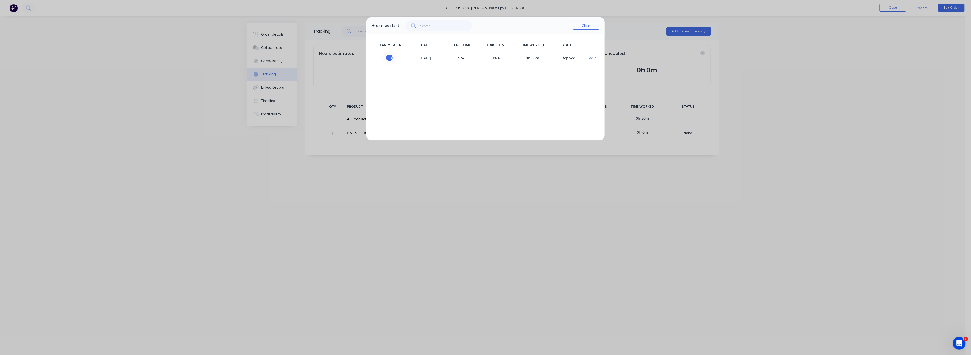
click at [275, 33] on div "Hours worked Close TEAM MEMBER DATE START TIME FINISH TIME TIME WORKED STATUS […" at bounding box center [485, 177] width 971 height 355
click at [275, 58] on div "Hours worked Close TEAM MEMBER DATE START TIME FINISH TIME TIME WORKED STATUS […" at bounding box center [485, 177] width 971 height 355
click at [273, 49] on div "Hours worked Close TEAM MEMBER DATE START TIME FINISH TIME TIME WORKED STATUS […" at bounding box center [485, 177] width 971 height 355
click at [579, 24] on button "Close" at bounding box center [586, 26] width 27 height 8
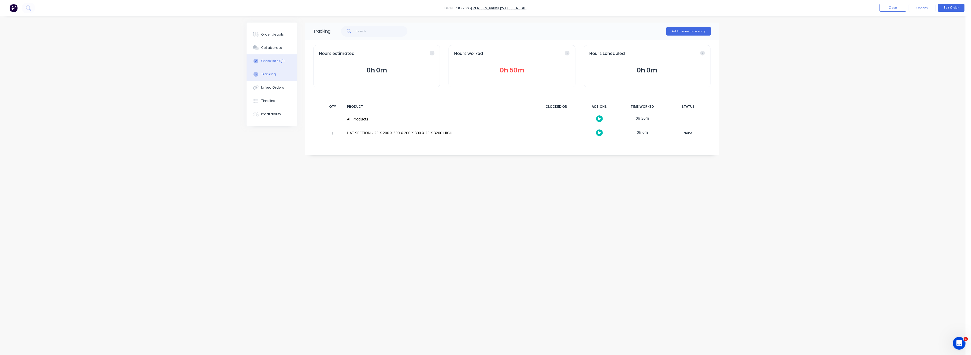
drag, startPoint x: 269, startPoint y: 31, endPoint x: 293, endPoint y: 57, distance: 35.1
click at [272, 31] on button "Order details" at bounding box center [272, 34] width 50 height 13
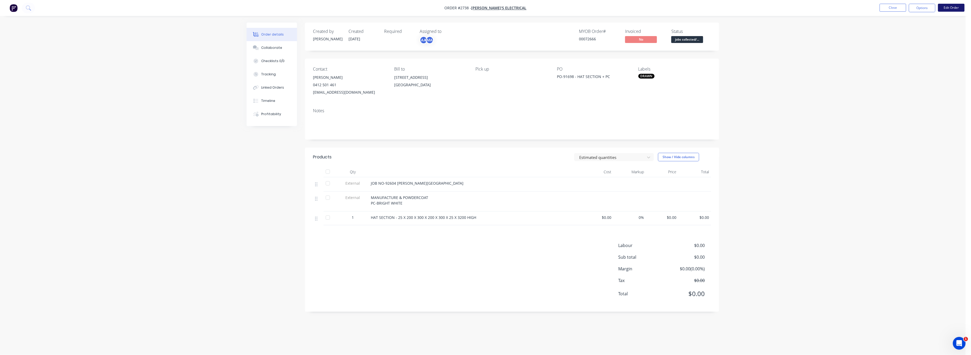
click at [951, 5] on button "Edit Order" at bounding box center [951, 8] width 27 height 8
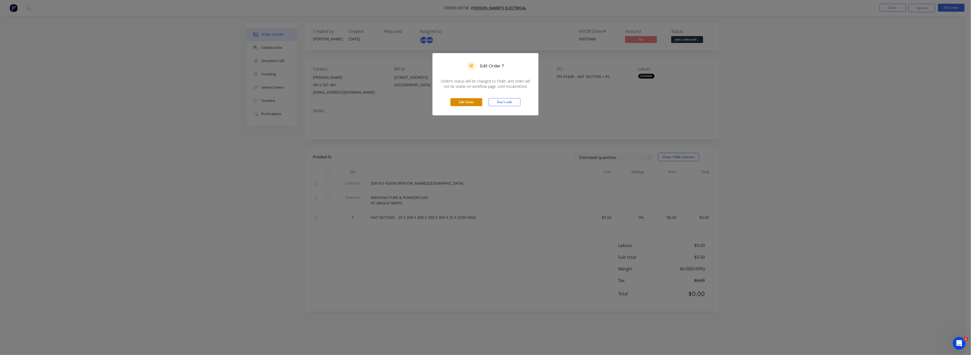
click at [474, 102] on button "Edit Order" at bounding box center [466, 102] width 32 height 8
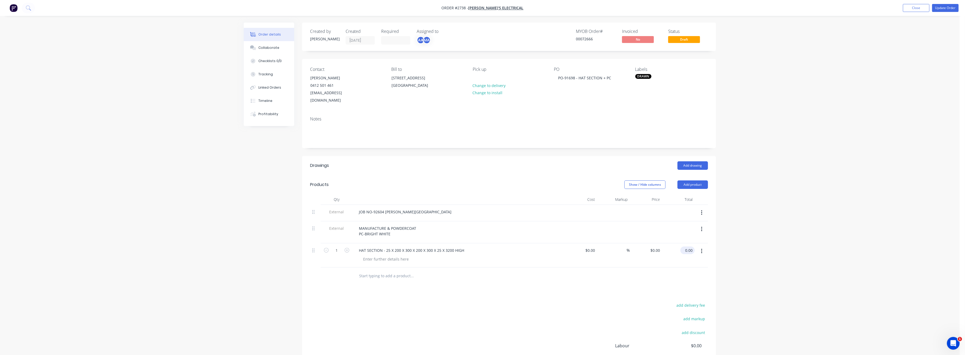
click at [685, 247] on div "0.00 $0.00" at bounding box center [689, 251] width 12 height 8
type input "587"
type input "$587.00"
drag, startPoint x: 842, startPoint y: 241, endPoint x: 907, endPoint y: 125, distance: 132.6
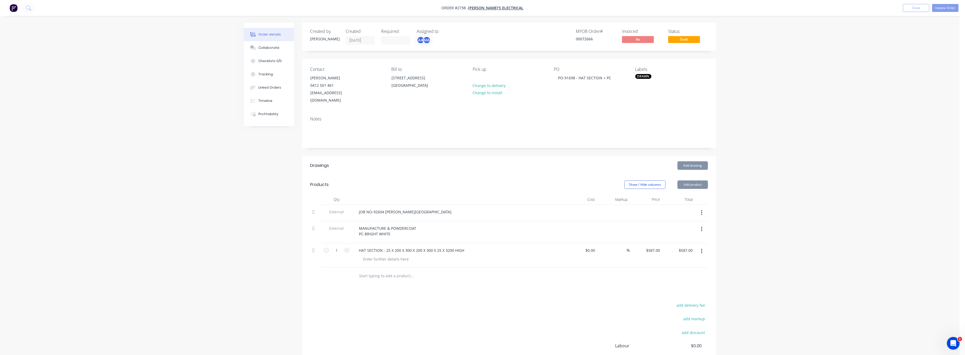
click at [850, 226] on div "Order details Collaborate Checklists 0/0 Tracking Linked Orders Timeline Profit…" at bounding box center [480, 210] width 960 height 420
click at [938, 6] on button "Update Order" at bounding box center [946, 8] width 27 height 8
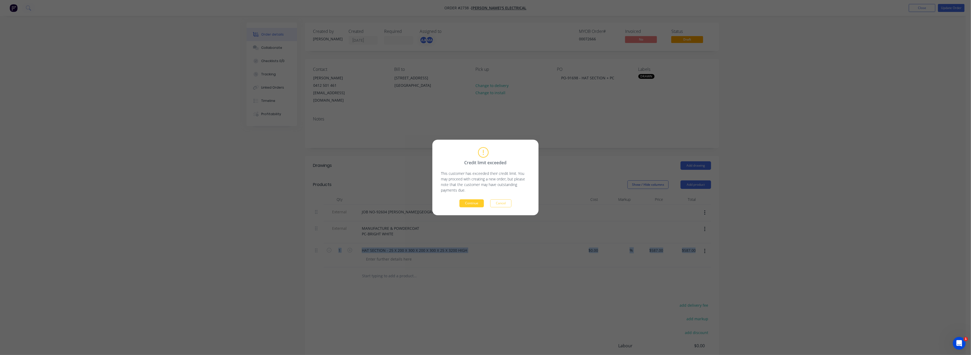
click at [467, 203] on button "Continue" at bounding box center [471, 204] width 24 height 8
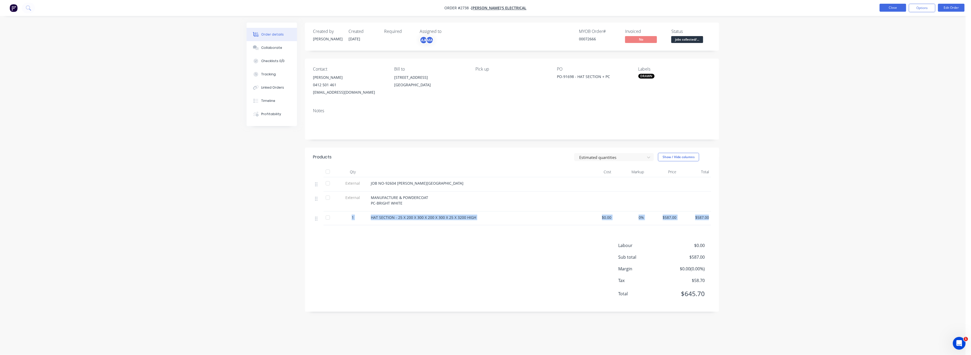
click at [896, 5] on button "Close" at bounding box center [892, 8] width 27 height 8
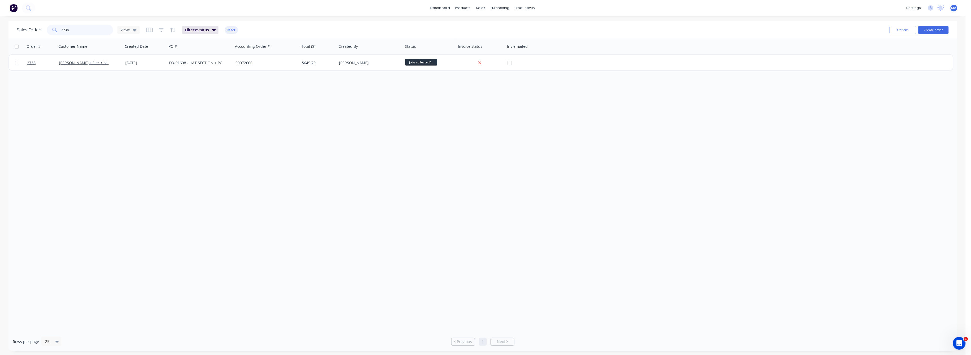
drag, startPoint x: 69, startPoint y: 30, endPoint x: 51, endPoint y: 35, distance: 18.6
click at [51, 35] on div "2738" at bounding box center [80, 30] width 66 height 11
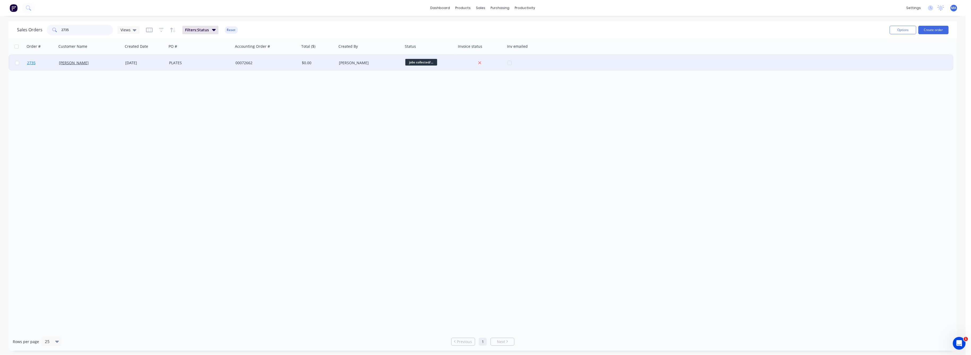
type input "2735"
click at [31, 62] on span "2735" at bounding box center [31, 62] width 8 height 5
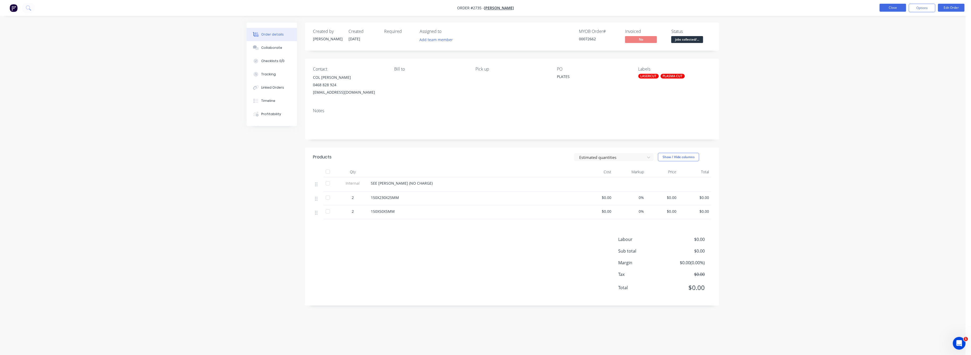
click at [897, 7] on button "Close" at bounding box center [892, 8] width 27 height 8
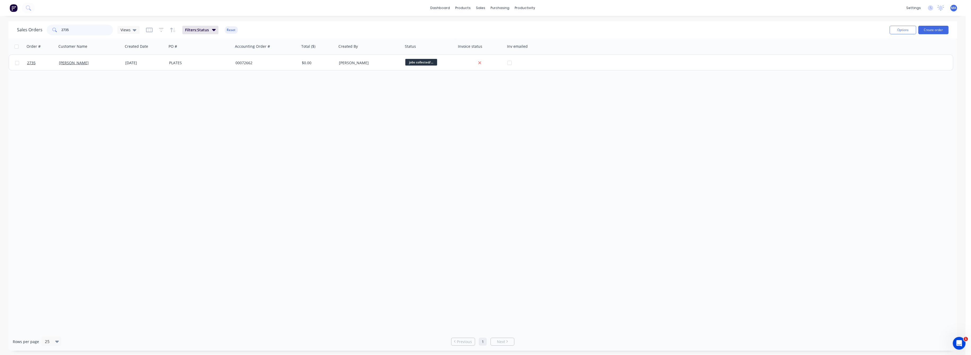
drag, startPoint x: 67, startPoint y: 31, endPoint x: 55, endPoint y: 33, distance: 12.1
click at [55, 33] on div "2735" at bounding box center [80, 30] width 66 height 11
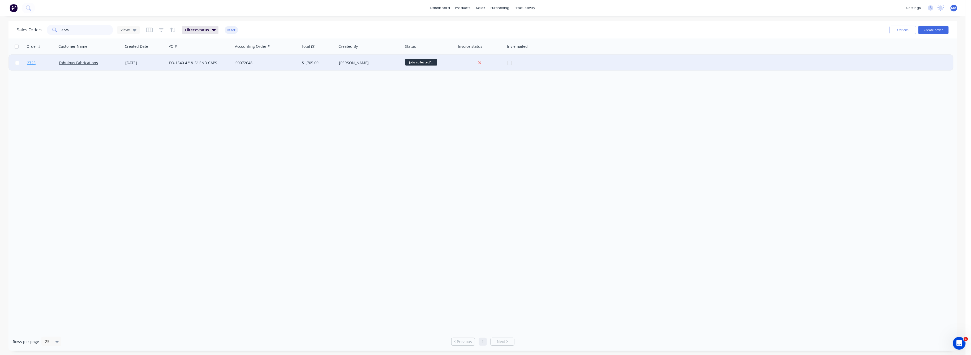
type input "2725"
click at [31, 62] on span "2725" at bounding box center [31, 62] width 8 height 5
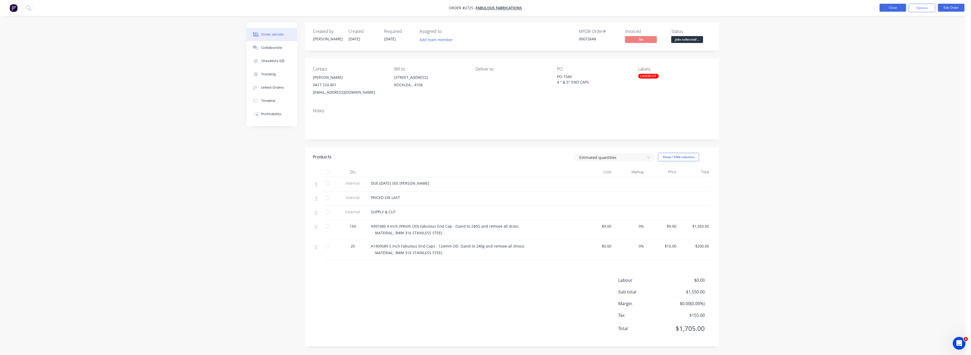
click at [896, 7] on button "Close" at bounding box center [892, 8] width 27 height 8
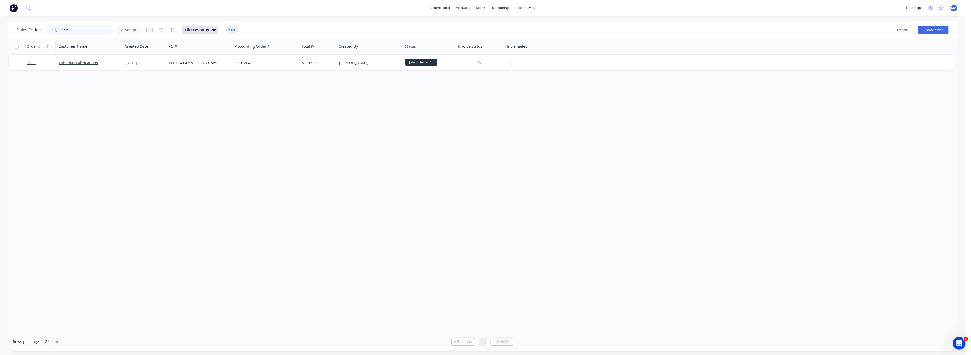
drag, startPoint x: 68, startPoint y: 29, endPoint x: 33, endPoint y: 48, distance: 40.1
click at [43, 38] on div "Sales Orders 2725 Views Filters: Status Reset Options Create order Order # Cust…" at bounding box center [482, 186] width 948 height 330
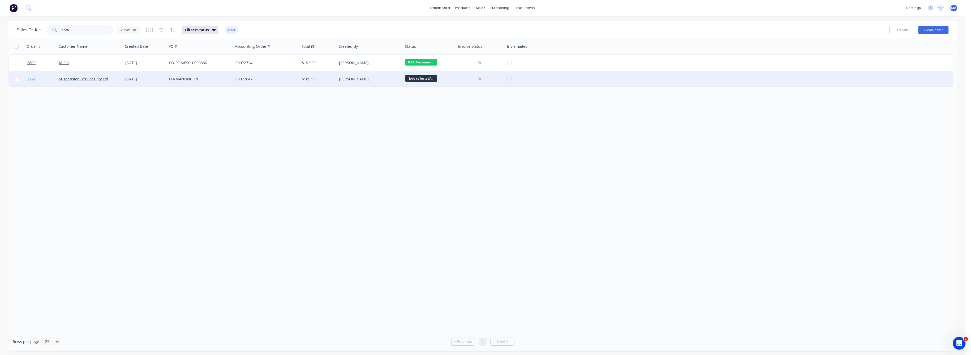
type input "2724"
click at [28, 79] on span "2724" at bounding box center [31, 78] width 8 height 5
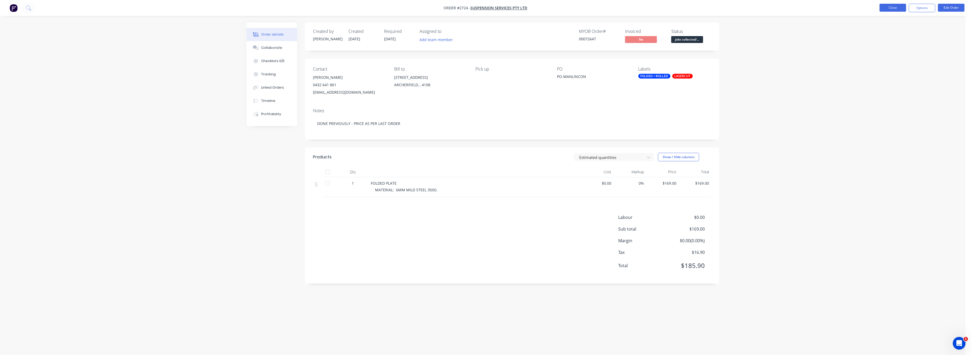
click at [898, 7] on button "Close" at bounding box center [892, 8] width 27 height 8
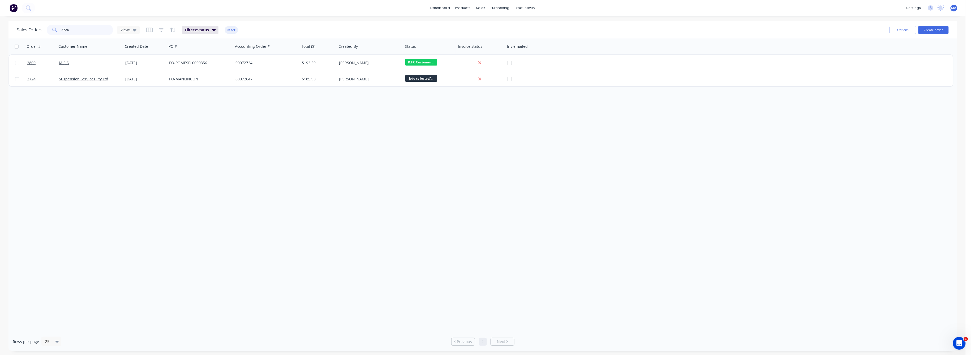
drag, startPoint x: 68, startPoint y: 30, endPoint x: 44, endPoint y: 38, distance: 25.0
click at [54, 32] on div "2724" at bounding box center [80, 30] width 66 height 11
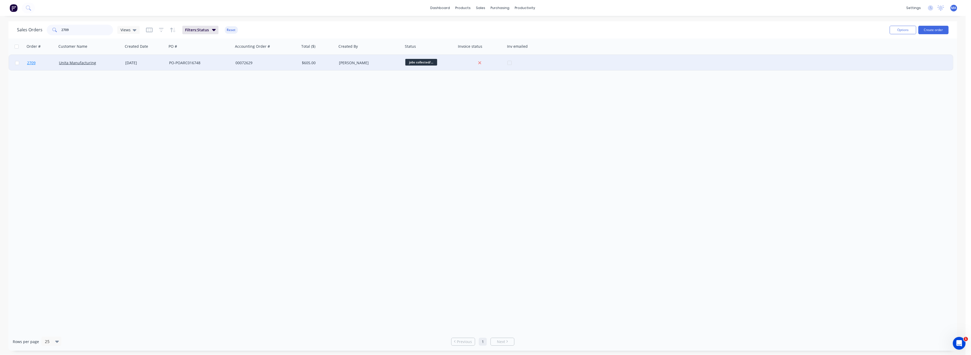
type input "2709"
click at [29, 62] on span "2709" at bounding box center [31, 62] width 8 height 5
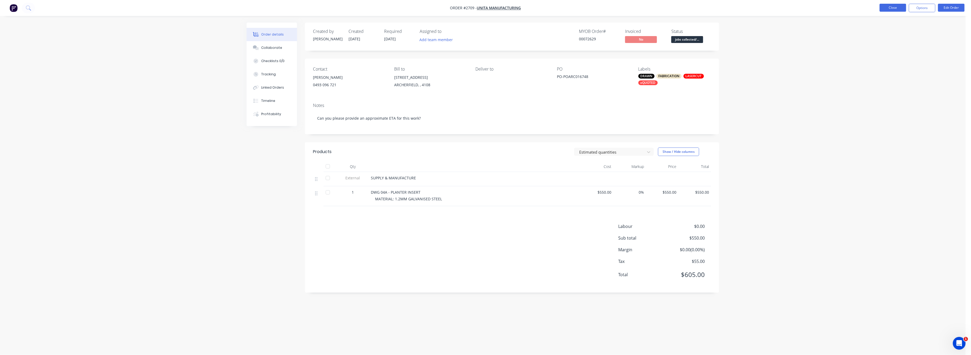
click at [899, 4] on button "Close" at bounding box center [892, 8] width 27 height 8
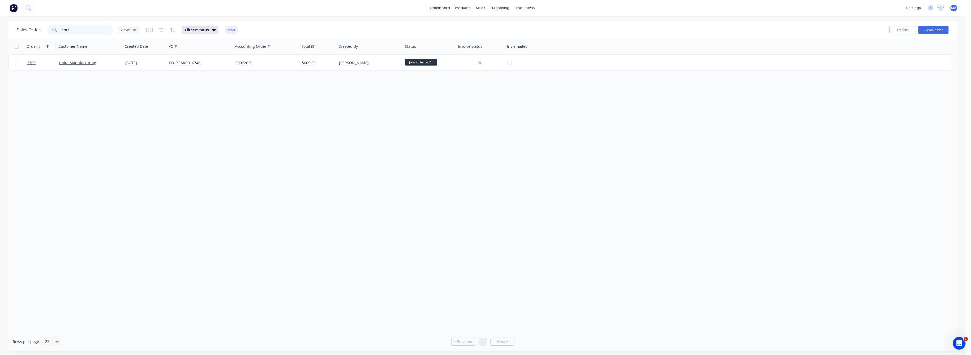
drag, startPoint x: 67, startPoint y: 30, endPoint x: 51, endPoint y: 42, distance: 20.4
click at [57, 31] on div "2709" at bounding box center [80, 30] width 66 height 11
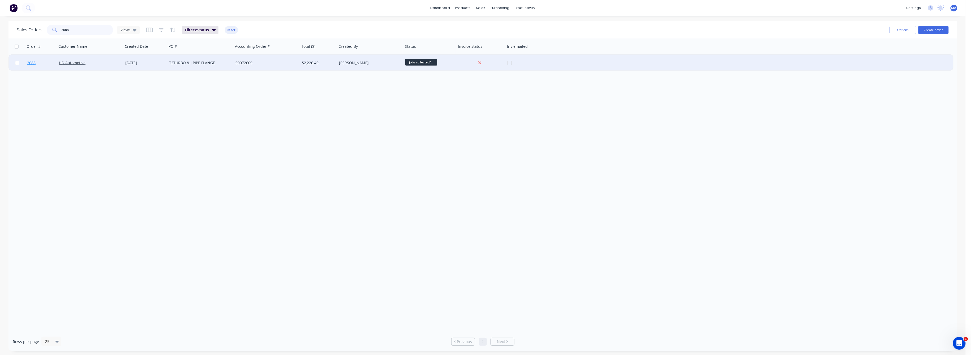
type input "2688"
click at [30, 61] on span "2688" at bounding box center [31, 62] width 8 height 5
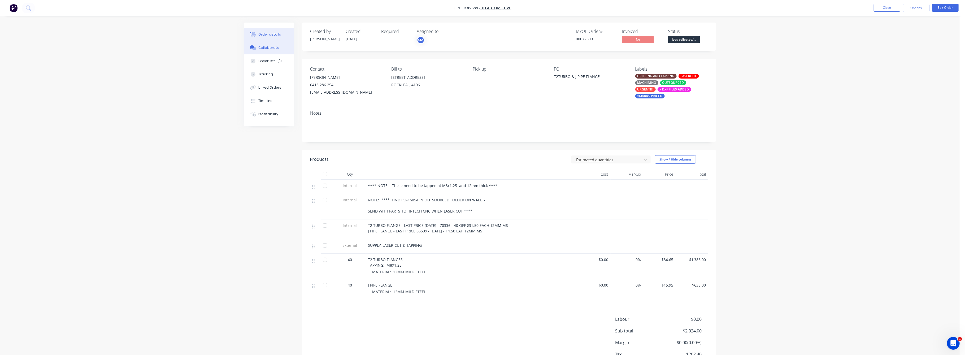
click at [271, 49] on div "Collaborate" at bounding box center [269, 47] width 21 height 5
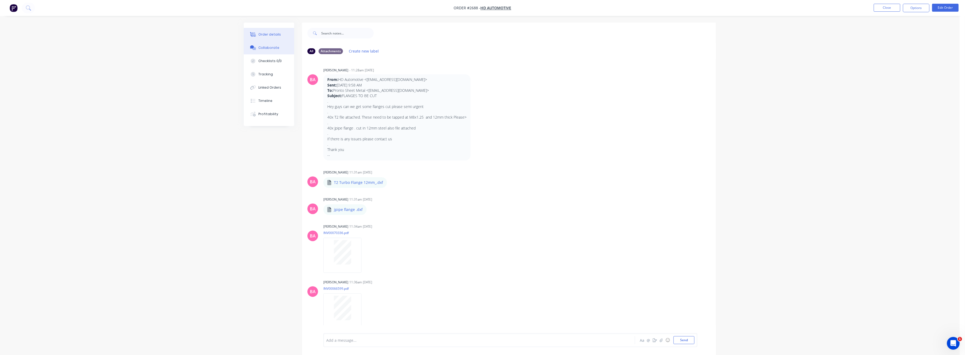
click at [266, 32] on button "Order details" at bounding box center [269, 34] width 50 height 13
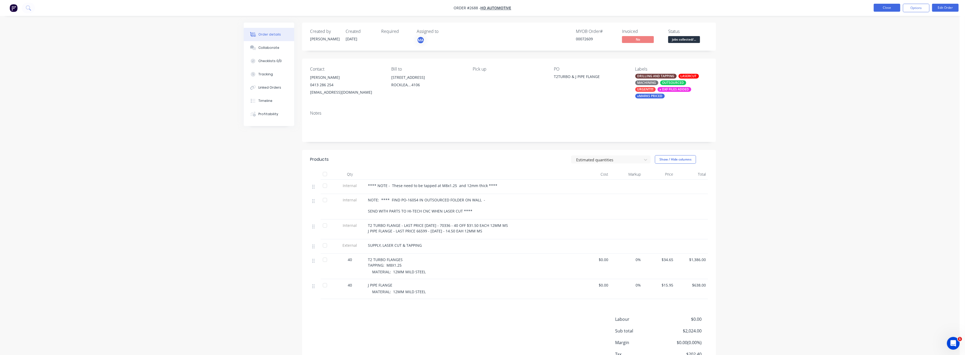
click at [886, 8] on button "Close" at bounding box center [887, 8] width 27 height 8
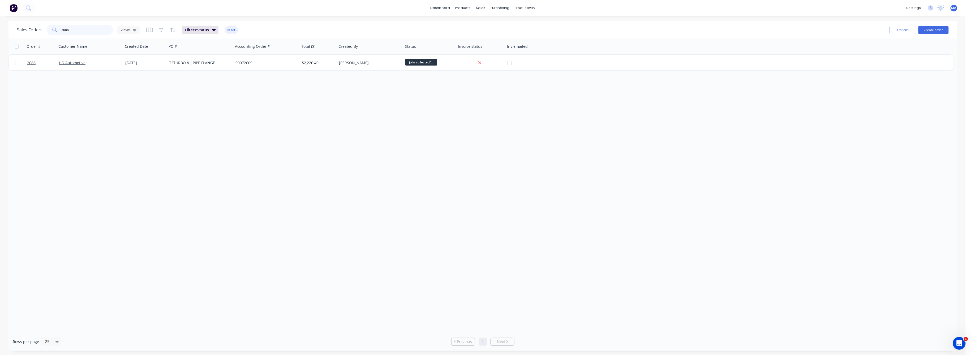
drag, startPoint x: 69, startPoint y: 27, endPoint x: 53, endPoint y: 37, distance: 19.3
click at [55, 33] on div "2688" at bounding box center [80, 30] width 66 height 11
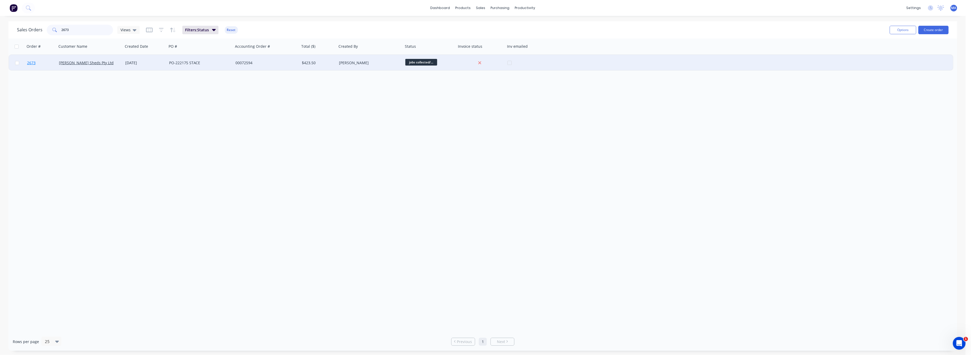
type input "2673"
click at [35, 62] on span "2673" at bounding box center [31, 62] width 8 height 5
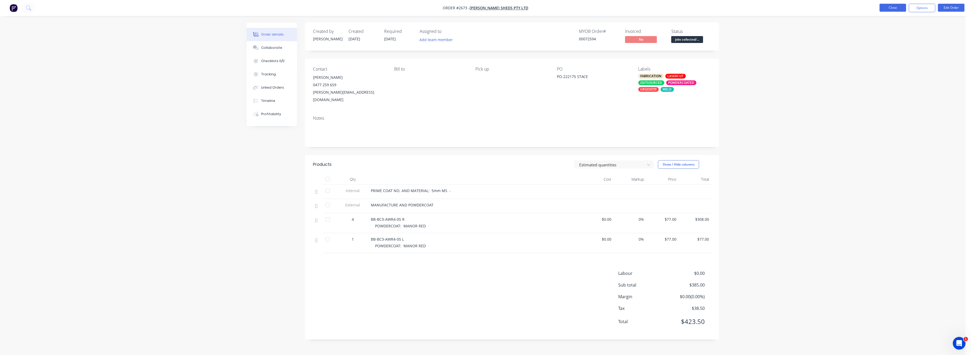
click at [884, 6] on button "Close" at bounding box center [892, 8] width 27 height 8
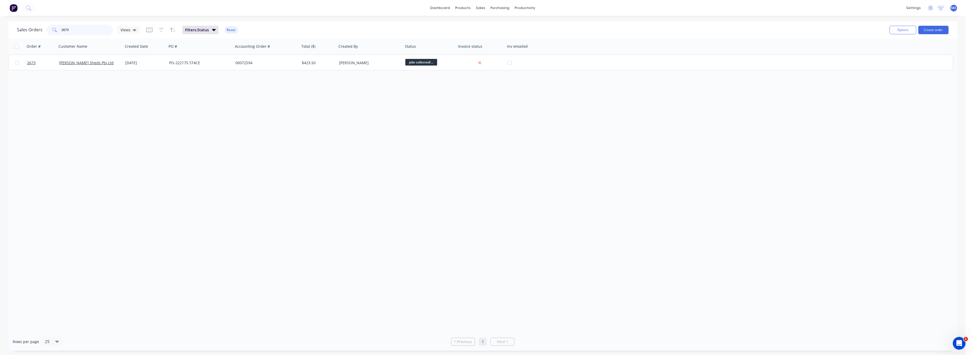
drag, startPoint x: 69, startPoint y: 30, endPoint x: 55, endPoint y: 33, distance: 14.9
click at [55, 32] on div "2673" at bounding box center [80, 30] width 66 height 11
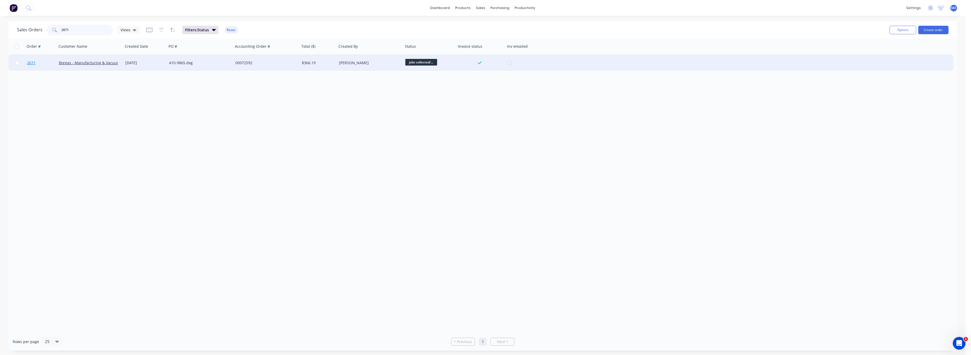
type input "2671"
click at [31, 62] on span "2671" at bounding box center [31, 62] width 8 height 5
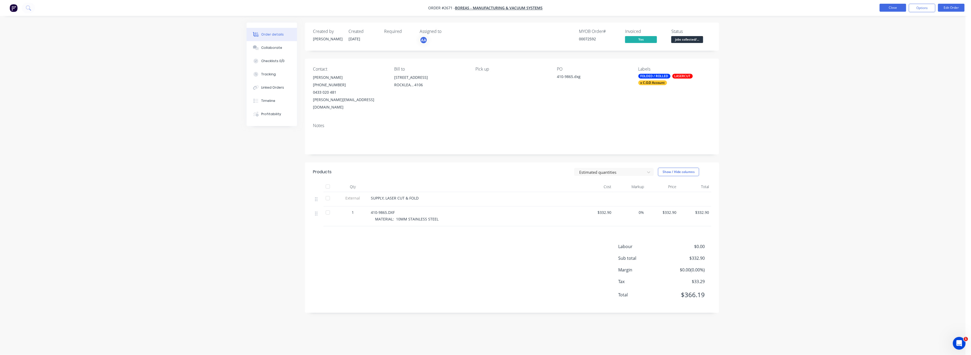
click at [894, 7] on button "Close" at bounding box center [892, 8] width 27 height 8
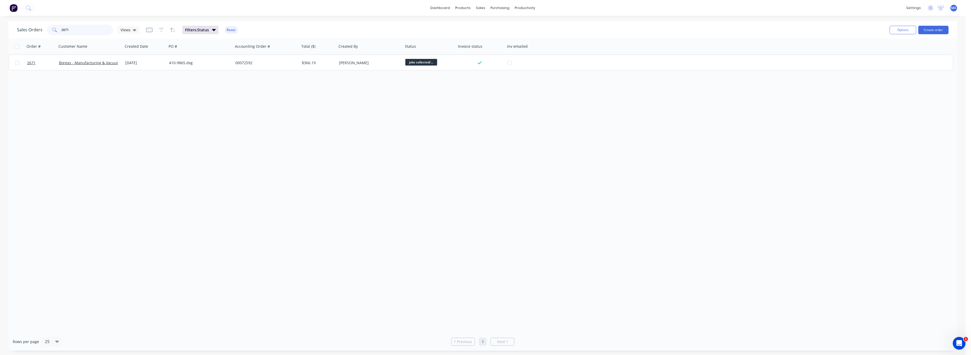
drag, startPoint x: 69, startPoint y: 28, endPoint x: 56, endPoint y: 34, distance: 14.5
click at [57, 32] on div "2671" at bounding box center [80, 30] width 66 height 11
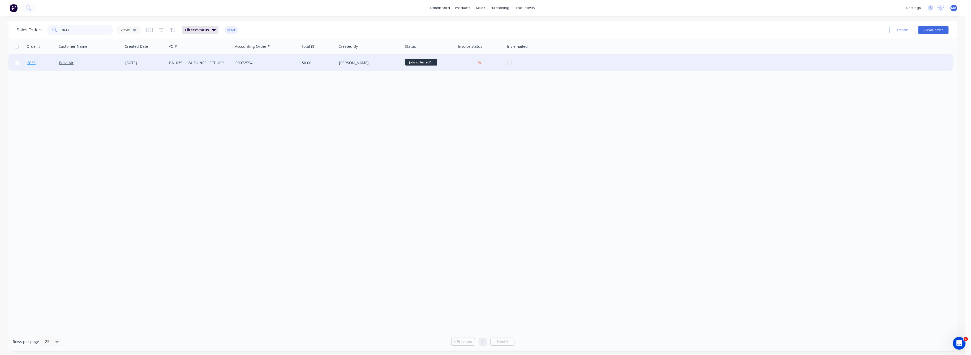
type input "2633"
click at [32, 63] on span "2633" at bounding box center [31, 62] width 8 height 5
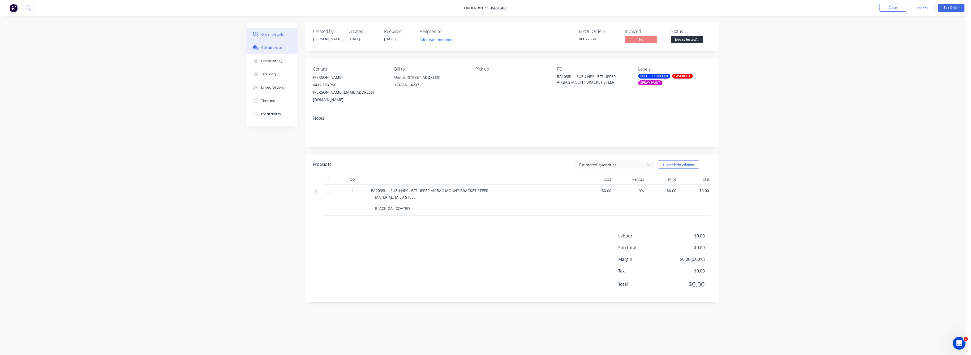
click at [270, 45] on button "Collaborate" at bounding box center [272, 47] width 50 height 13
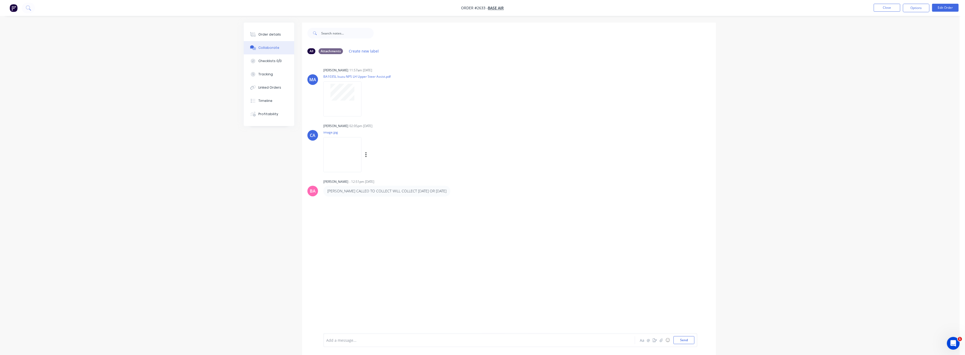
click at [347, 155] on img at bounding box center [343, 154] width 38 height 35
click at [330, 92] on div at bounding box center [342, 92] width 33 height 17
click at [269, 73] on div "Tracking" at bounding box center [266, 74] width 15 height 5
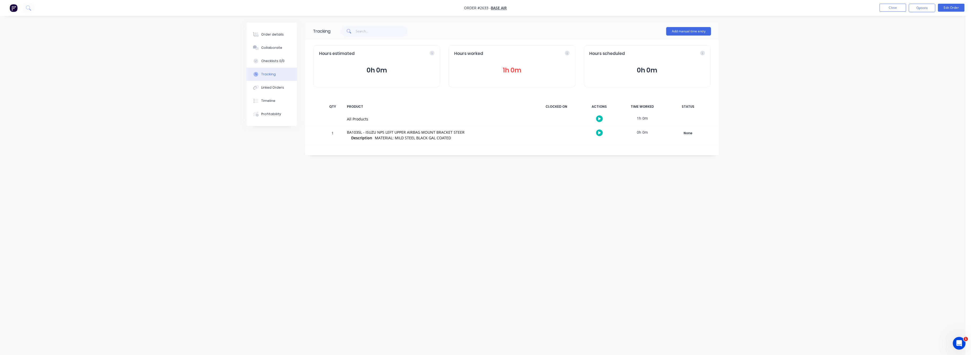
click at [523, 71] on button "1h 0m" at bounding box center [511, 70] width 115 height 10
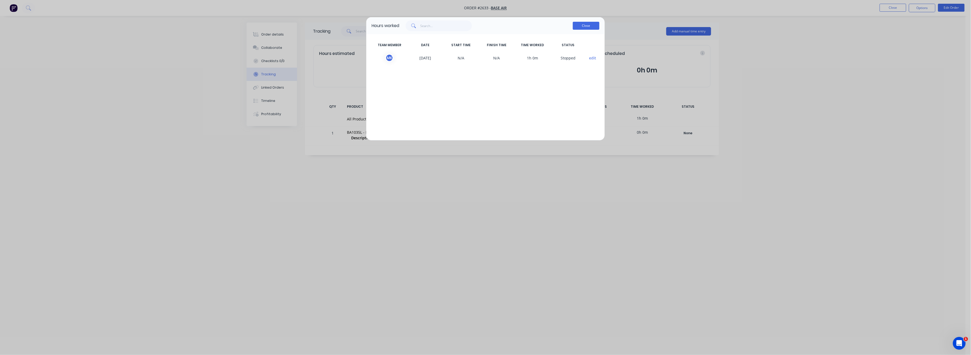
click at [584, 27] on button "Close" at bounding box center [586, 26] width 27 height 8
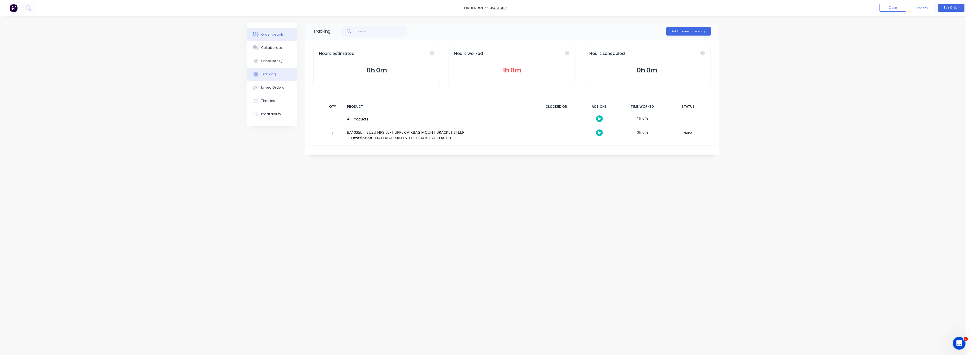
click at [271, 34] on div "Order details" at bounding box center [272, 34] width 23 height 5
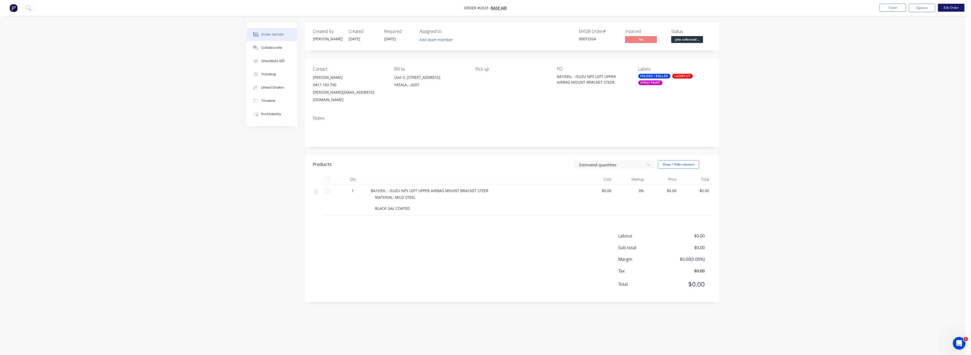
click at [949, 8] on button "Edit Order" at bounding box center [951, 8] width 27 height 8
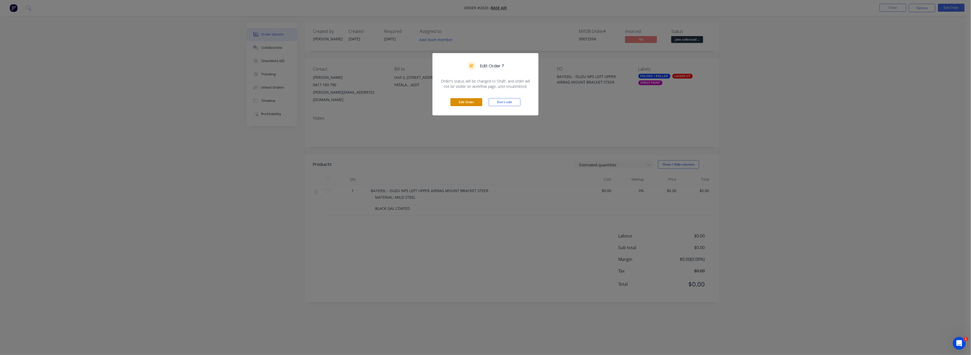
click at [468, 99] on button "Edit Order" at bounding box center [466, 102] width 32 height 8
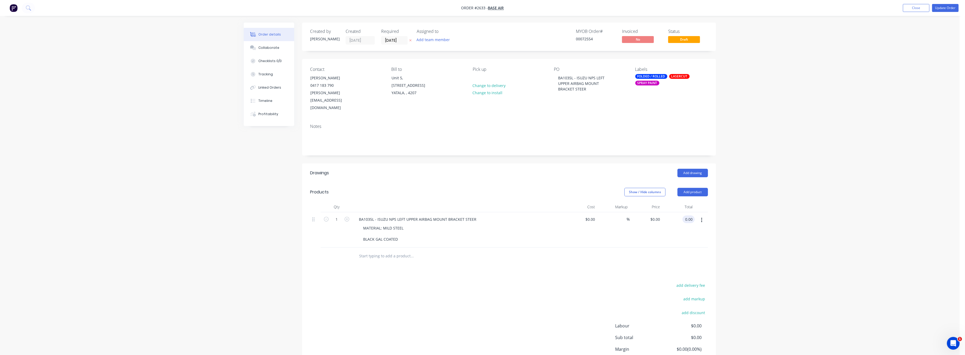
click at [685, 215] on input "0.00" at bounding box center [690, 219] width 10 height 8
type input "220"
type input "$220.00"
drag, startPoint x: 888, startPoint y: 205, endPoint x: 888, endPoint y: 201, distance: 4.0
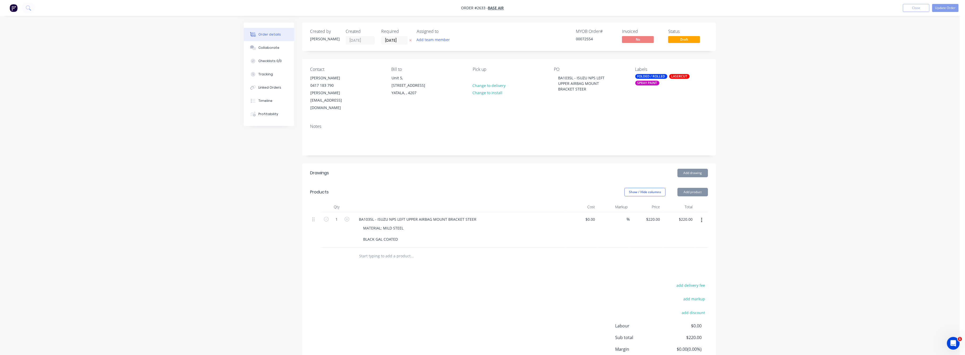
click at [888, 203] on div "Order details Collaborate Checklists 0/0 Tracking Linked Orders Timeline Profit…" at bounding box center [480, 200] width 960 height 400
click at [944, 8] on button "Update Order" at bounding box center [946, 8] width 27 height 8
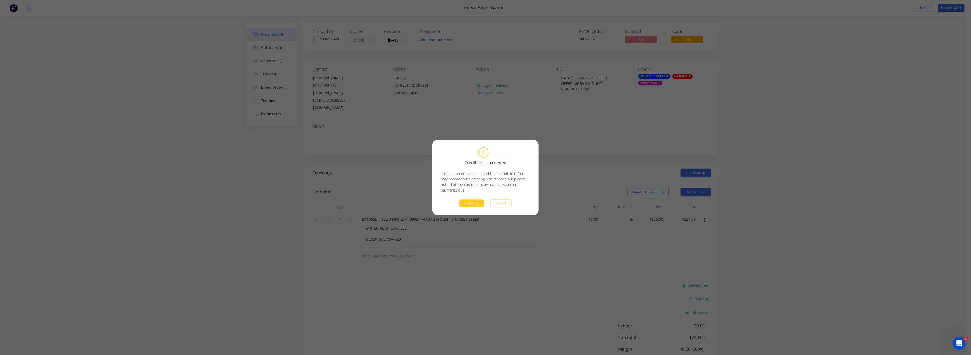
drag, startPoint x: 459, startPoint y: 208, endPoint x: 472, endPoint y: 205, distance: 13.5
click at [463, 209] on div "Credit limit exceeded This customer has exceeded their credit limit. You may pr…" at bounding box center [485, 178] width 106 height 76
click at [472, 204] on button "Continue" at bounding box center [471, 204] width 24 height 8
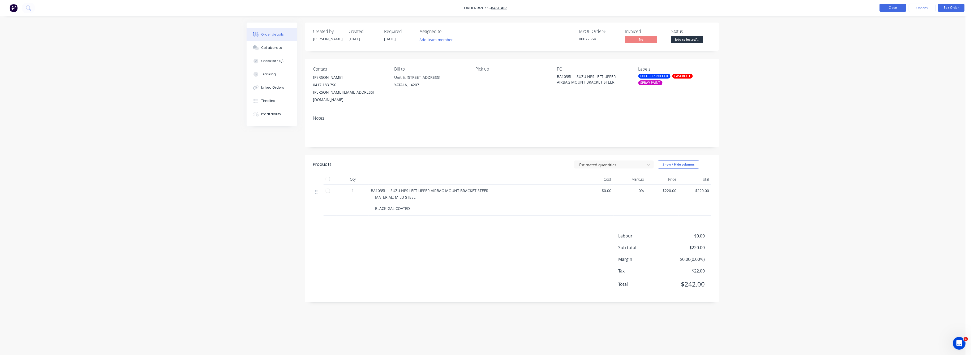
click at [894, 6] on button "Close" at bounding box center [892, 8] width 27 height 8
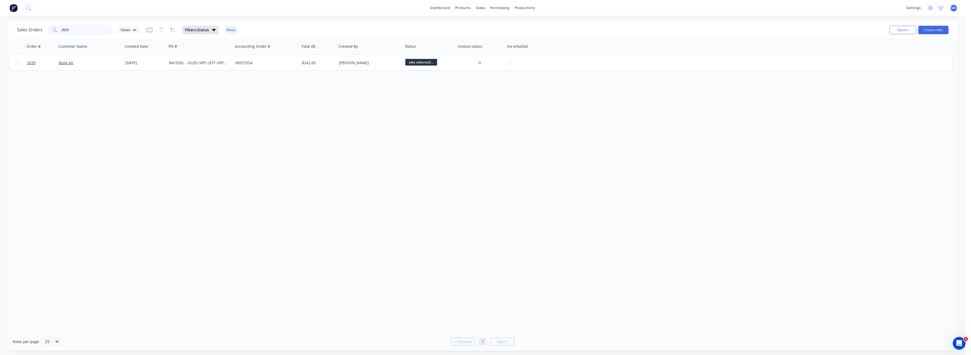
drag, startPoint x: 69, startPoint y: 30, endPoint x: 66, endPoint y: 93, distance: 63.3
click at [42, 40] on div "Sales Orders 2633 Views Filters: Status Reset Options Create order Order # Cust…" at bounding box center [482, 186] width 948 height 330
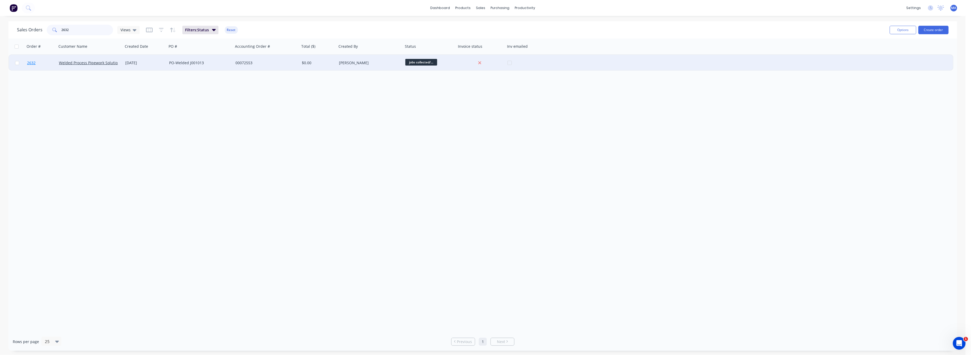
type input "2632"
click at [32, 60] on link "2632" at bounding box center [43, 63] width 32 height 16
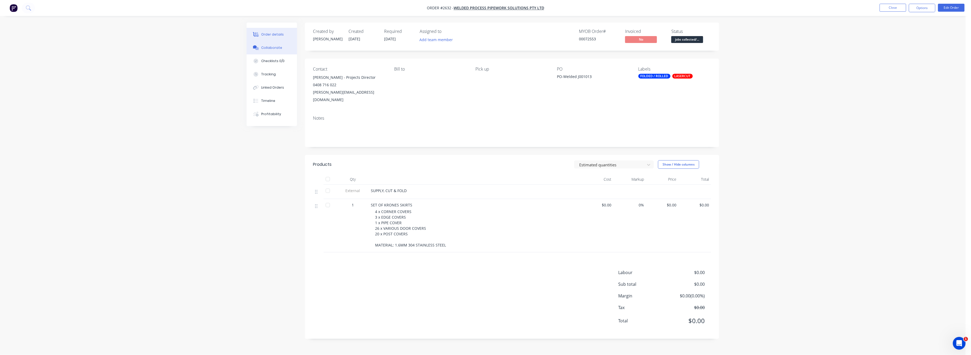
click at [269, 46] on div "Collaborate" at bounding box center [271, 47] width 21 height 5
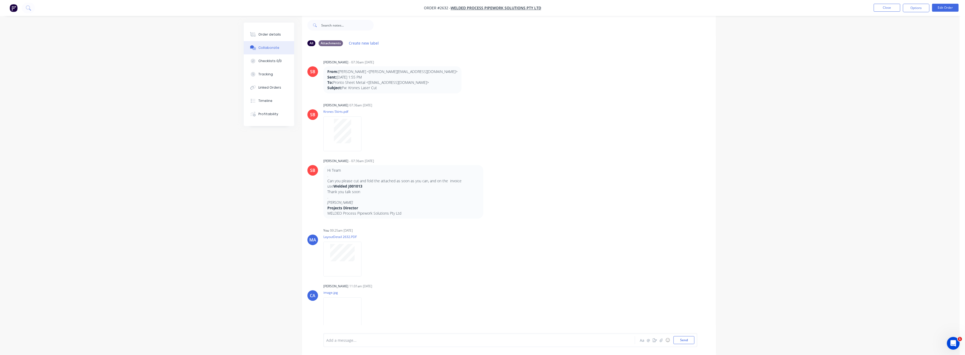
drag, startPoint x: 270, startPoint y: 31, endPoint x: 285, endPoint y: 45, distance: 20.3
click at [270, 31] on button "Order details" at bounding box center [269, 34] width 50 height 13
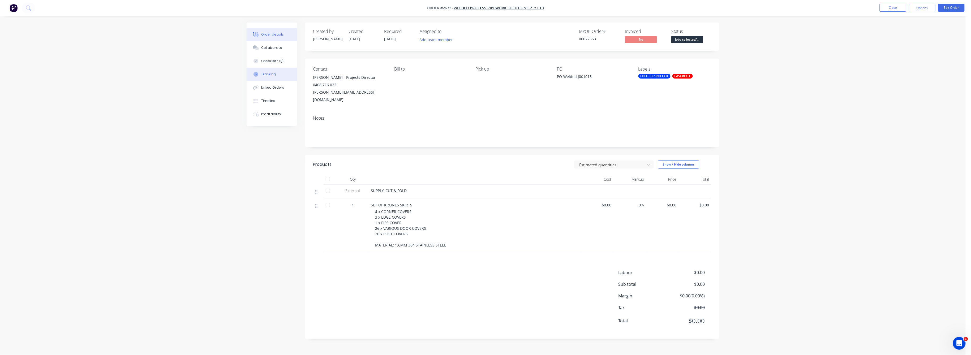
click at [268, 76] on div "Tracking" at bounding box center [268, 74] width 15 height 5
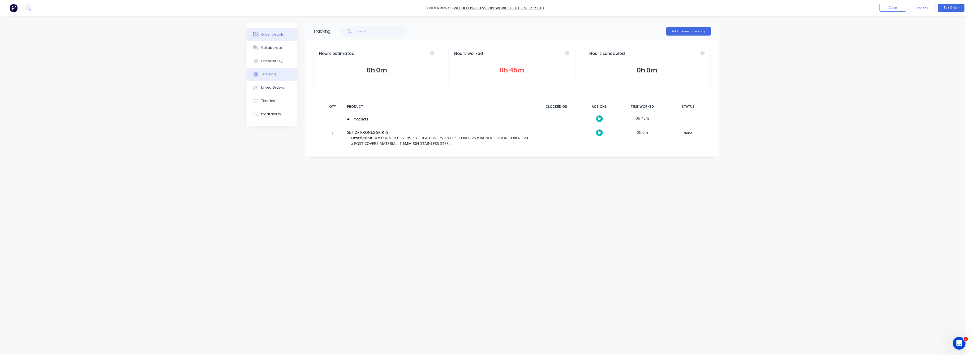
click at [269, 34] on div "Order details" at bounding box center [272, 34] width 23 height 5
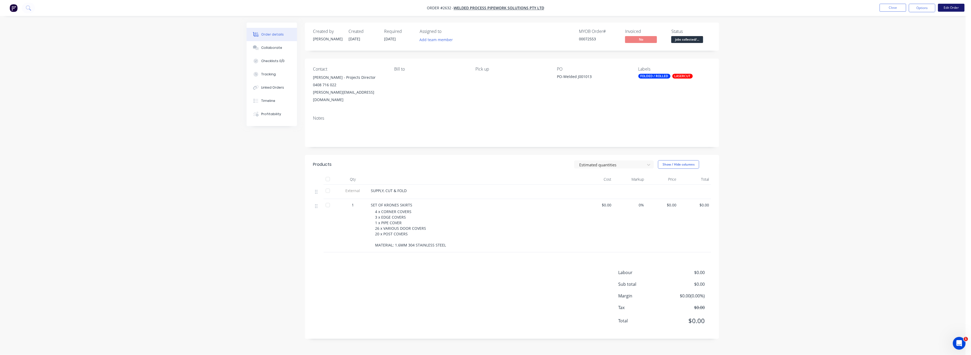
click at [951, 7] on button "Edit Order" at bounding box center [951, 8] width 27 height 8
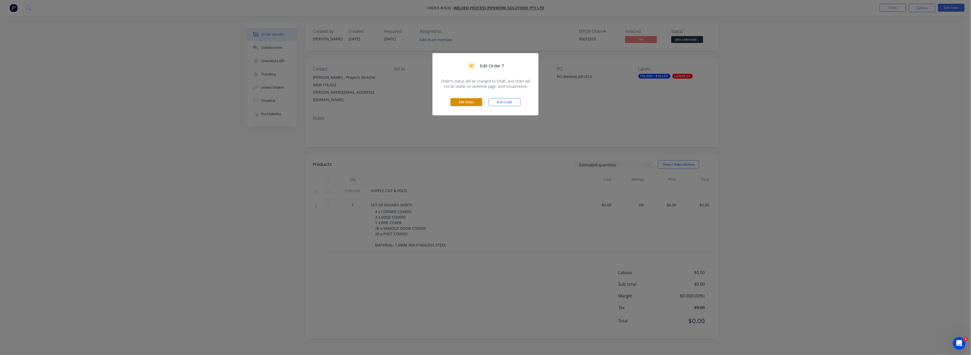
click at [473, 100] on button "Edit Order" at bounding box center [466, 102] width 32 height 8
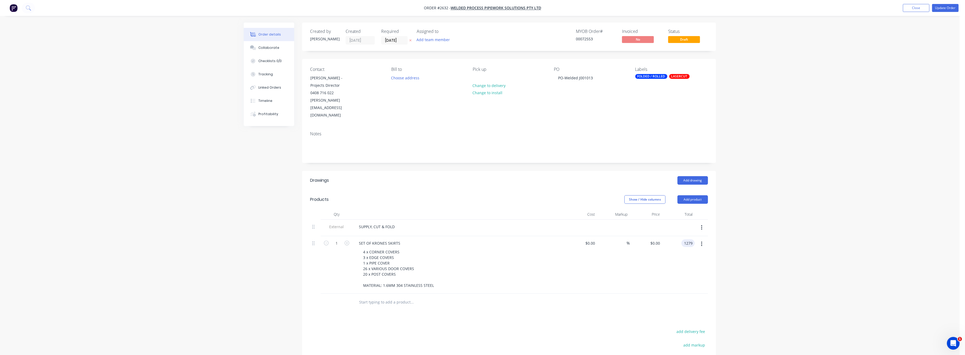
type input "1279"
type input "$1,279.00"
drag, startPoint x: 797, startPoint y: 264, endPoint x: 801, endPoint y: 260, distance: 6.0
click at [801, 260] on div "Order details Collaborate Checklists 0/0 Tracking Linked Orders Timeline Profit…" at bounding box center [480, 223] width 960 height 446
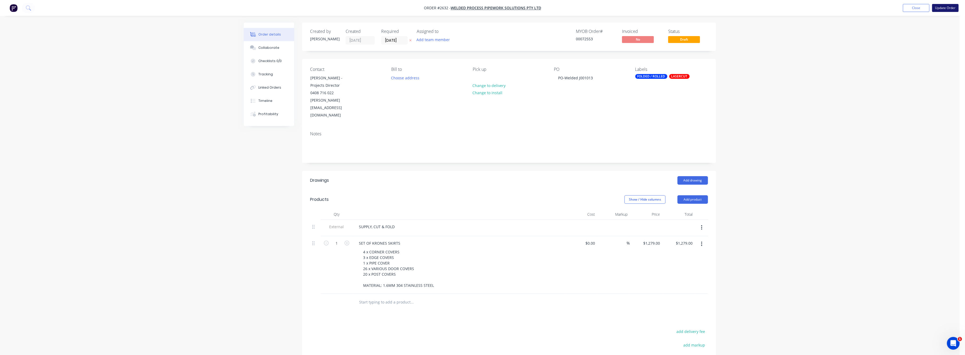
click at [939, 8] on button "Update Order" at bounding box center [946, 8] width 27 height 8
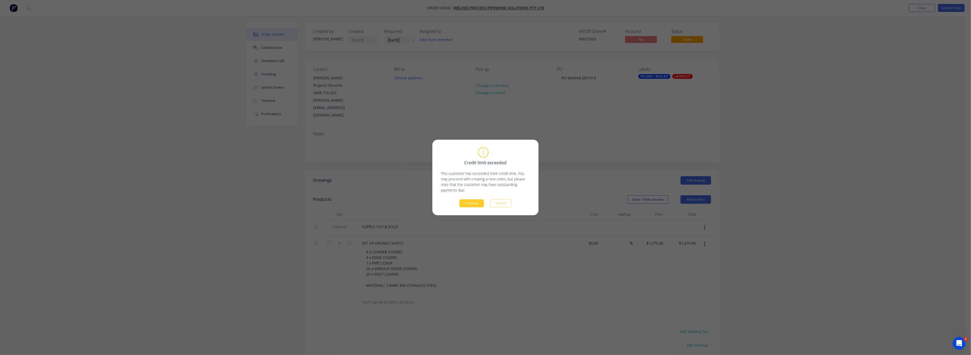
click at [472, 201] on button "Continue" at bounding box center [471, 204] width 24 height 8
